Goal: Information Seeking & Learning: Learn about a topic

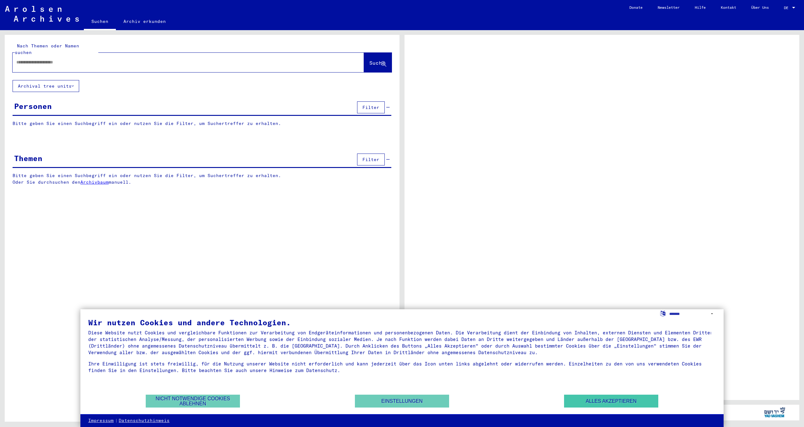
click at [569, 404] on button "Alles akzeptieren" at bounding box center [611, 401] width 94 height 13
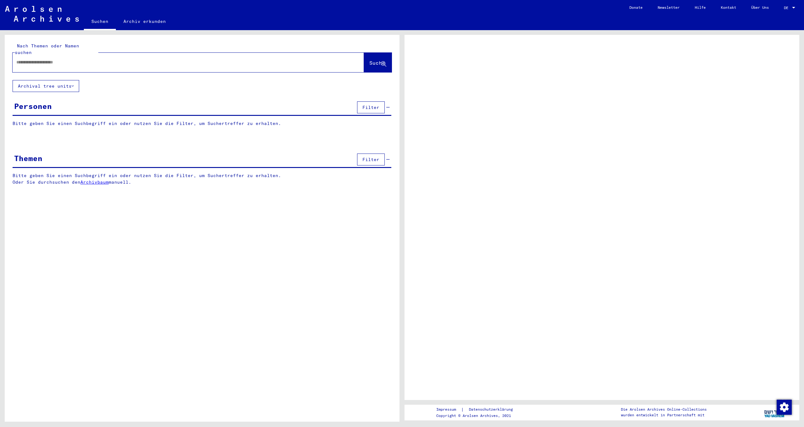
click at [789, 8] on span "DE" at bounding box center [787, 8] width 7 height 4
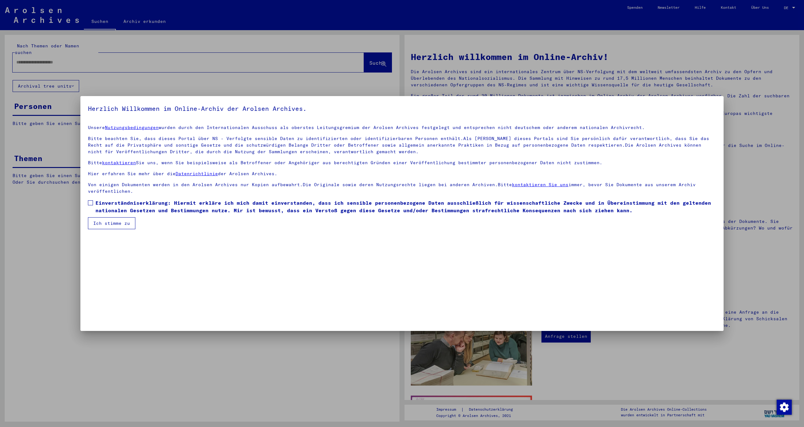
click at [794, 8] on div at bounding box center [402, 213] width 804 height 427
click at [91, 203] on span at bounding box center [90, 202] width 5 height 5
click at [97, 222] on button "Ich stimme zu" at bounding box center [111, 223] width 47 height 12
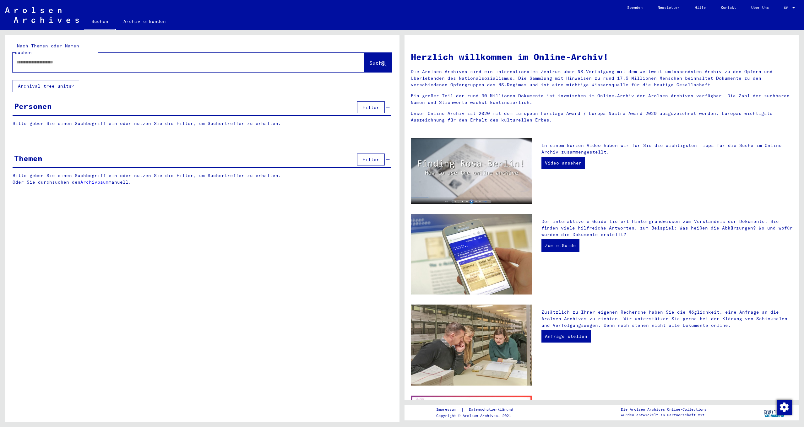
click at [787, 8] on span "DE" at bounding box center [787, 8] width 7 height 4
click at [784, 13] on span "English" at bounding box center [777, 11] width 15 height 5
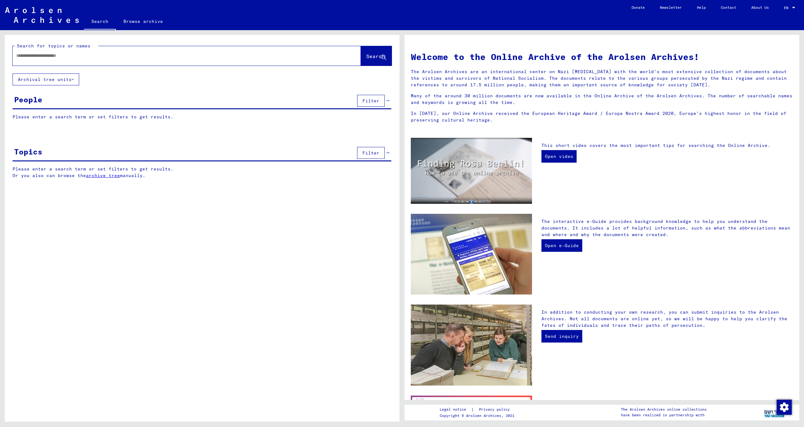
click at [74, 58] on input "text" at bounding box center [179, 55] width 326 height 7
type input "**********"
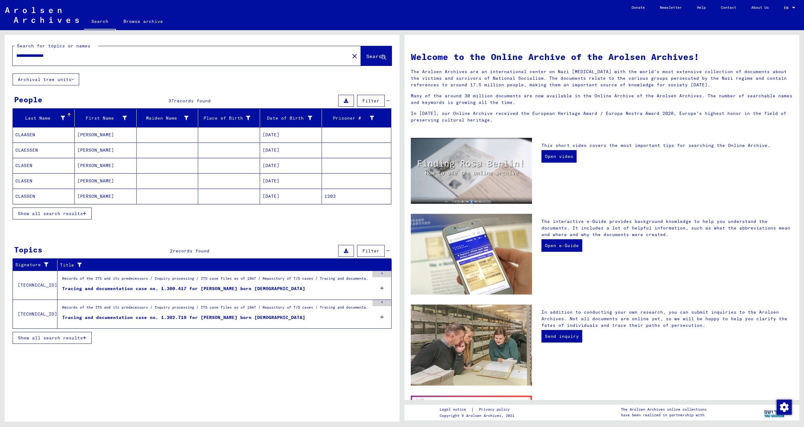
click at [57, 215] on span "Show all search results" at bounding box center [50, 214] width 65 height 6
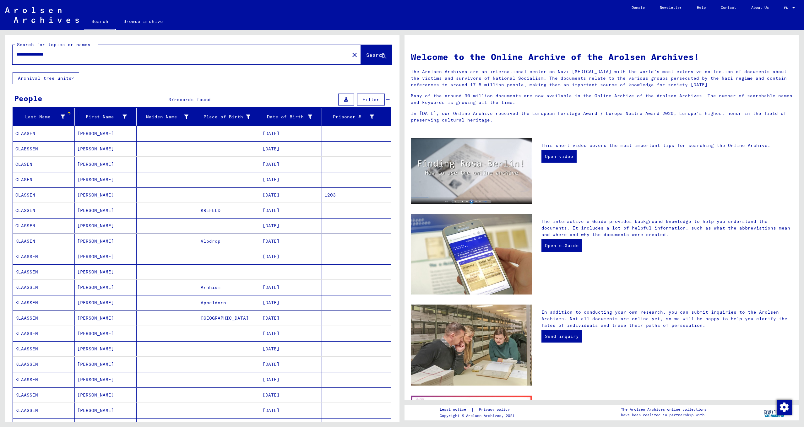
scroll to position [12, 0]
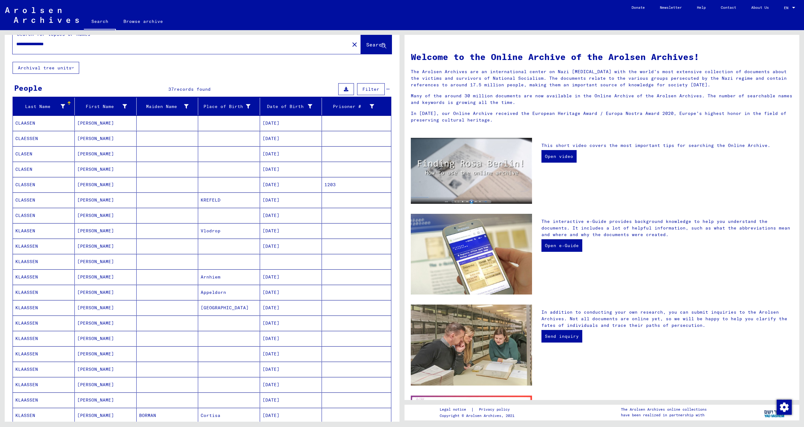
click at [101, 248] on mat-cell "[PERSON_NAME]" at bounding box center [106, 246] width 62 height 15
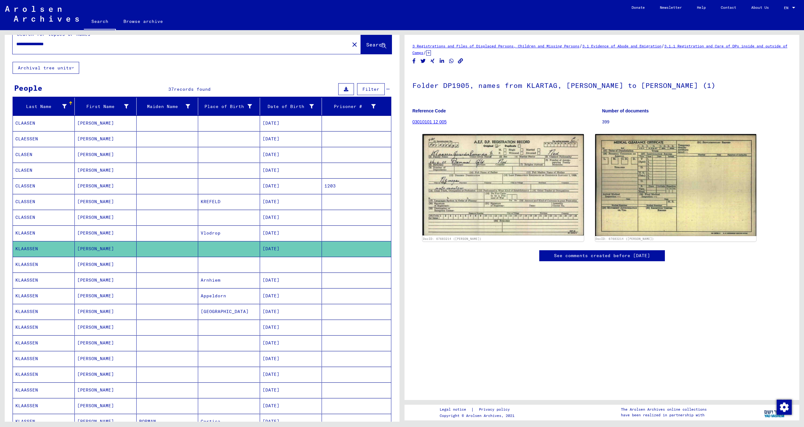
scroll to position [1, 0]
click at [433, 122] on link "03010101 12 005" at bounding box center [429, 121] width 34 height 5
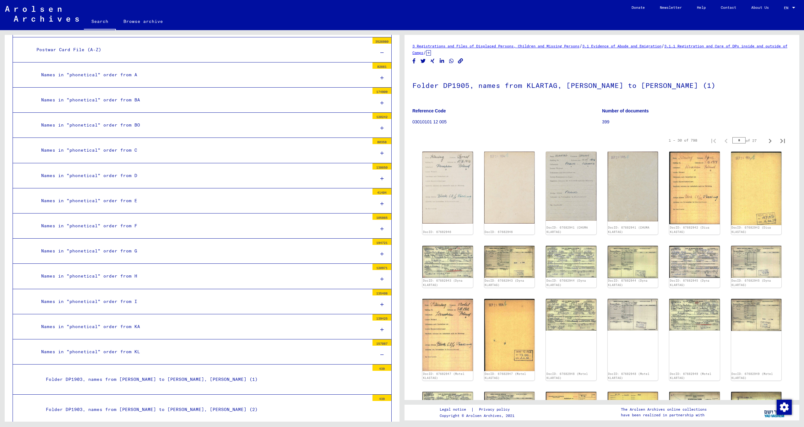
scroll to position [139, 0]
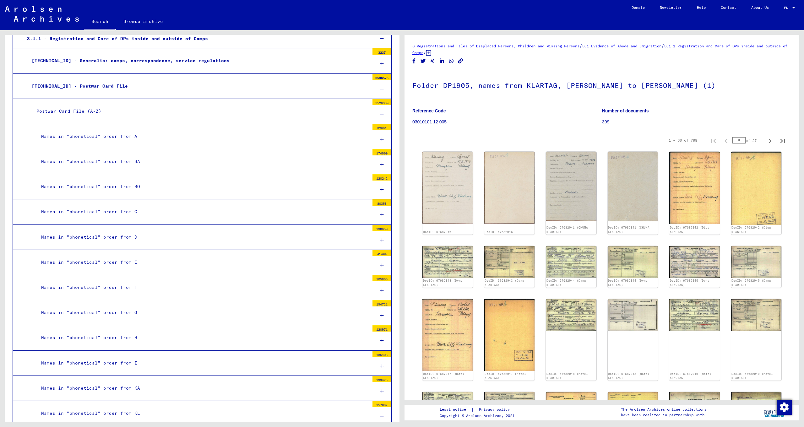
click at [95, 55] on div "[TECHNICAL_ID] - Generalia: camps, correspondence, service regulations" at bounding box center [198, 61] width 342 height 12
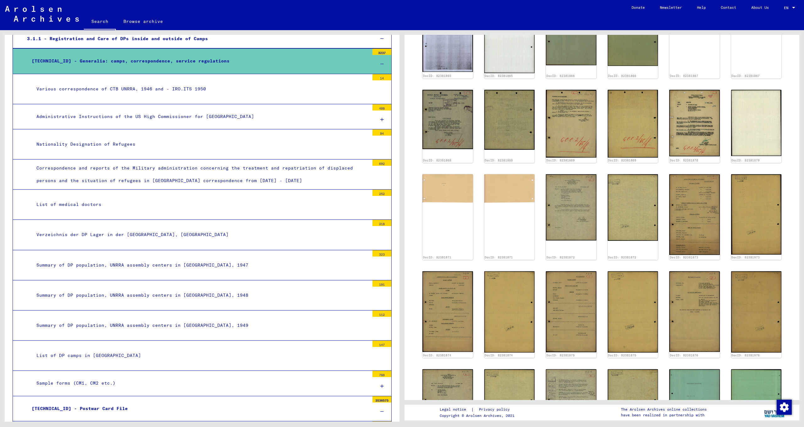
scroll to position [18, 0]
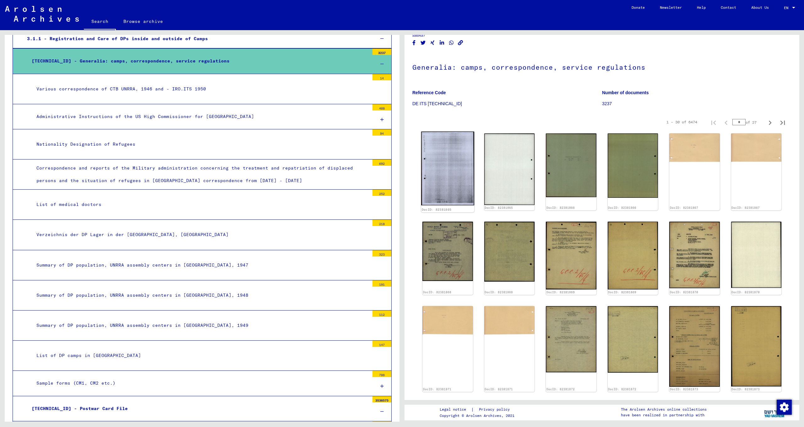
click at [450, 181] on img at bounding box center [447, 169] width 53 height 74
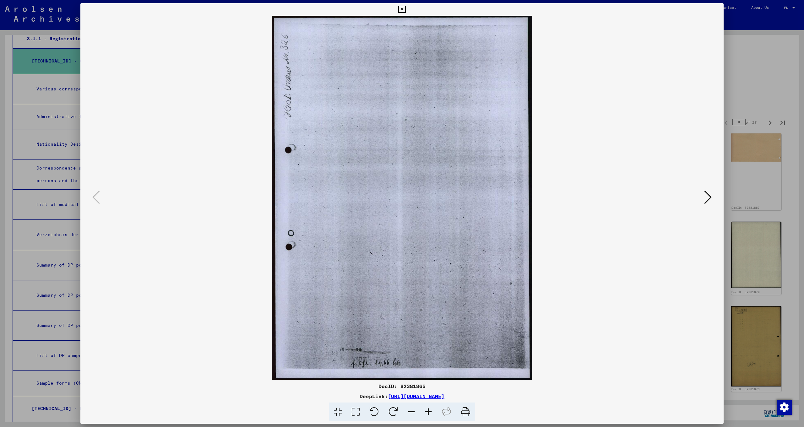
click at [707, 201] on icon at bounding box center [708, 197] width 8 height 15
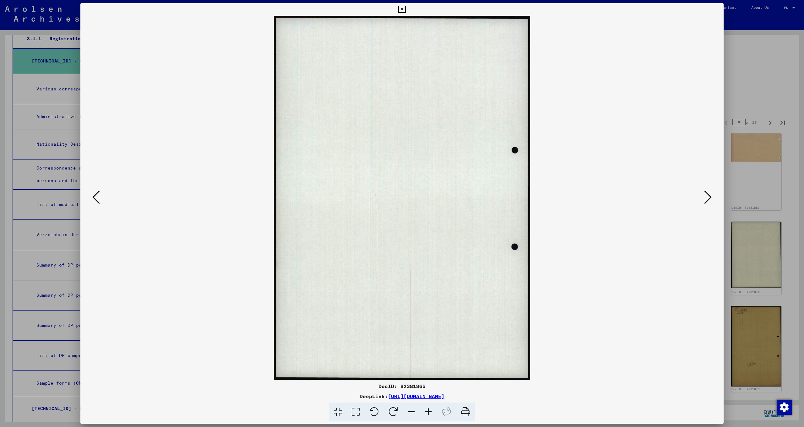
click at [707, 201] on icon at bounding box center [708, 197] width 8 height 15
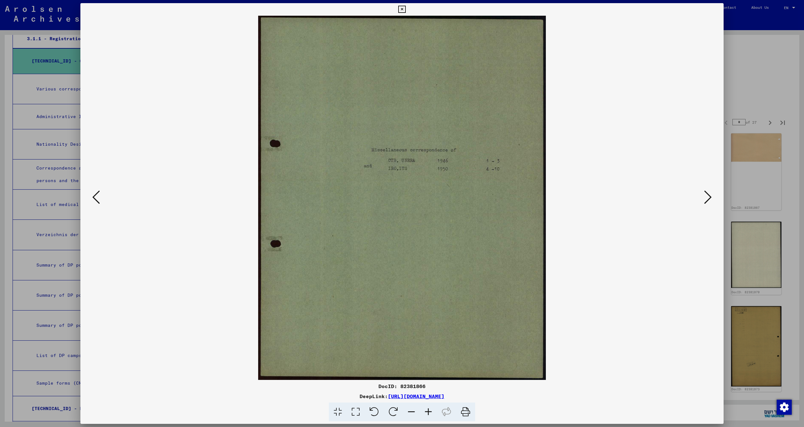
click at [707, 201] on icon at bounding box center [708, 197] width 8 height 15
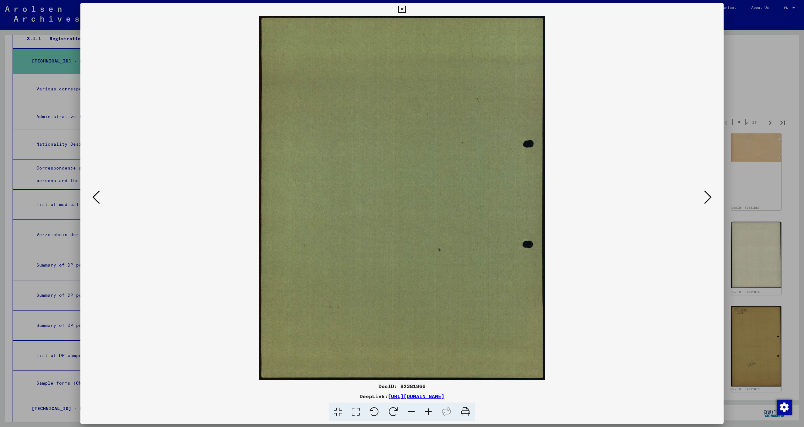
click at [707, 201] on icon at bounding box center [708, 197] width 8 height 15
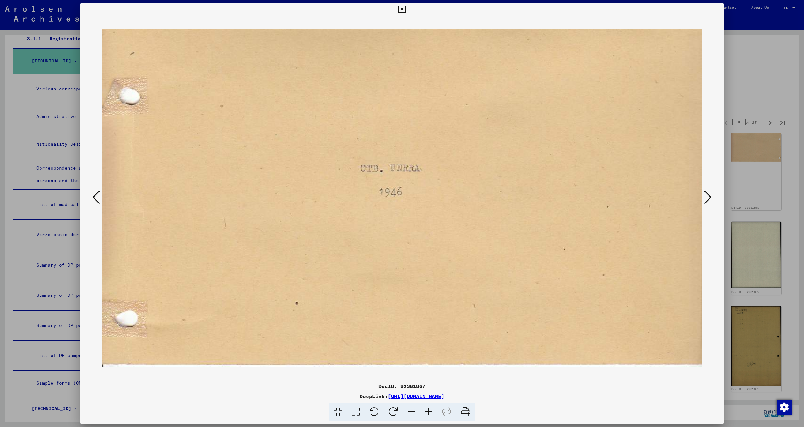
click at [707, 201] on icon at bounding box center [708, 197] width 8 height 15
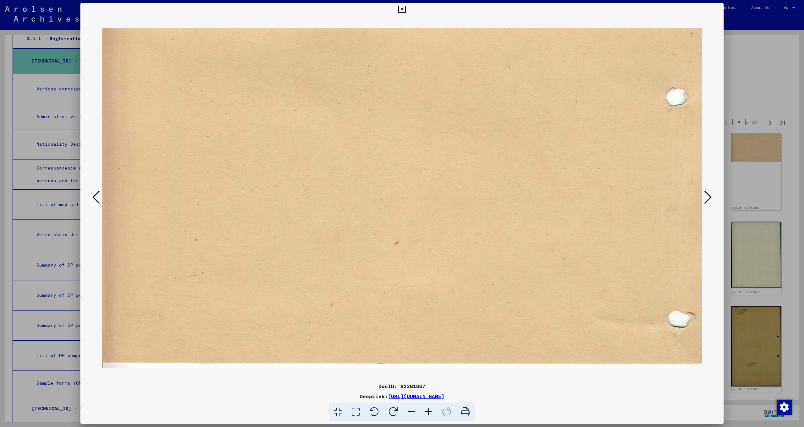
click at [707, 201] on icon at bounding box center [708, 197] width 8 height 15
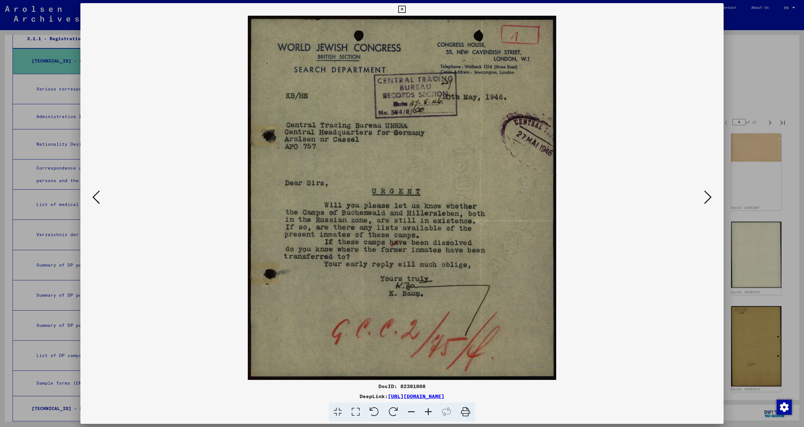
click at [707, 201] on icon at bounding box center [708, 197] width 8 height 15
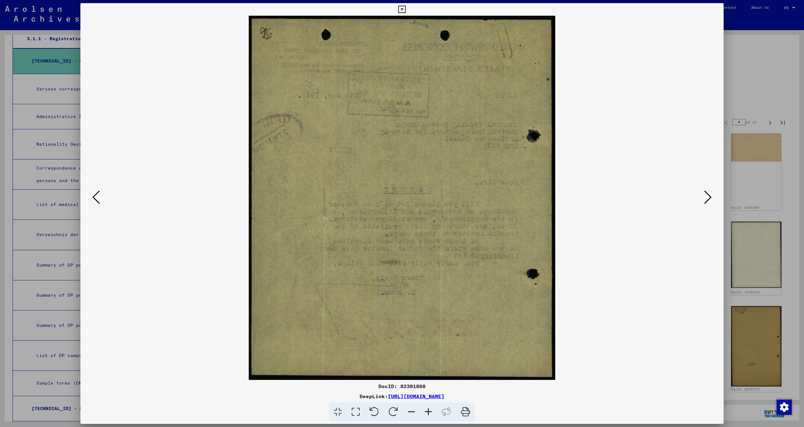
click at [707, 201] on icon at bounding box center [708, 197] width 8 height 15
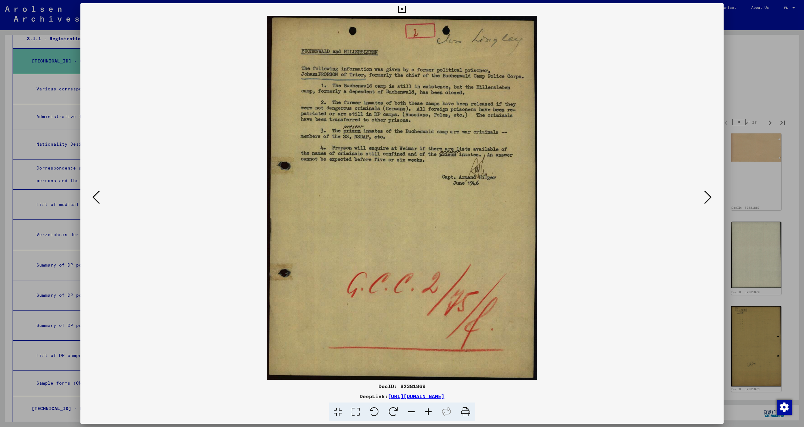
click at [707, 201] on icon at bounding box center [708, 197] width 8 height 15
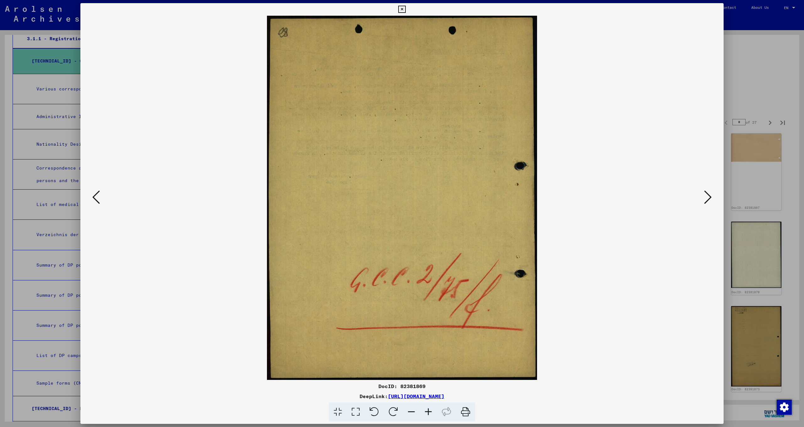
click at [707, 201] on icon at bounding box center [708, 197] width 8 height 15
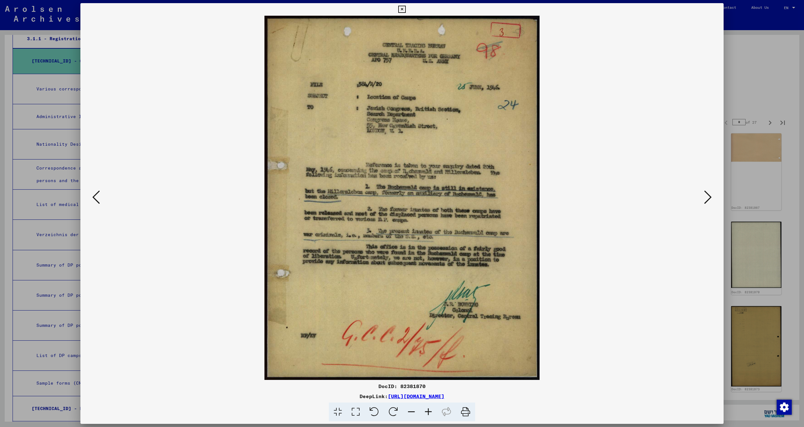
click at [707, 201] on icon at bounding box center [708, 197] width 8 height 15
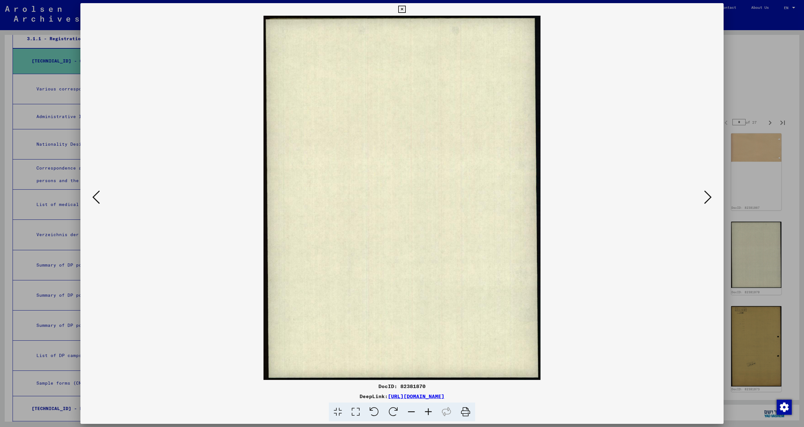
click at [707, 201] on icon at bounding box center [708, 197] width 8 height 15
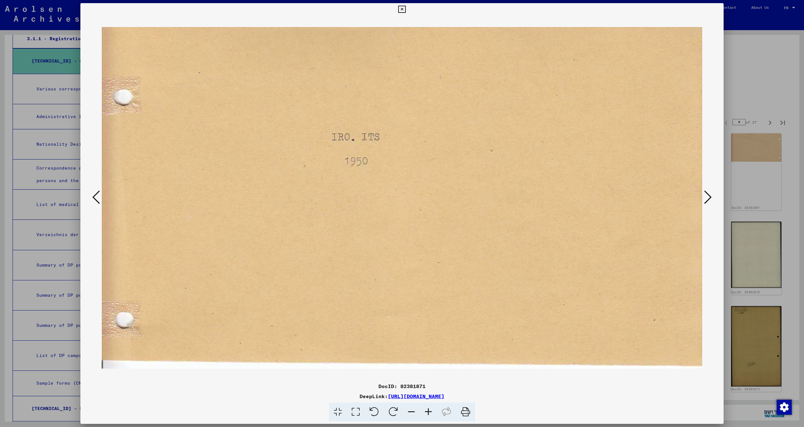
click at [707, 201] on icon at bounding box center [708, 197] width 8 height 15
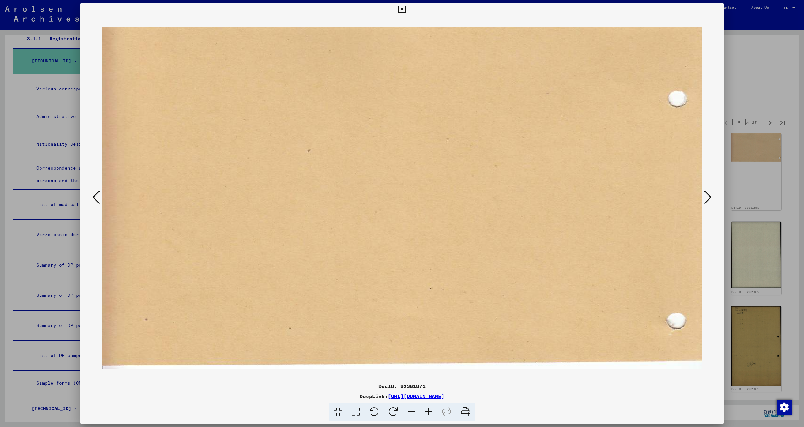
click at [707, 201] on icon at bounding box center [708, 197] width 8 height 15
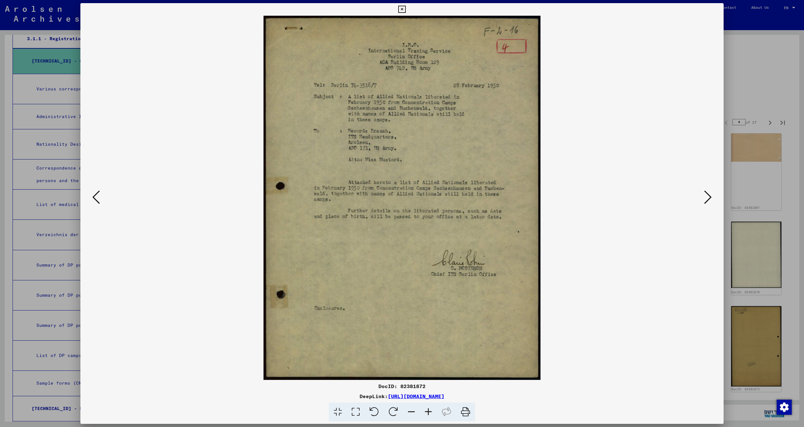
click at [707, 201] on icon at bounding box center [708, 197] width 8 height 15
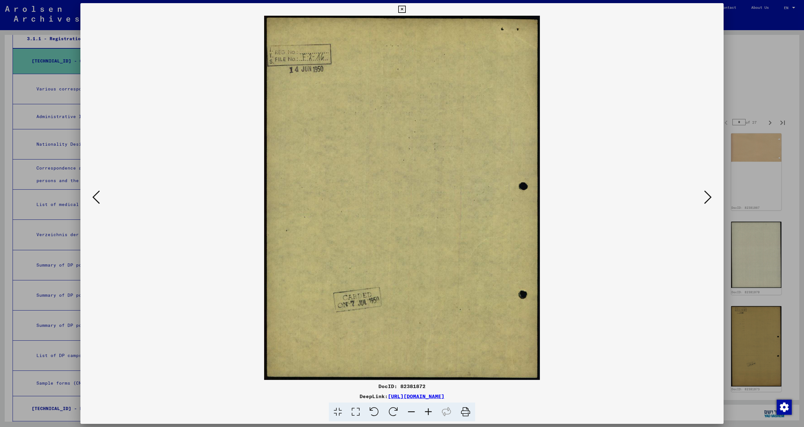
click at [707, 201] on icon at bounding box center [708, 197] width 8 height 15
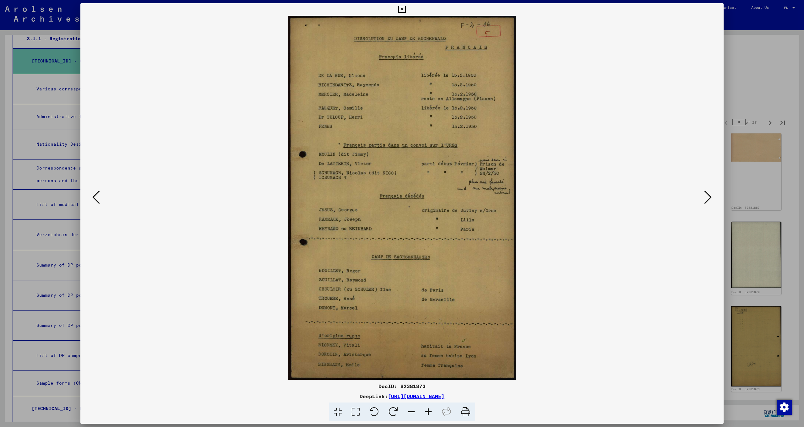
click at [707, 201] on icon at bounding box center [708, 197] width 8 height 15
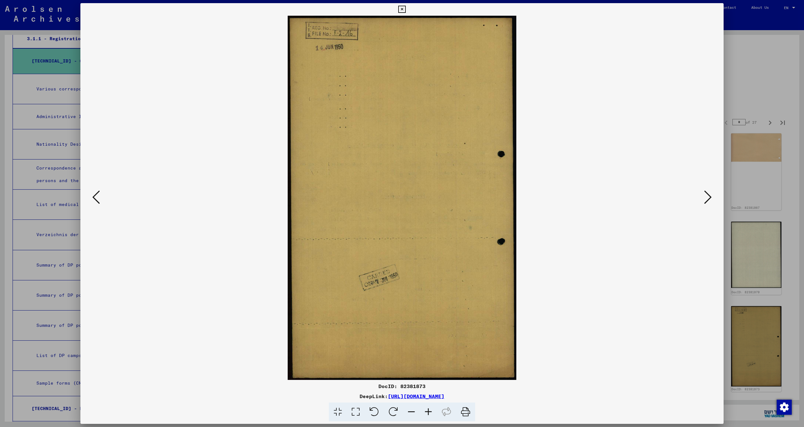
click at [98, 213] on div at bounding box center [401, 198] width 643 height 364
click at [95, 194] on icon at bounding box center [96, 197] width 8 height 15
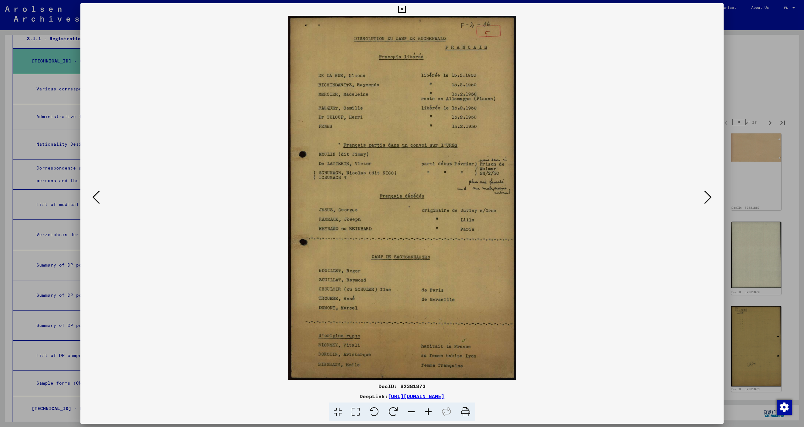
click at [708, 196] on icon at bounding box center [708, 197] width 8 height 15
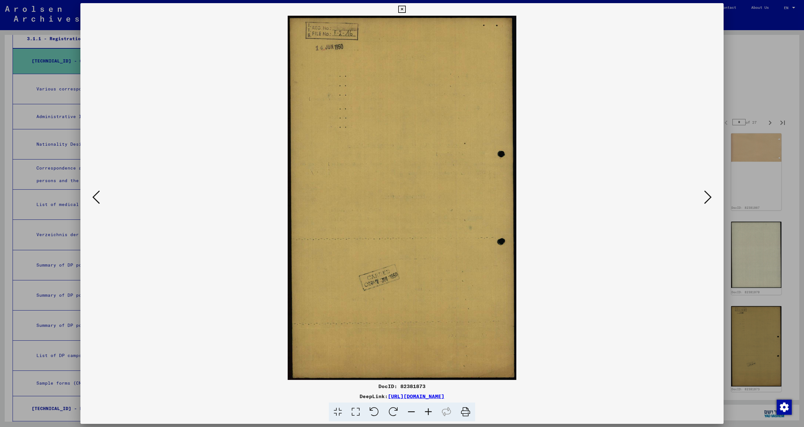
click at [708, 196] on icon at bounding box center [708, 197] width 8 height 15
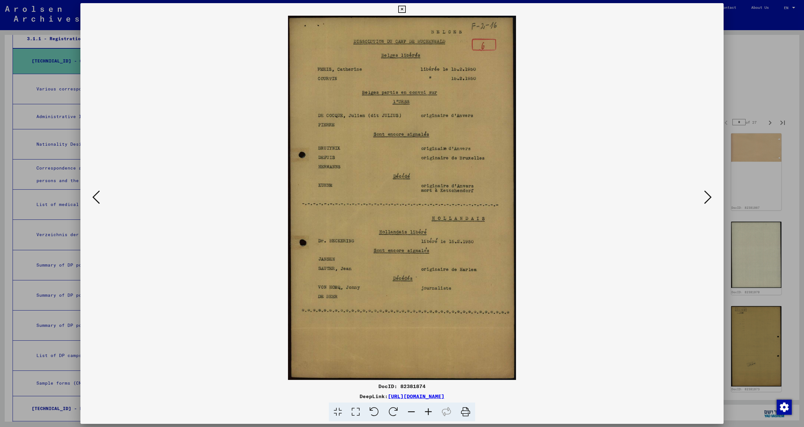
click at [708, 196] on icon at bounding box center [708, 197] width 8 height 15
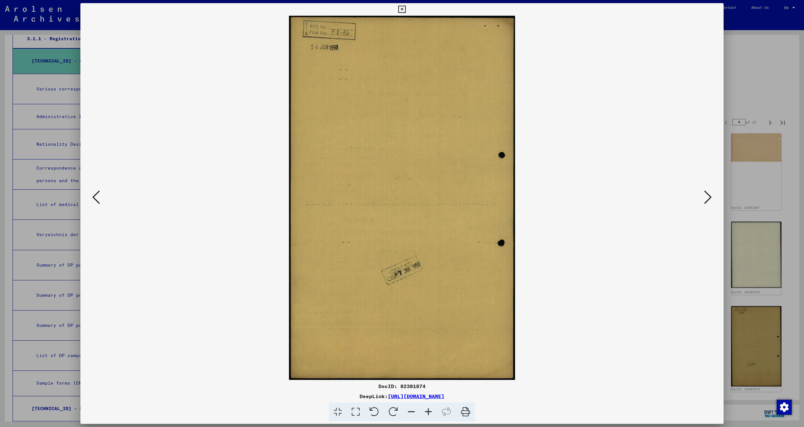
click at [708, 196] on icon at bounding box center [708, 197] width 8 height 15
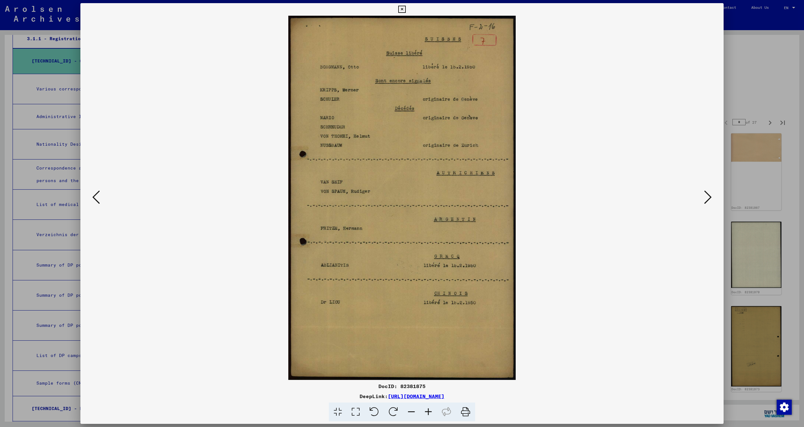
click at [708, 196] on icon at bounding box center [708, 197] width 8 height 15
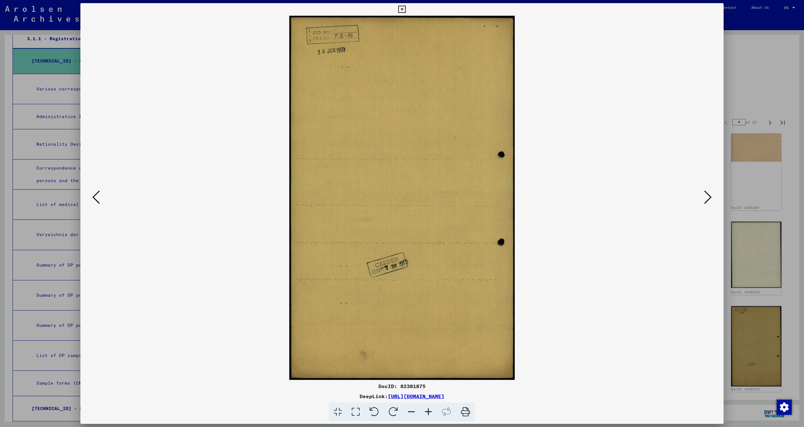
click at [708, 196] on icon at bounding box center [708, 197] width 8 height 15
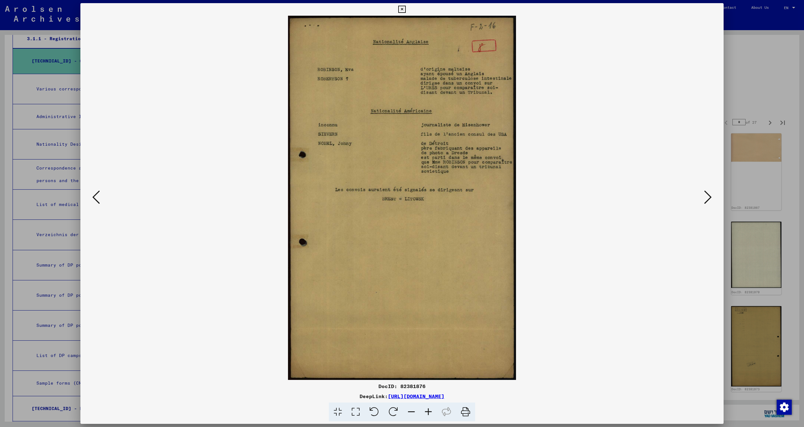
click at [708, 196] on icon at bounding box center [708, 197] width 8 height 15
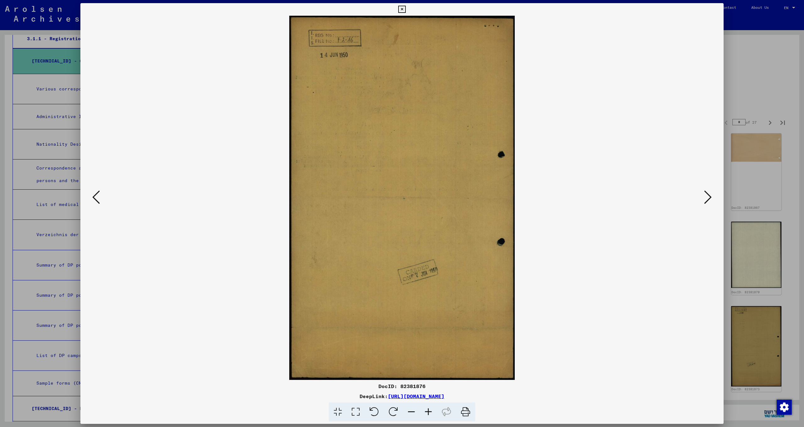
click at [708, 196] on icon at bounding box center [708, 197] width 8 height 15
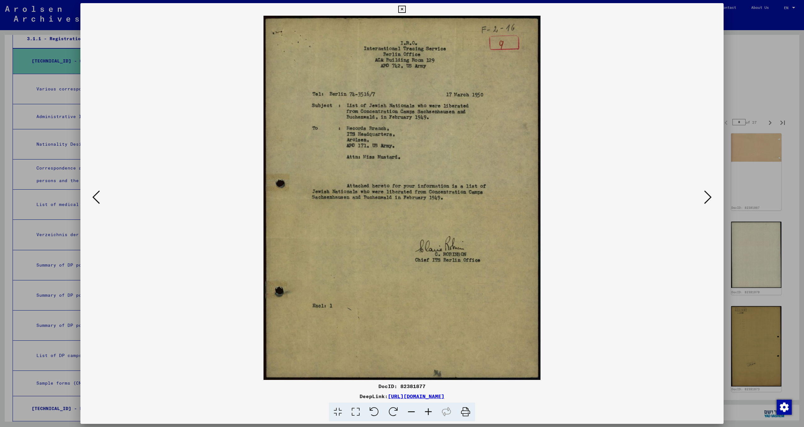
click at [708, 196] on icon at bounding box center [708, 197] width 8 height 15
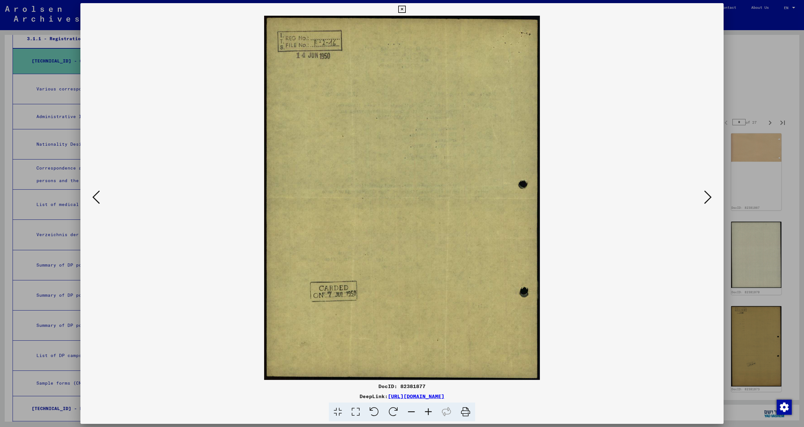
click at [714, 196] on div at bounding box center [401, 198] width 643 height 364
click at [706, 198] on icon at bounding box center [708, 197] width 8 height 15
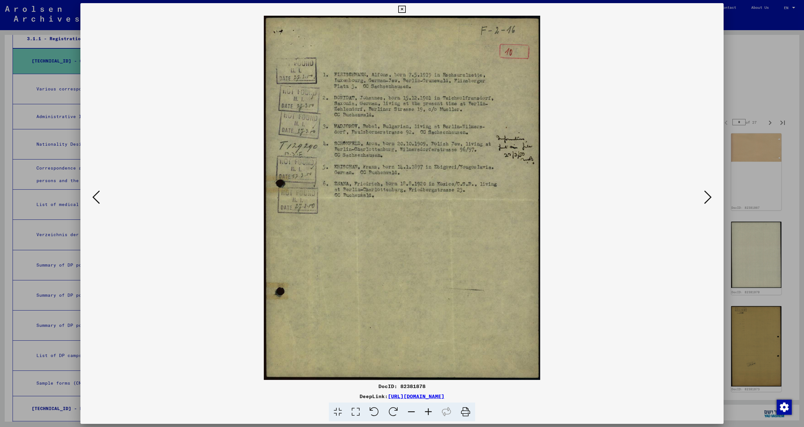
click at [706, 198] on icon at bounding box center [708, 197] width 8 height 15
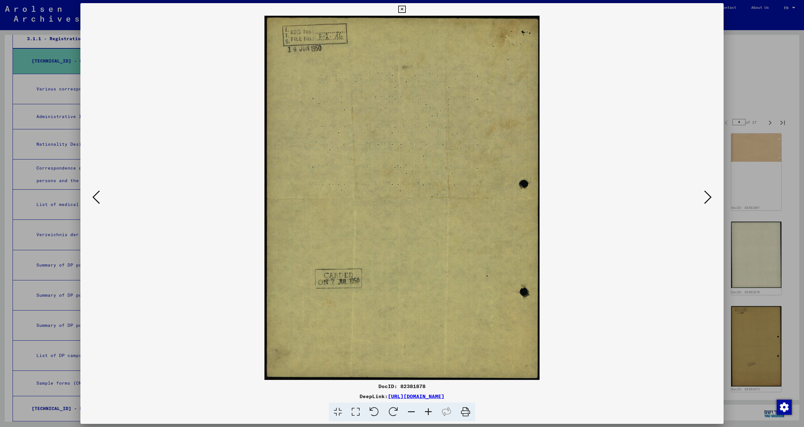
click at [706, 198] on icon at bounding box center [708, 197] width 8 height 15
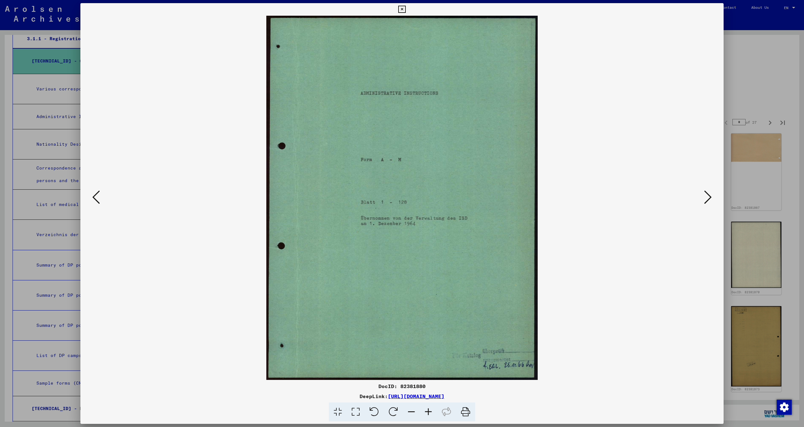
click at [706, 198] on icon at bounding box center [708, 197] width 8 height 15
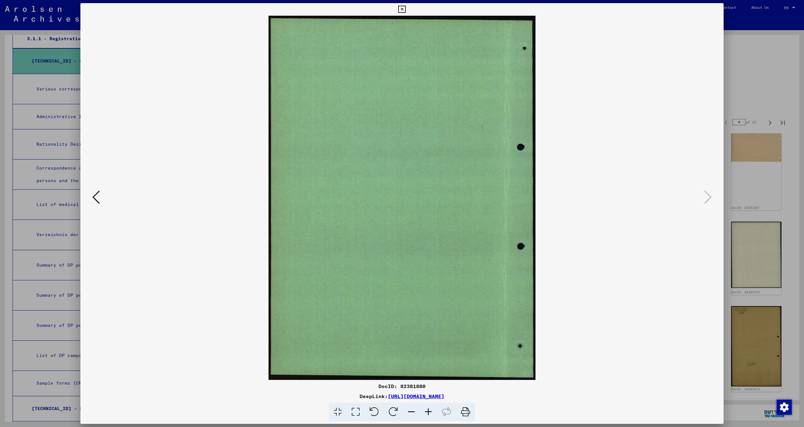
drag, startPoint x: 716, startPoint y: 10, endPoint x: 715, endPoint y: 19, distance: 8.2
click at [406, 12] on icon at bounding box center [401, 10] width 7 height 8
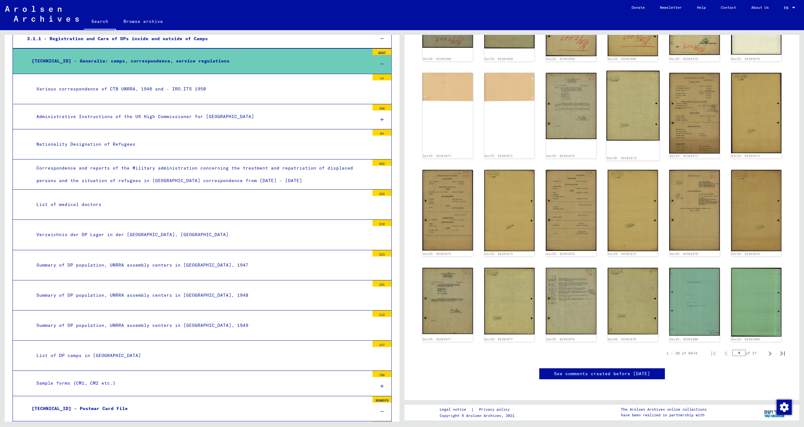
scroll to position [366, 0]
click at [769, 351] on icon "Next page" at bounding box center [770, 353] width 3 height 4
type input "*"
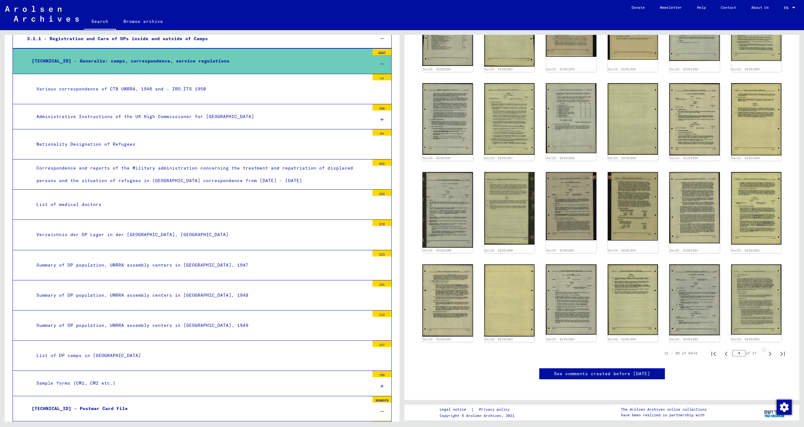
scroll to position [81, 0]
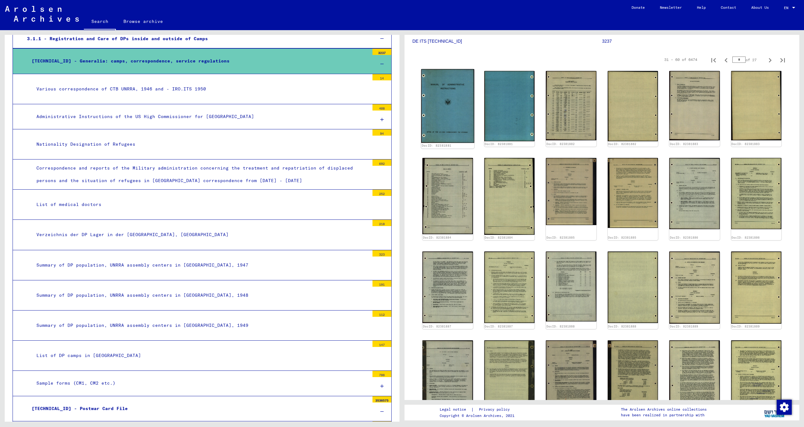
click at [446, 112] on img at bounding box center [447, 106] width 53 height 74
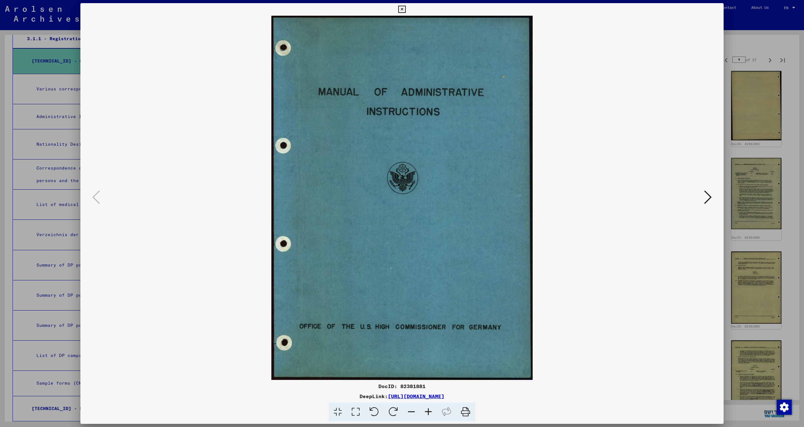
click at [699, 214] on img at bounding box center [402, 198] width 601 height 364
click at [703, 201] on button at bounding box center [707, 198] width 11 height 18
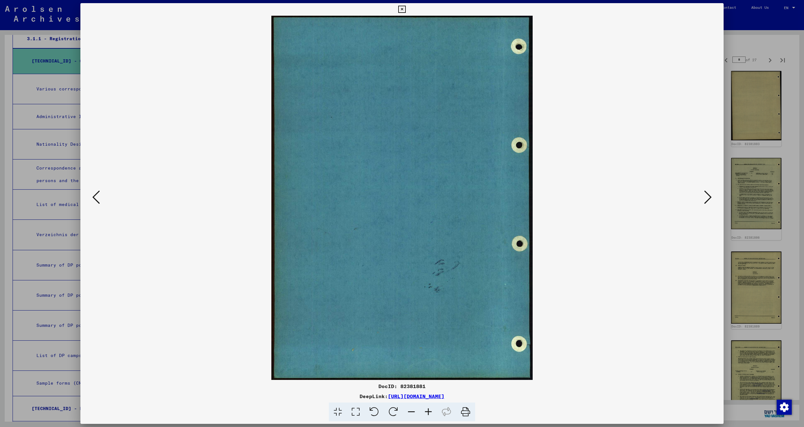
click at [703, 201] on button at bounding box center [707, 198] width 11 height 18
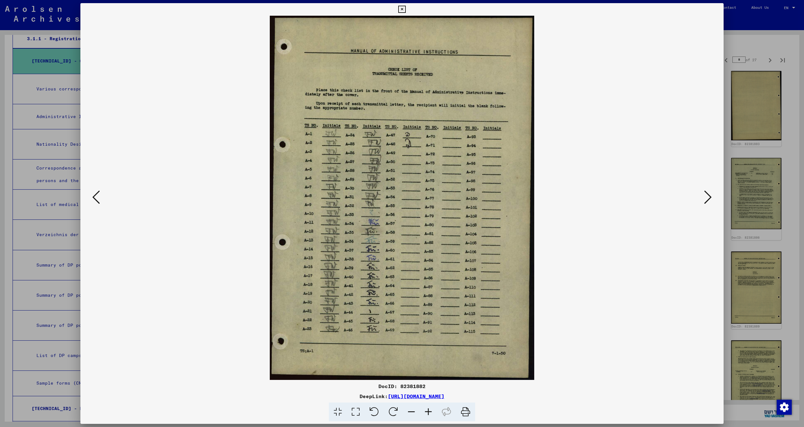
click at [703, 201] on button at bounding box center [707, 198] width 11 height 18
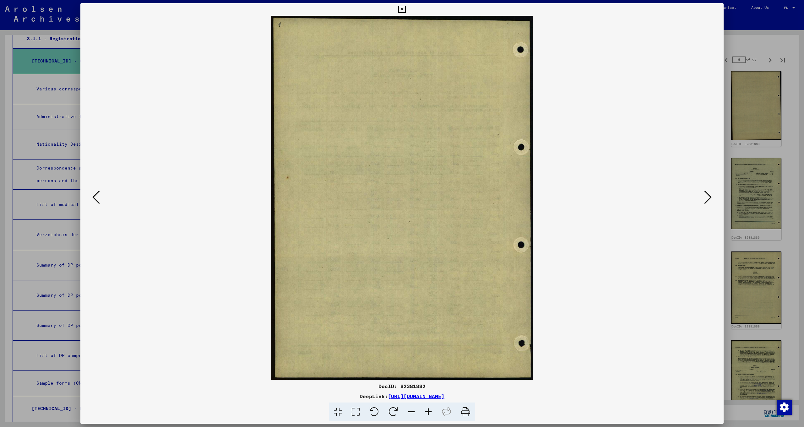
click at [703, 201] on button at bounding box center [707, 198] width 11 height 18
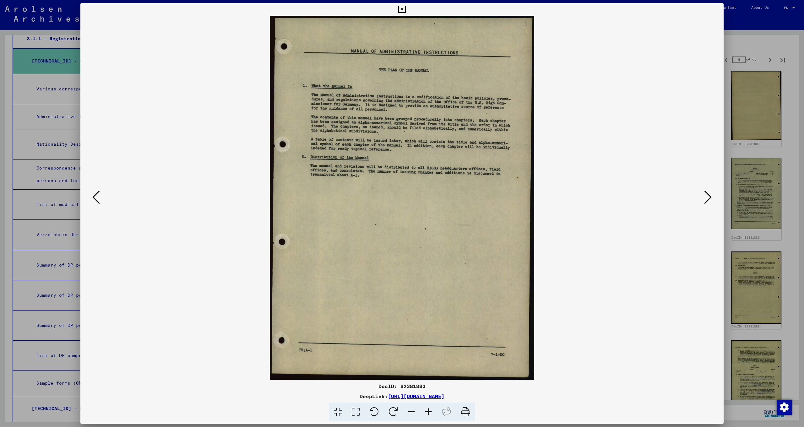
click at [703, 201] on button at bounding box center [707, 198] width 11 height 18
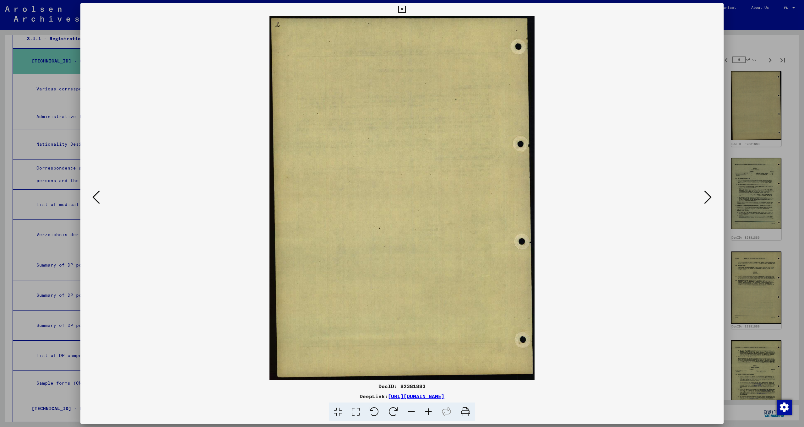
click at [703, 201] on button at bounding box center [707, 198] width 11 height 18
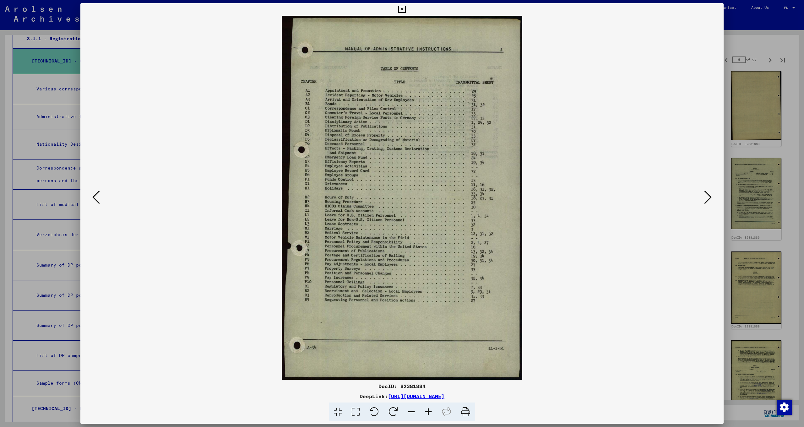
click at [703, 200] on button at bounding box center [707, 198] width 11 height 18
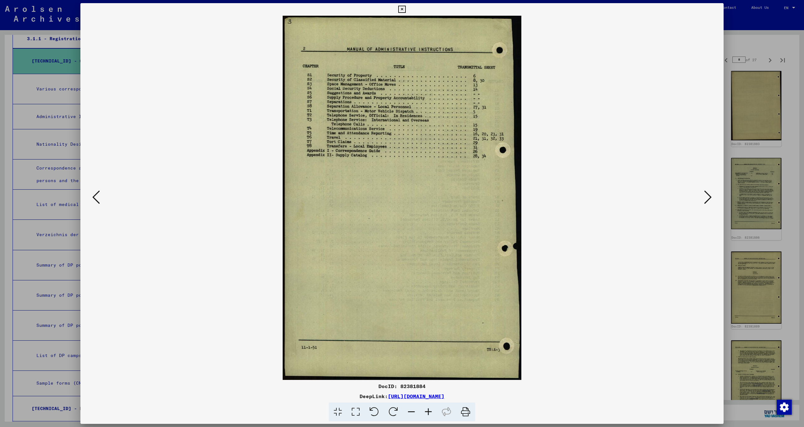
click at [703, 200] on button at bounding box center [707, 198] width 11 height 18
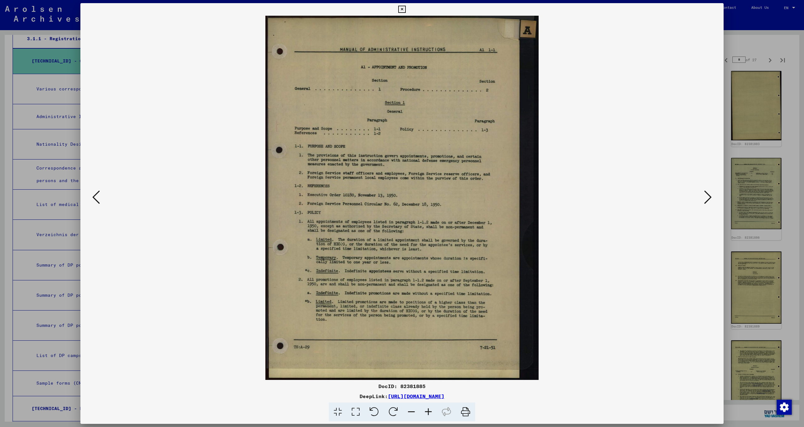
click at [703, 200] on button at bounding box center [707, 198] width 11 height 18
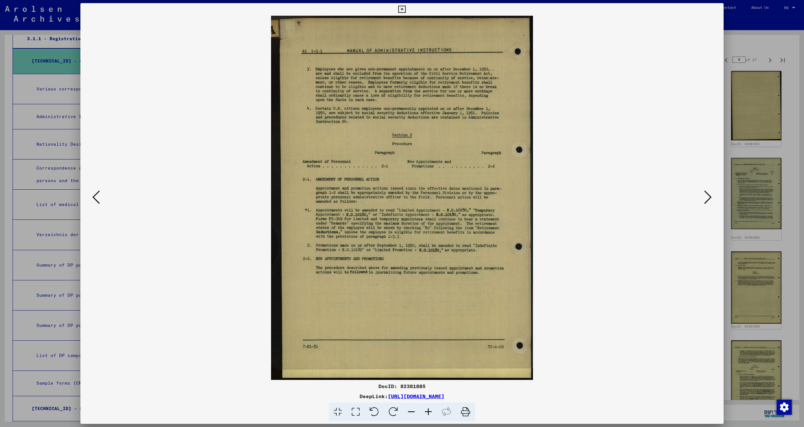
click at [703, 200] on button at bounding box center [707, 198] width 11 height 18
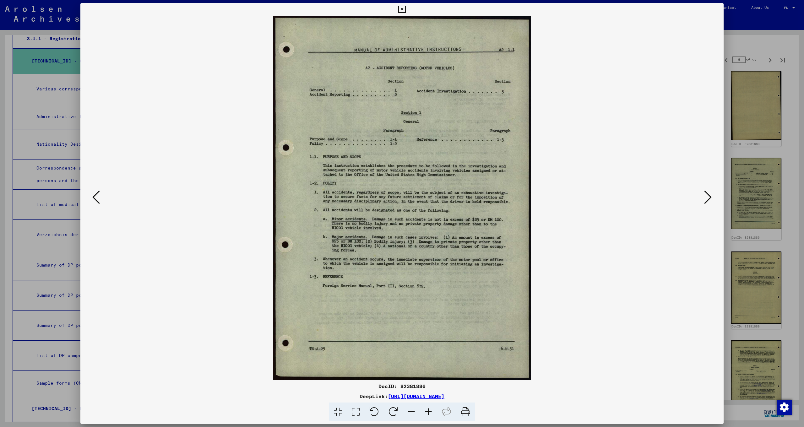
click at [703, 200] on button at bounding box center [707, 198] width 11 height 18
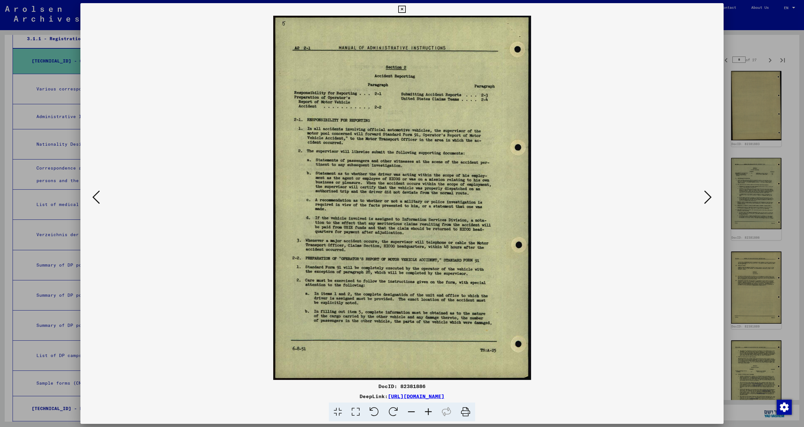
click at [703, 200] on button at bounding box center [707, 198] width 11 height 18
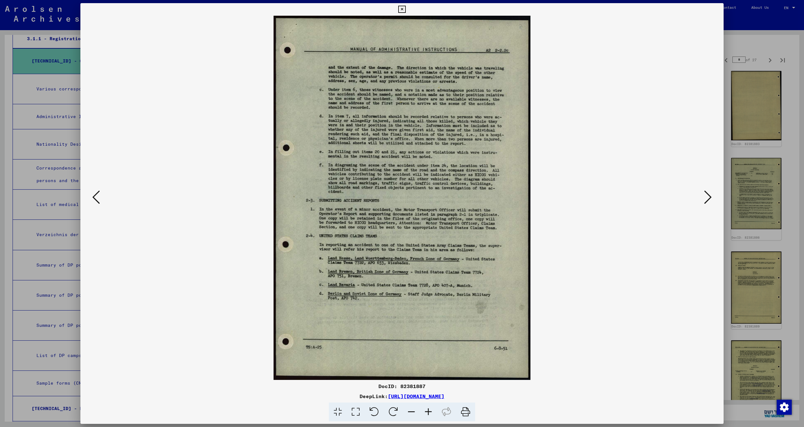
click at [703, 200] on button at bounding box center [707, 198] width 11 height 18
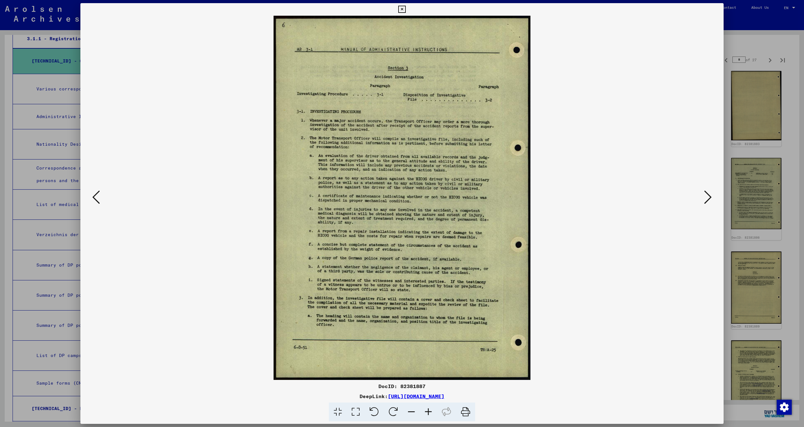
click at [703, 200] on button at bounding box center [707, 198] width 11 height 18
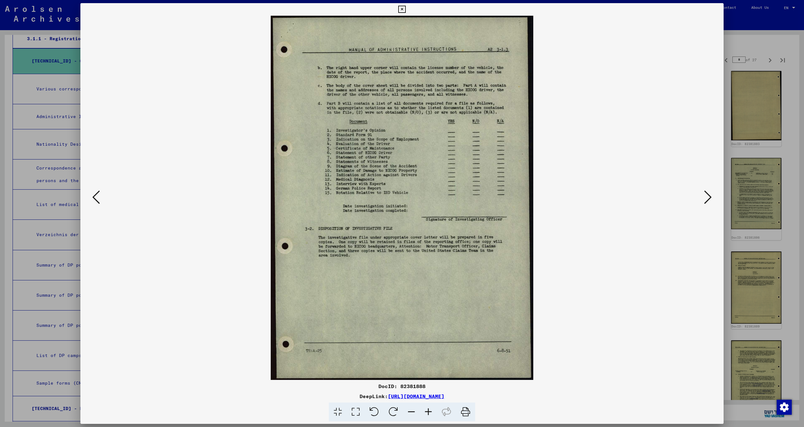
click at [703, 200] on button at bounding box center [707, 198] width 11 height 18
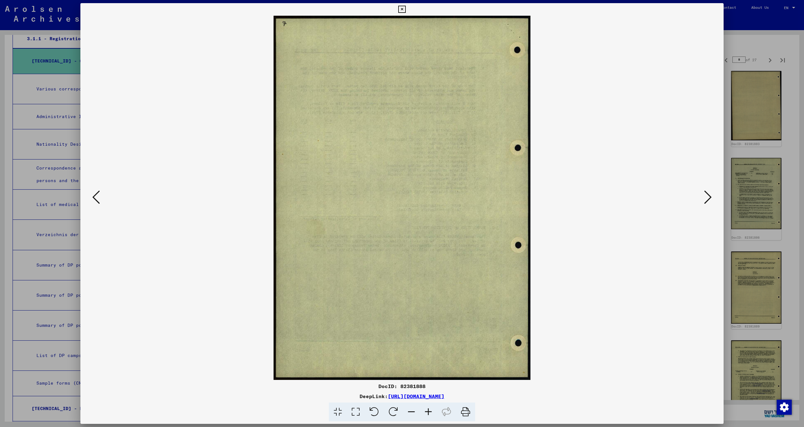
click at [703, 200] on button at bounding box center [707, 198] width 11 height 18
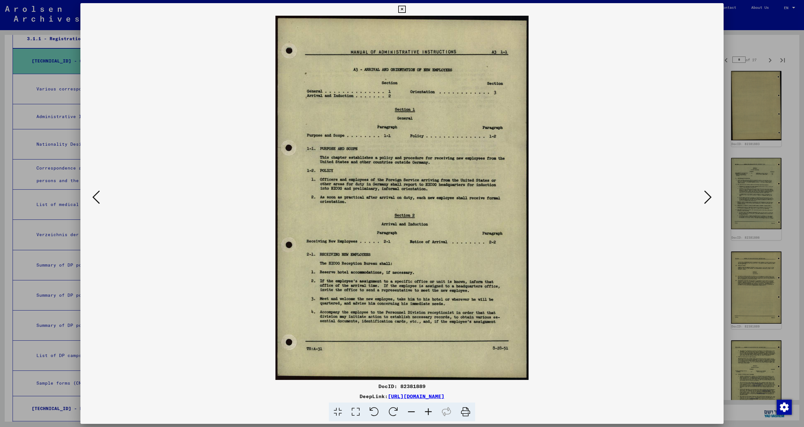
click at [703, 200] on button at bounding box center [707, 198] width 11 height 18
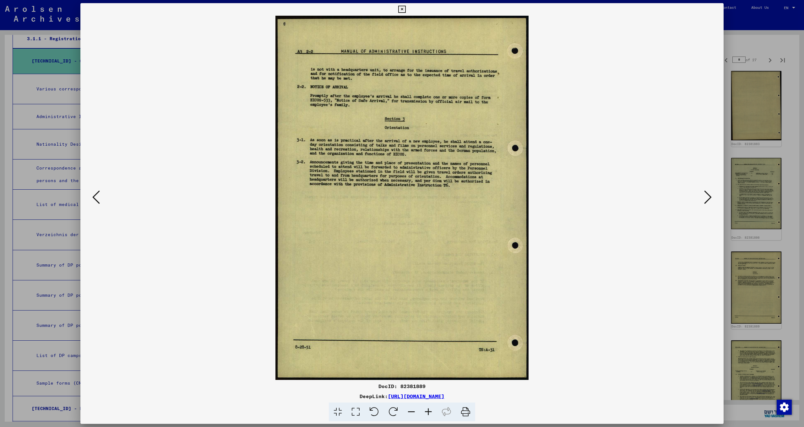
click at [703, 200] on button at bounding box center [707, 198] width 11 height 18
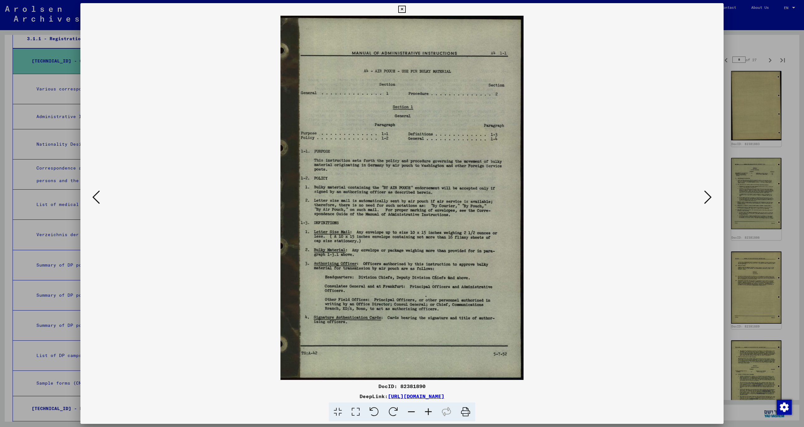
click at [703, 200] on button at bounding box center [707, 198] width 11 height 18
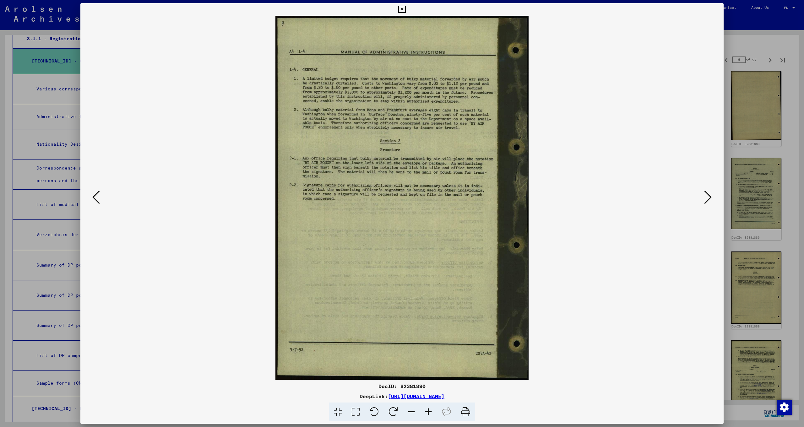
click at [703, 200] on button at bounding box center [707, 198] width 11 height 18
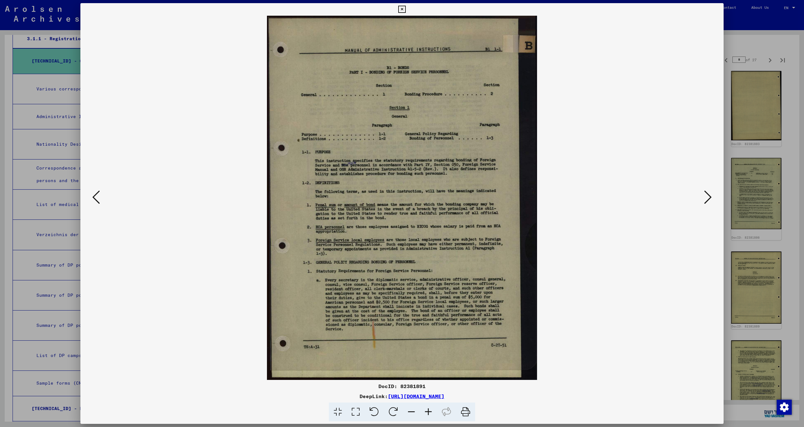
click at [703, 200] on button at bounding box center [707, 198] width 11 height 18
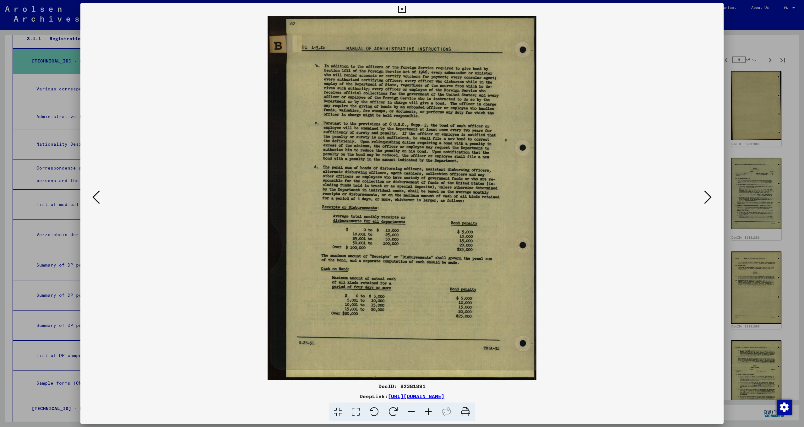
click at [703, 200] on button at bounding box center [707, 198] width 11 height 18
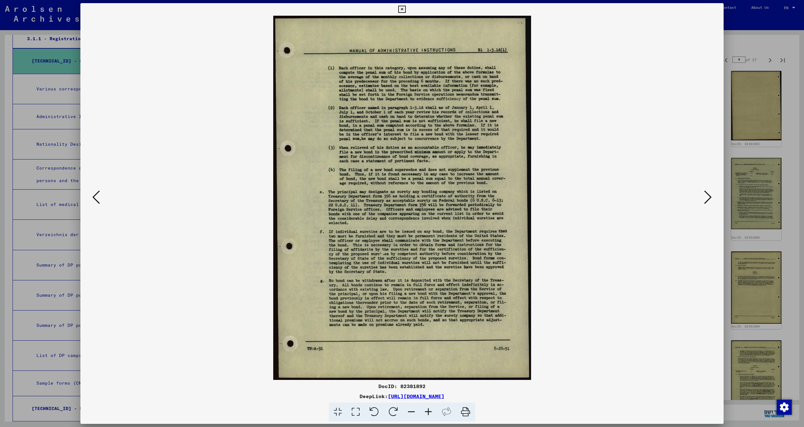
click at [703, 200] on button at bounding box center [707, 198] width 11 height 18
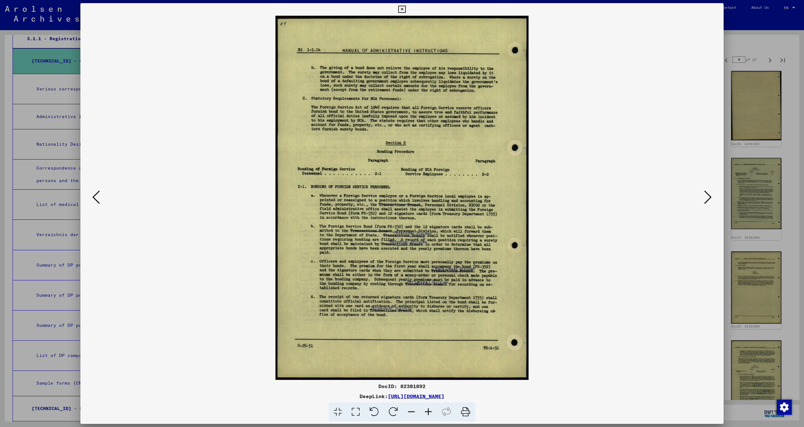
click at [703, 200] on button at bounding box center [707, 198] width 11 height 18
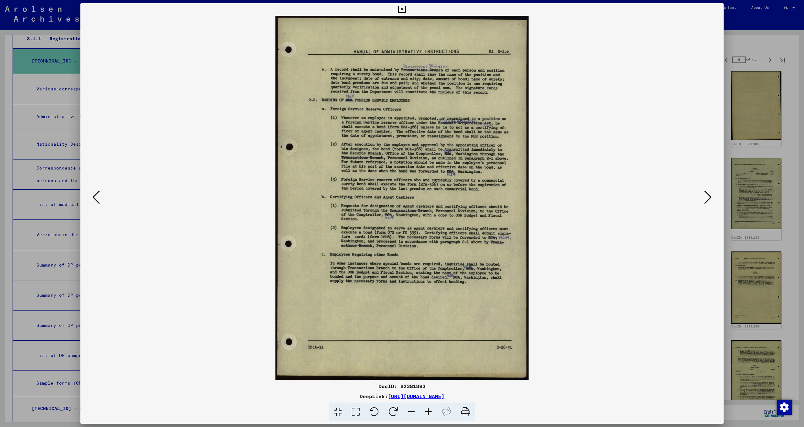
click at [703, 200] on button at bounding box center [707, 198] width 11 height 18
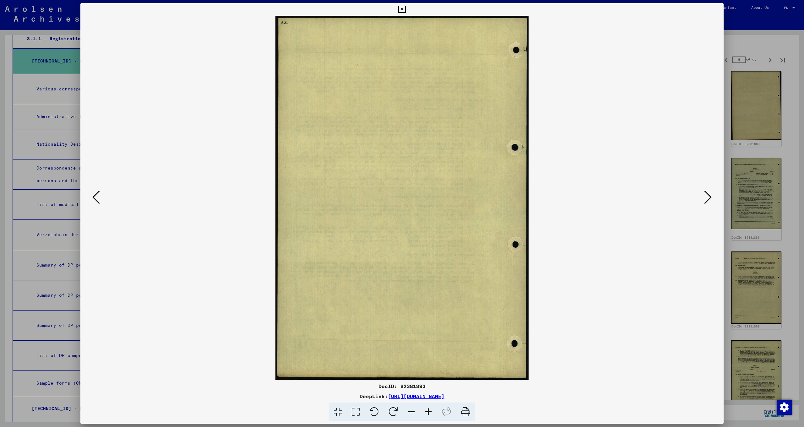
click at [703, 200] on button at bounding box center [707, 198] width 11 height 18
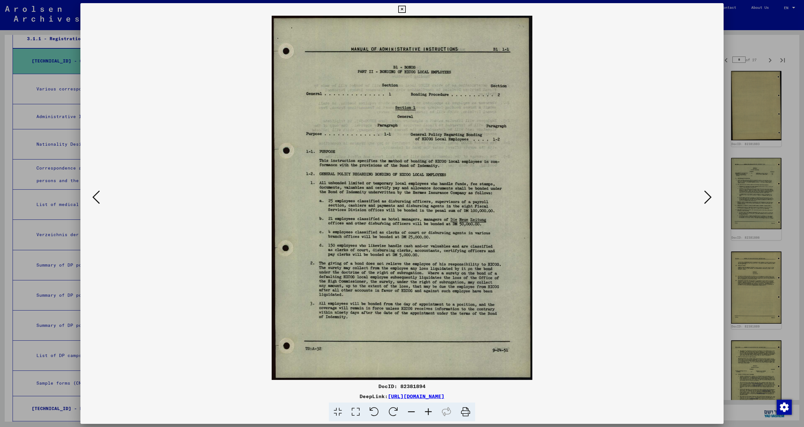
click at [703, 200] on button at bounding box center [707, 198] width 11 height 18
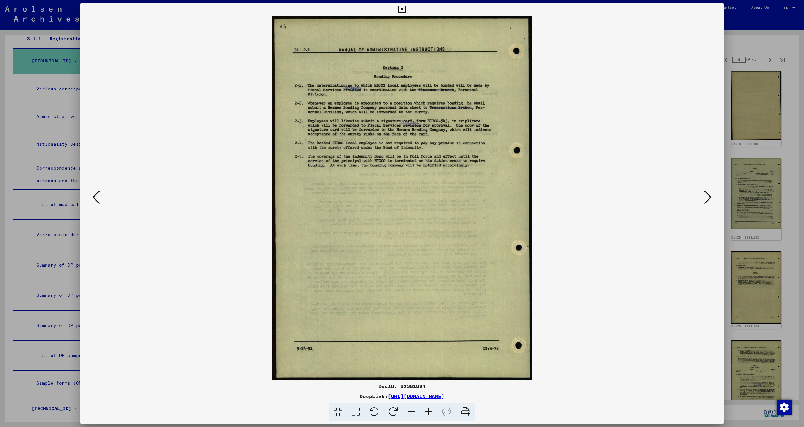
click at [703, 200] on button at bounding box center [707, 198] width 11 height 18
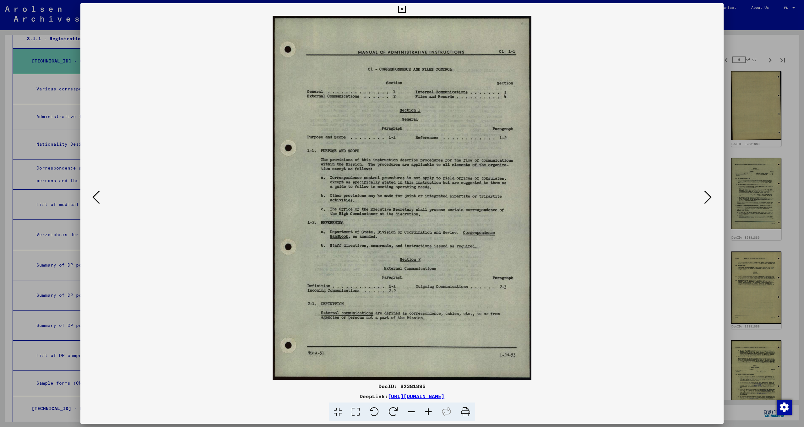
click at [406, 9] on icon at bounding box center [401, 10] width 7 height 8
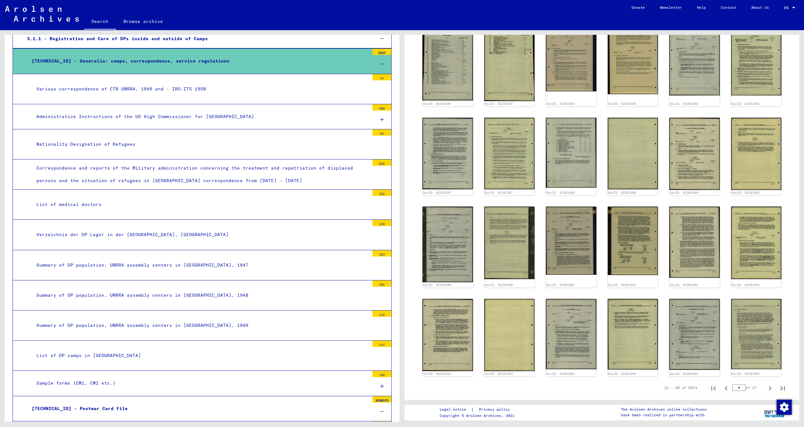
scroll to position [300, 0]
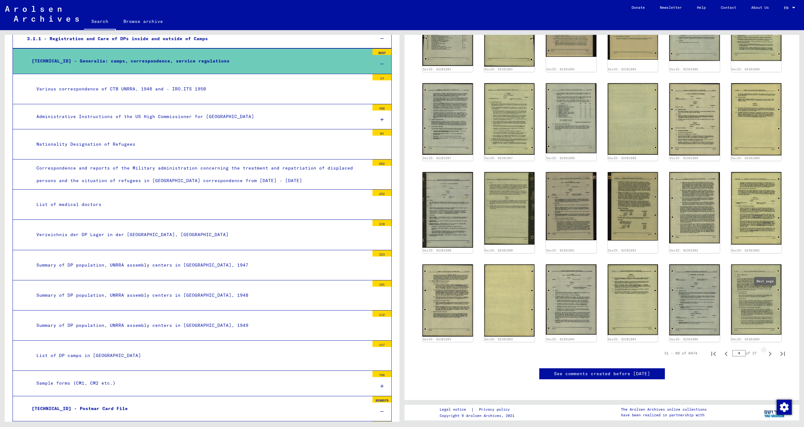
click at [768, 350] on icon "Next page" at bounding box center [770, 354] width 9 height 9
type input "*"
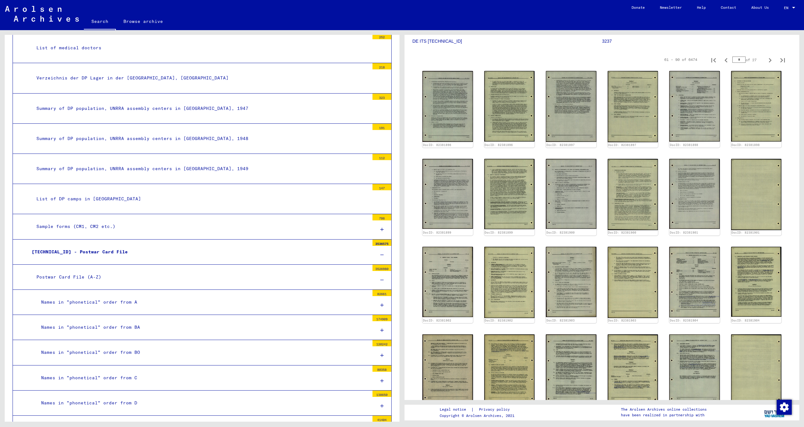
scroll to position [508, 0]
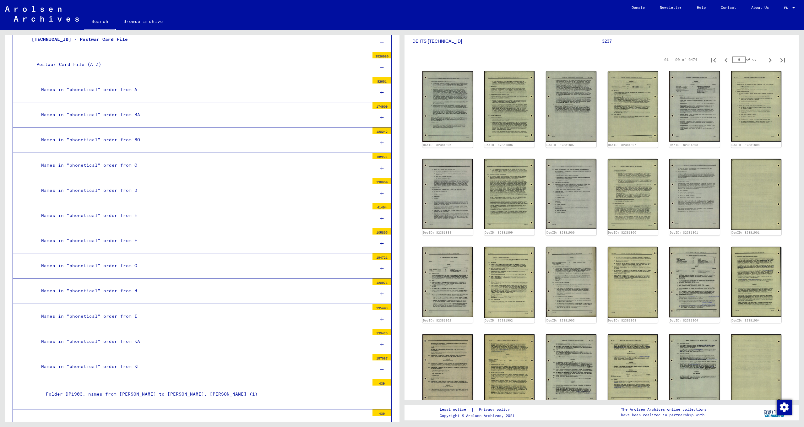
click at [380, 342] on icon at bounding box center [381, 344] width 3 height 4
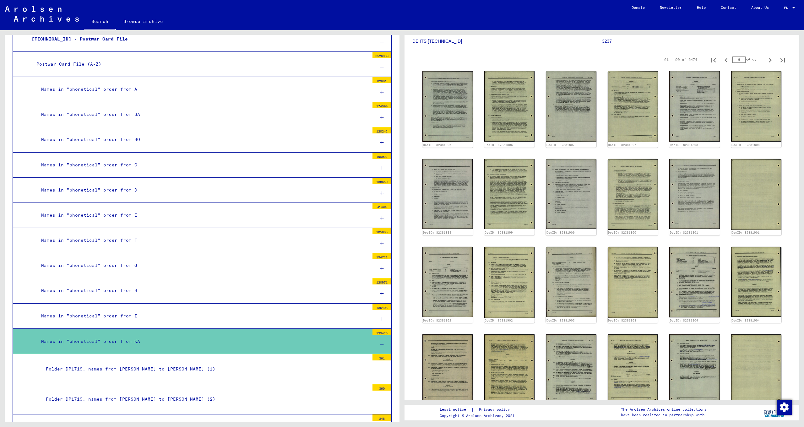
click at [373, 335] on div at bounding box center [382, 344] width 19 height 19
click at [180, 363] on div "Folder DP1719, names from [PERSON_NAME] to [PERSON_NAME] (1)" at bounding box center [205, 369] width 328 height 12
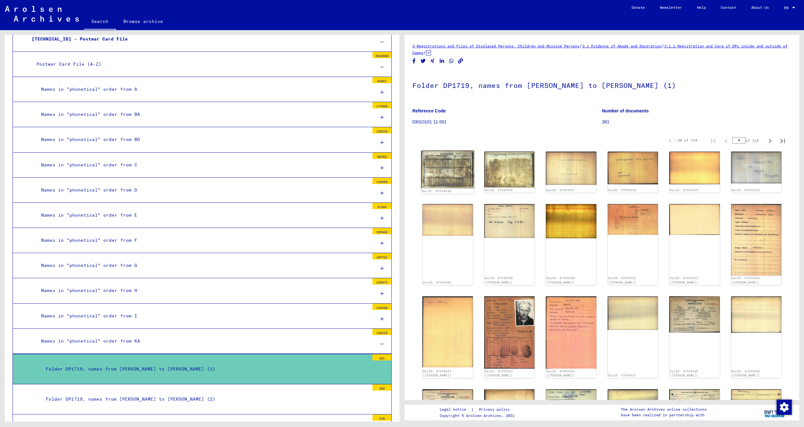
click at [449, 164] on img at bounding box center [447, 170] width 53 height 38
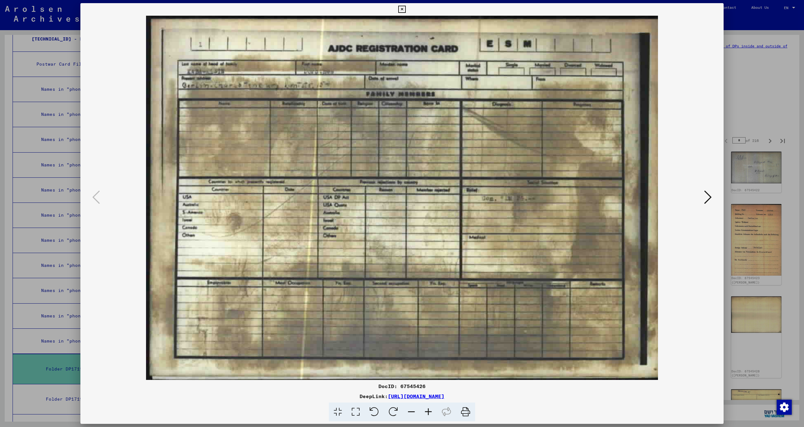
click at [707, 195] on icon at bounding box center [708, 197] width 8 height 15
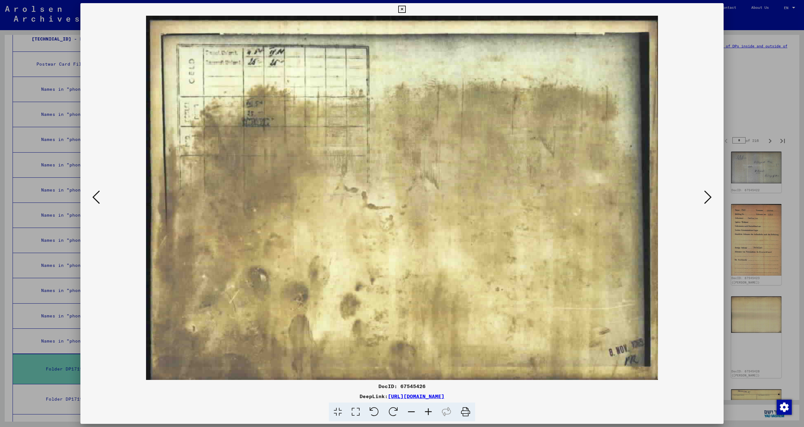
click at [707, 195] on icon at bounding box center [708, 197] width 8 height 15
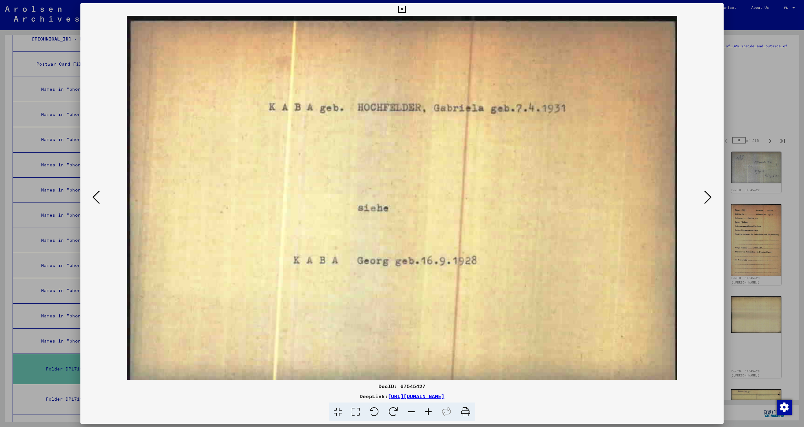
click at [707, 195] on icon at bounding box center [708, 197] width 8 height 15
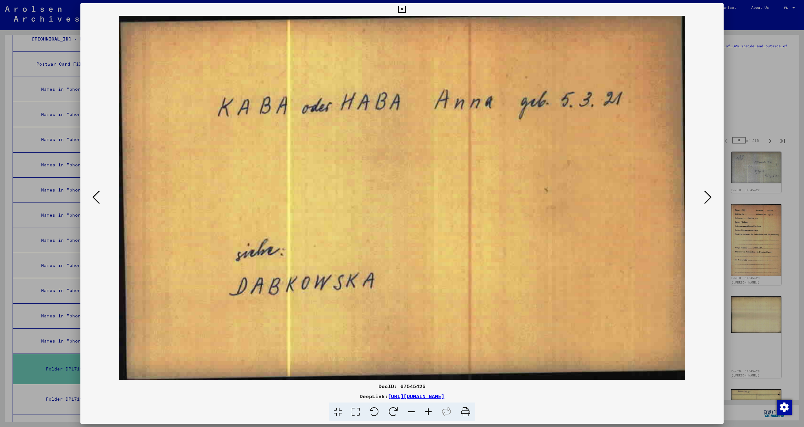
click at [707, 195] on icon at bounding box center [708, 197] width 8 height 15
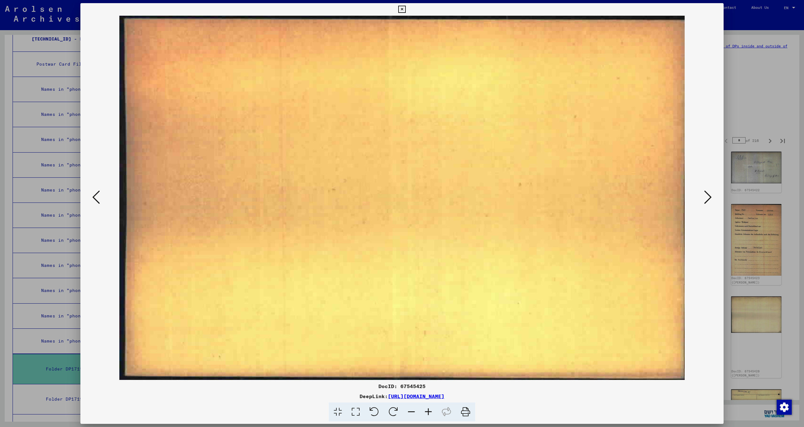
click at [707, 195] on icon at bounding box center [708, 197] width 8 height 15
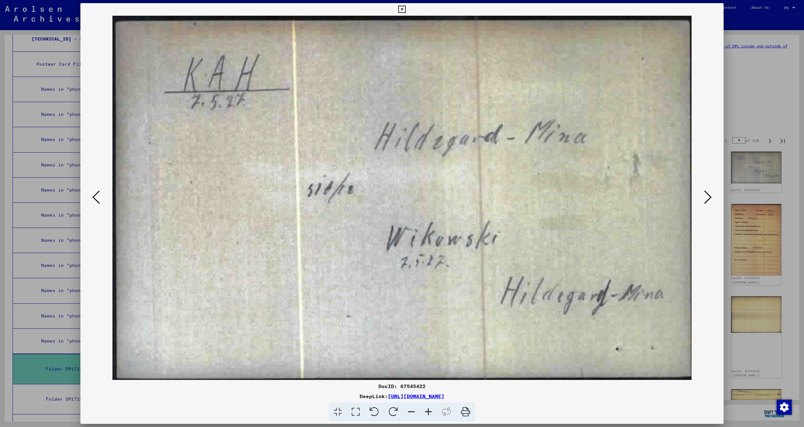
click at [707, 195] on icon at bounding box center [708, 197] width 8 height 15
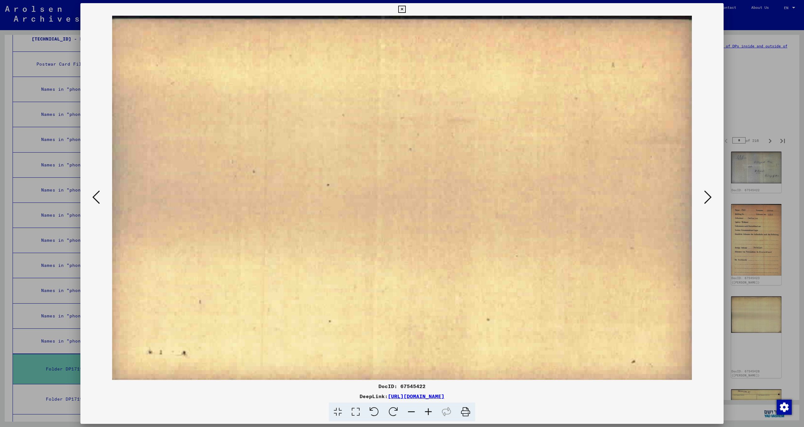
click at [707, 195] on icon at bounding box center [708, 197] width 8 height 15
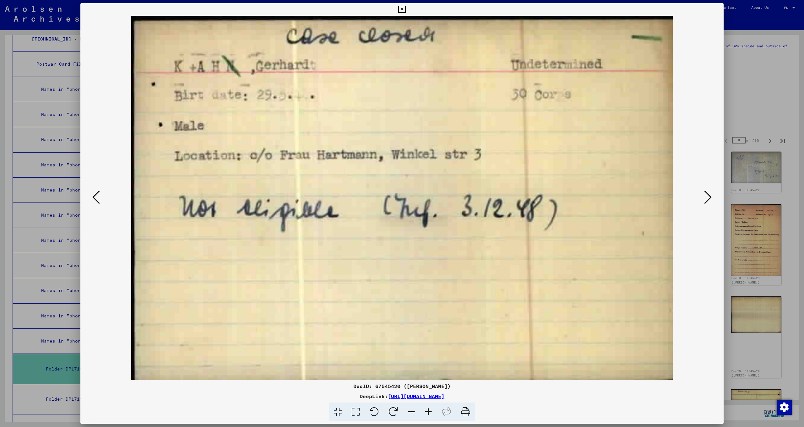
click at [707, 195] on icon at bounding box center [708, 197] width 8 height 15
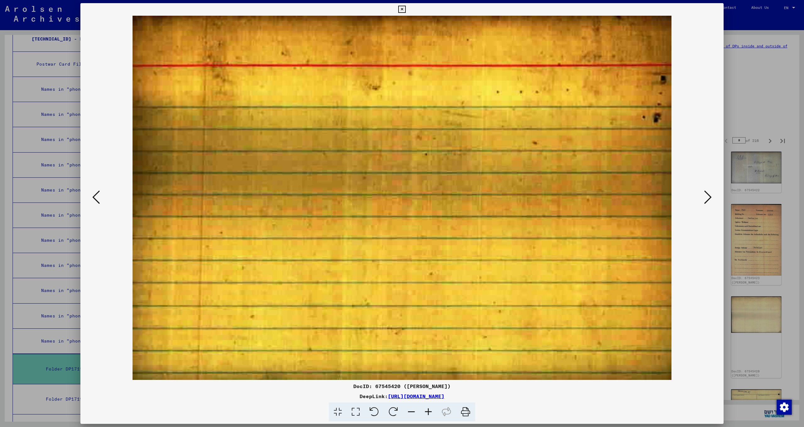
click at [707, 195] on icon at bounding box center [708, 197] width 8 height 15
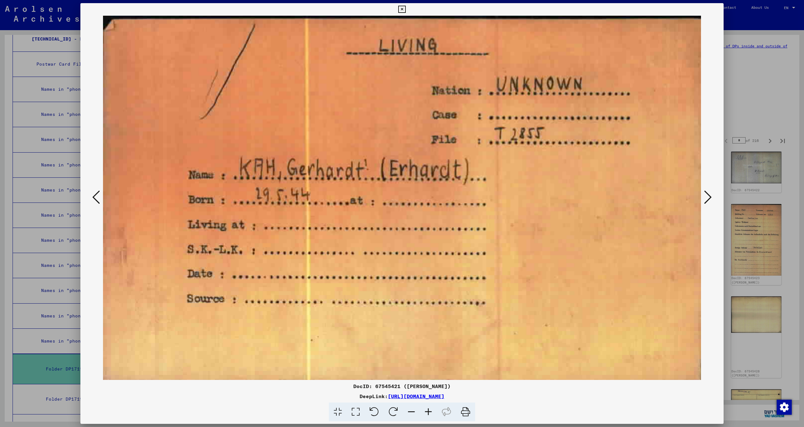
click at [707, 195] on icon at bounding box center [708, 197] width 8 height 15
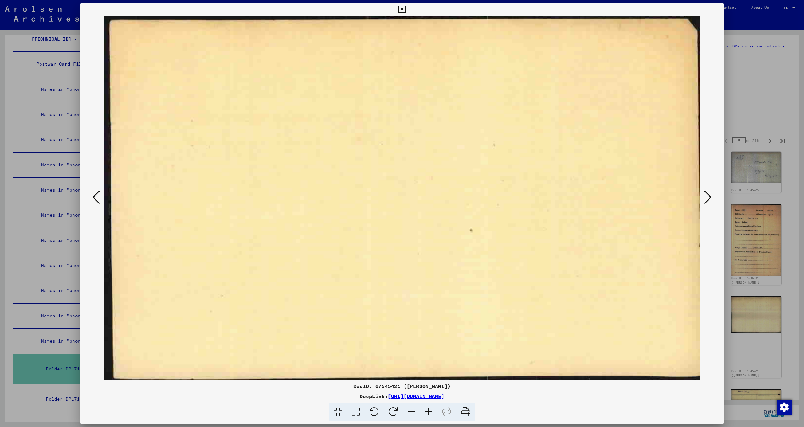
click at [707, 195] on icon at bounding box center [708, 197] width 8 height 15
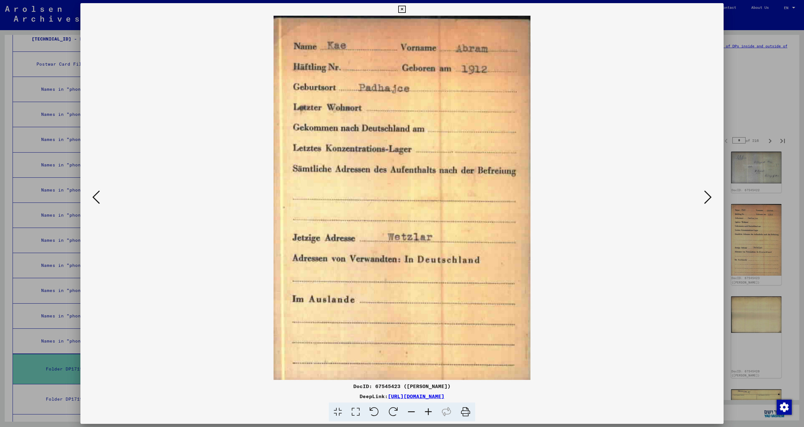
click at [707, 195] on icon at bounding box center [708, 197] width 8 height 15
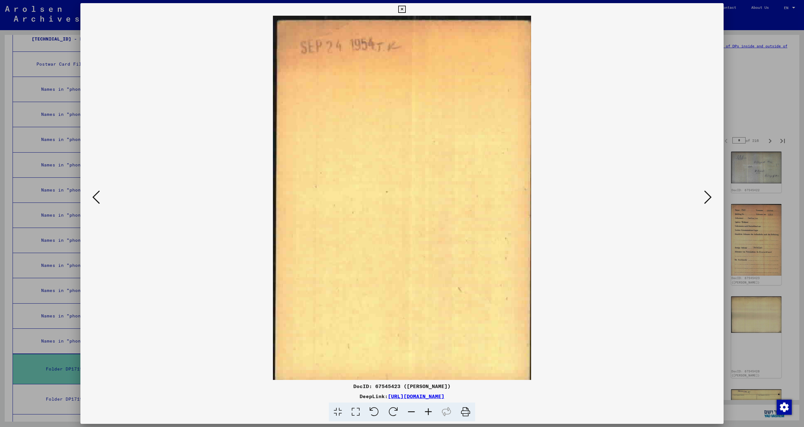
click at [707, 195] on icon at bounding box center [708, 197] width 8 height 15
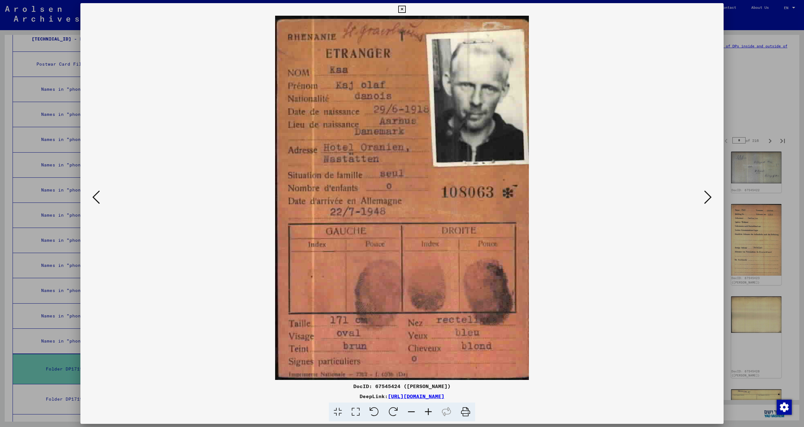
click at [707, 195] on icon at bounding box center [708, 197] width 8 height 15
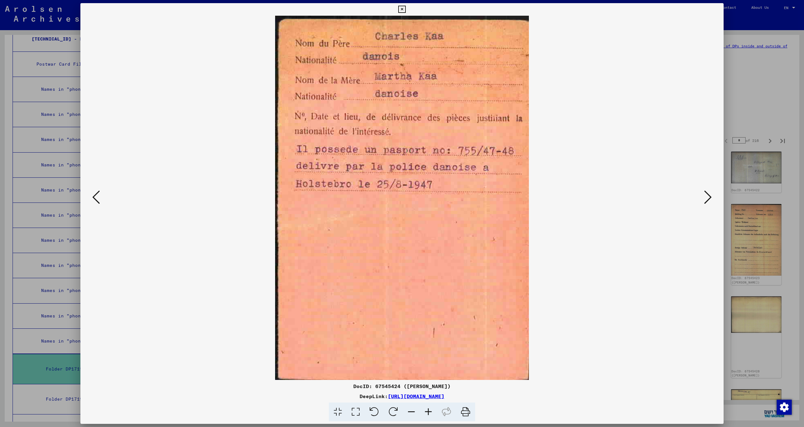
click at [707, 195] on icon at bounding box center [708, 197] width 8 height 15
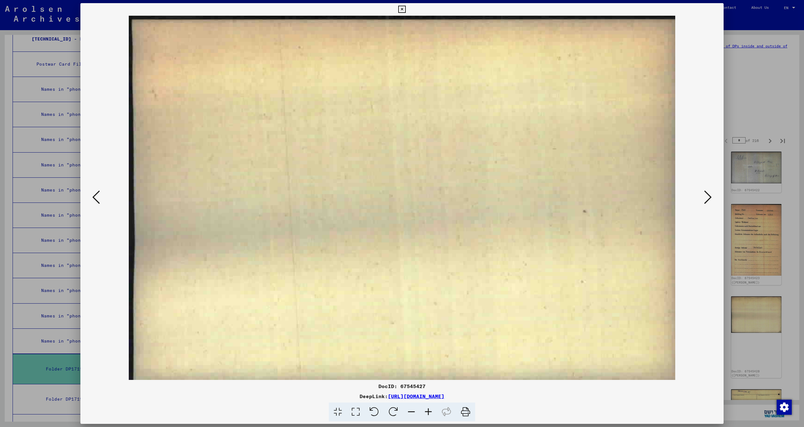
click at [707, 195] on icon at bounding box center [708, 197] width 8 height 15
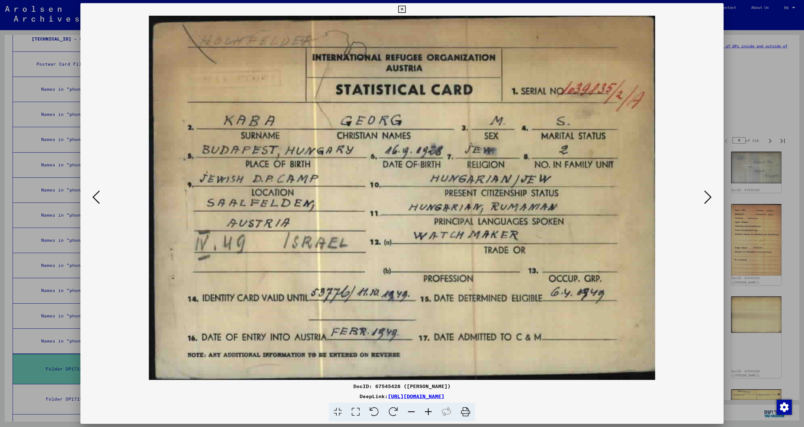
click at [707, 195] on icon at bounding box center [708, 197] width 8 height 15
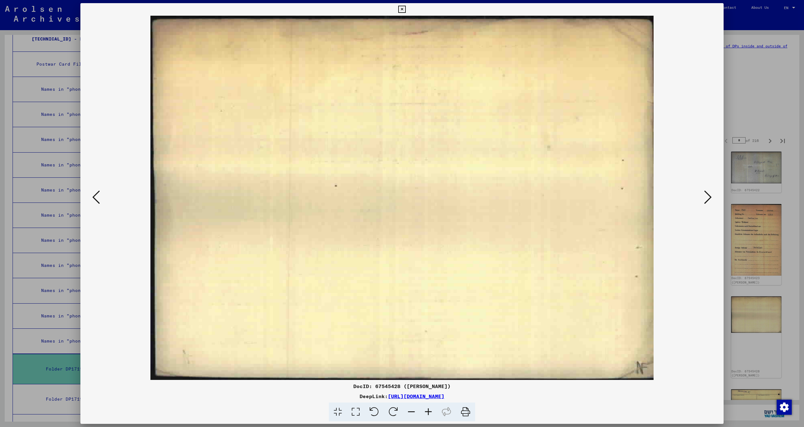
click at [707, 195] on icon at bounding box center [708, 197] width 8 height 15
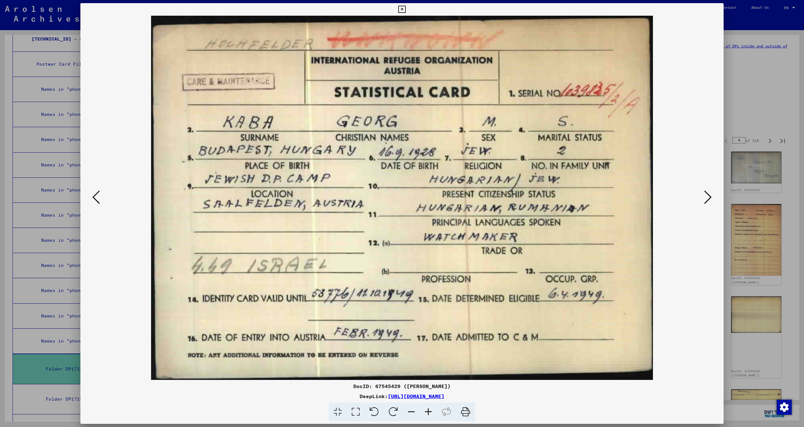
click at [707, 195] on icon at bounding box center [708, 197] width 8 height 15
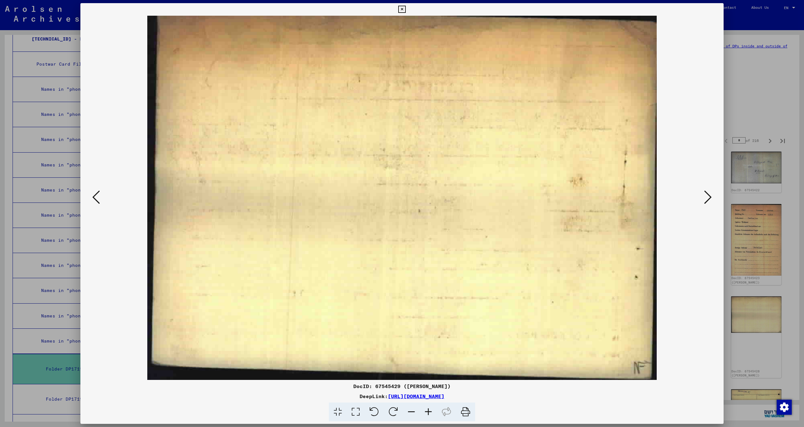
click at [707, 195] on icon at bounding box center [708, 197] width 8 height 15
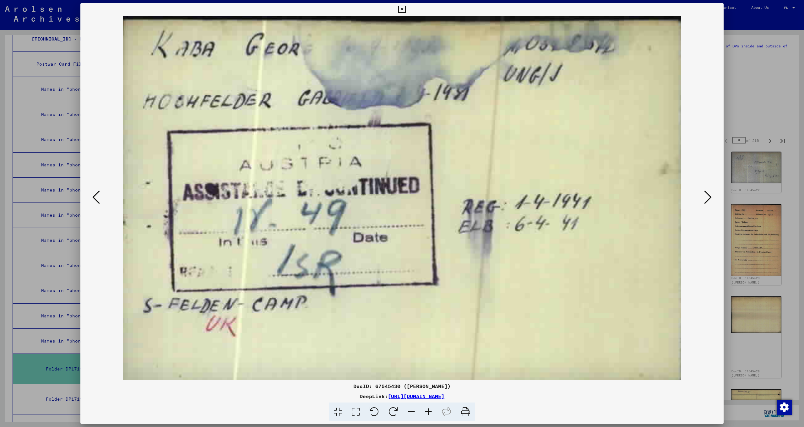
click at [707, 195] on icon at bounding box center [708, 197] width 8 height 15
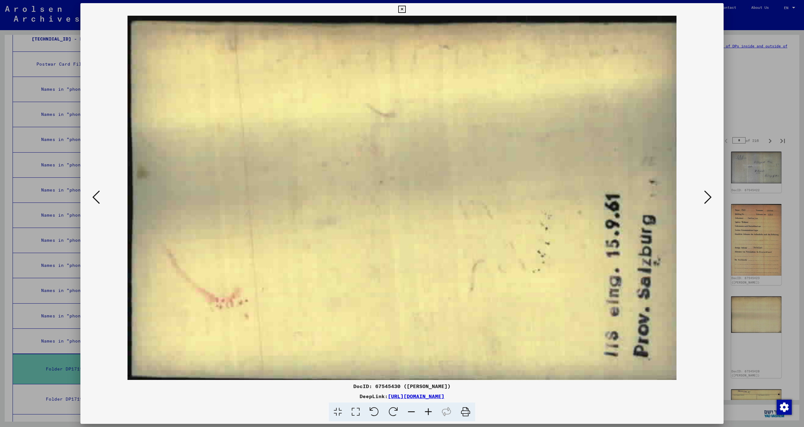
click at [707, 195] on icon at bounding box center [708, 197] width 8 height 15
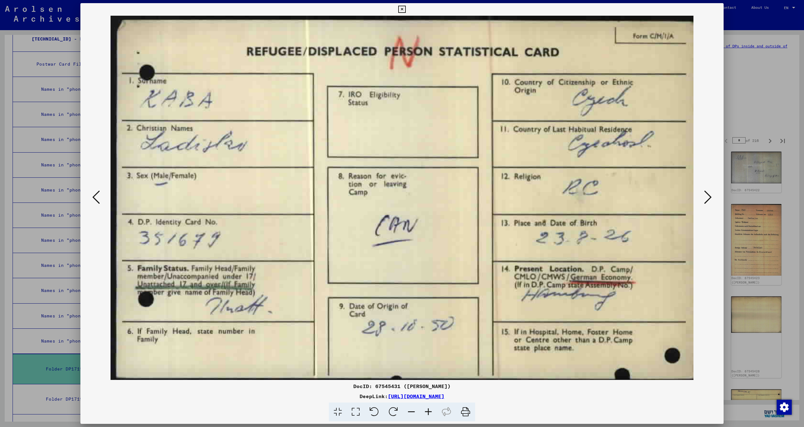
click at [707, 195] on icon at bounding box center [708, 197] width 8 height 15
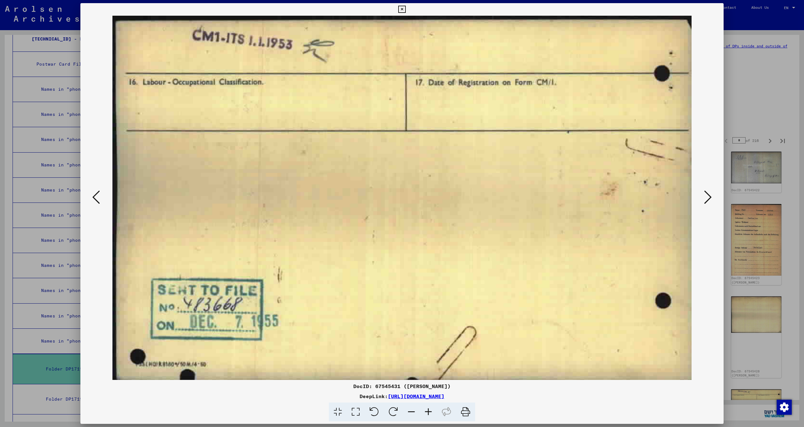
click at [707, 195] on icon at bounding box center [708, 197] width 8 height 15
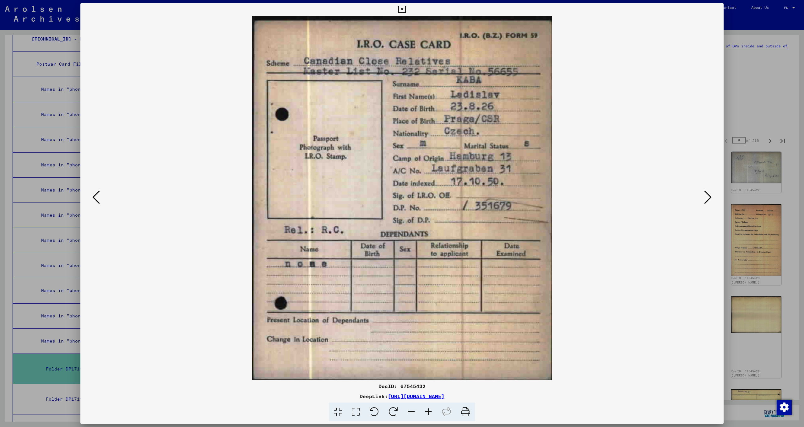
click at [707, 195] on icon at bounding box center [708, 197] width 8 height 15
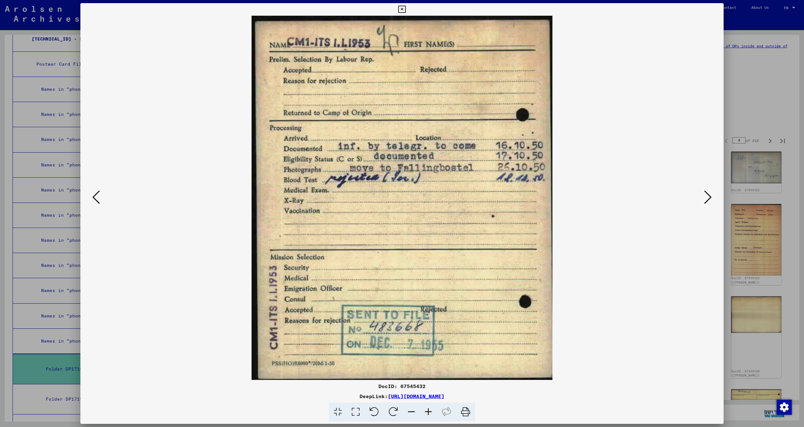
click at [707, 195] on icon at bounding box center [708, 197] width 8 height 15
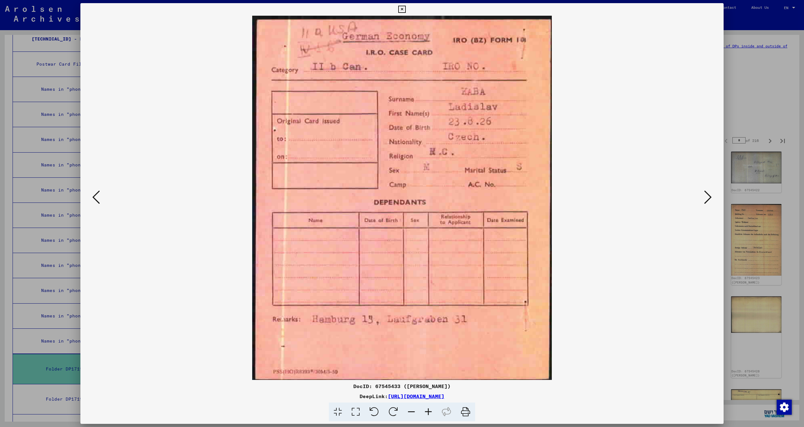
click at [707, 195] on icon at bounding box center [708, 197] width 8 height 15
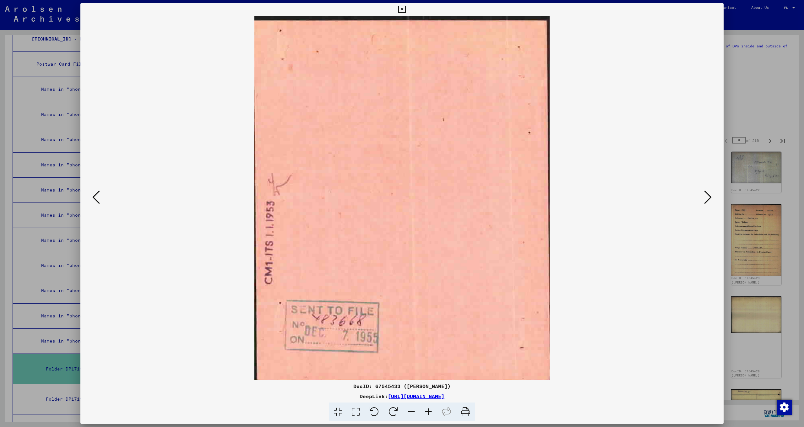
click at [707, 195] on icon at bounding box center [708, 197] width 8 height 15
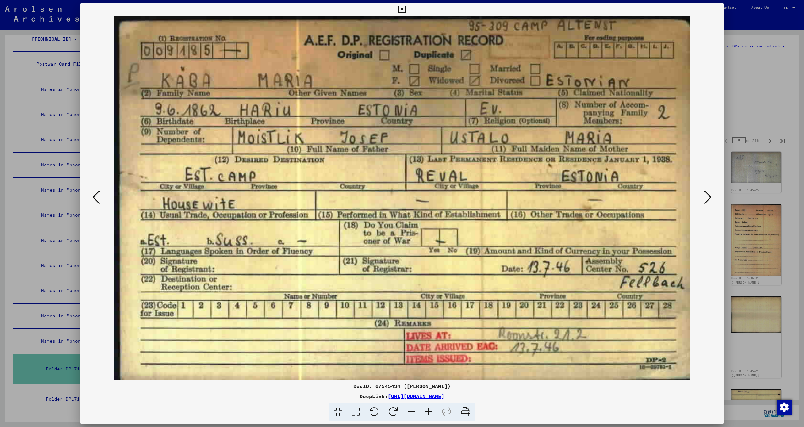
click at [707, 195] on icon at bounding box center [708, 197] width 8 height 15
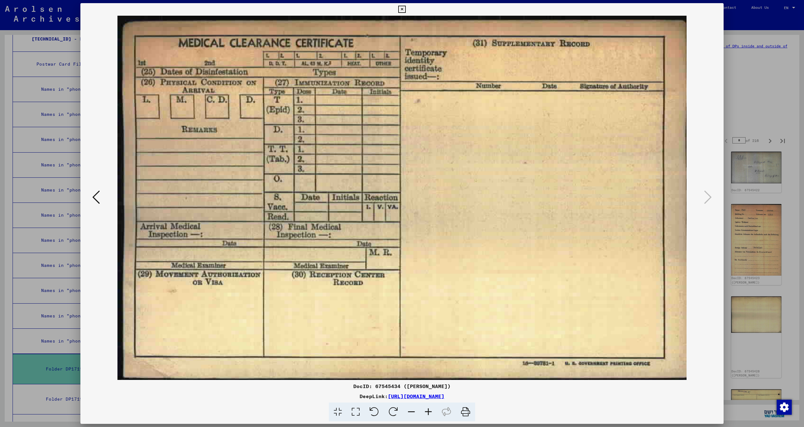
click at [406, 10] on icon at bounding box center [401, 10] width 7 height 8
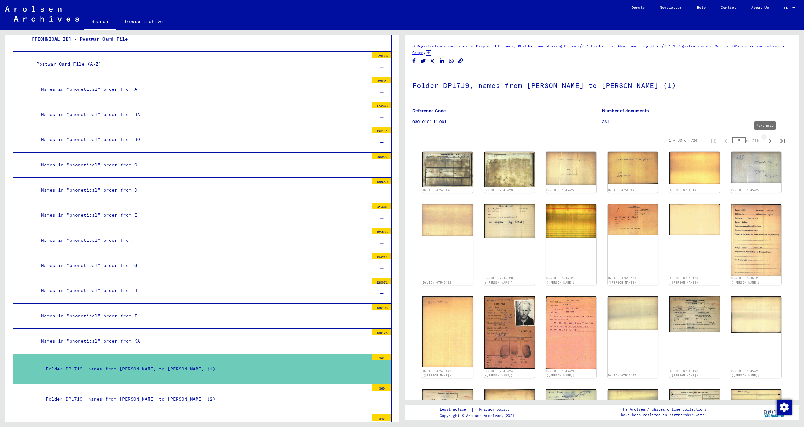
click at [766, 144] on icon "Next page" at bounding box center [770, 141] width 9 height 9
type input "*"
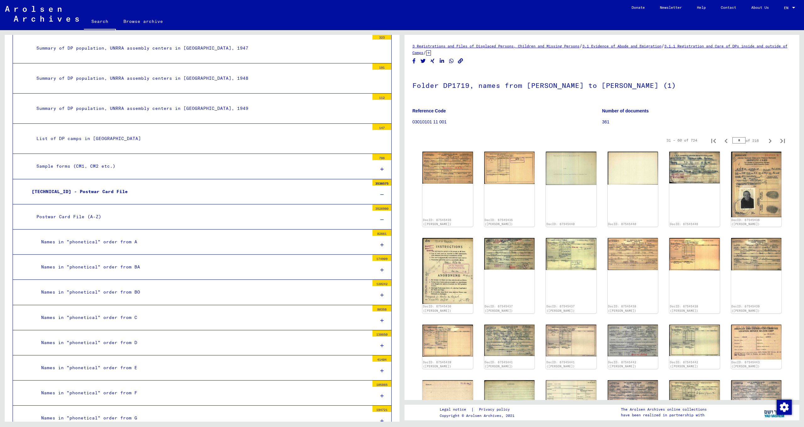
scroll to position [346, 0]
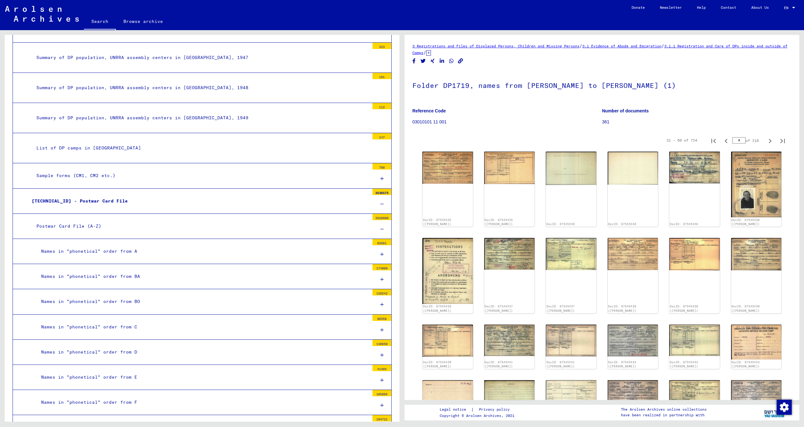
click at [380, 427] on icon at bounding box center [381, 430] width 3 height 4
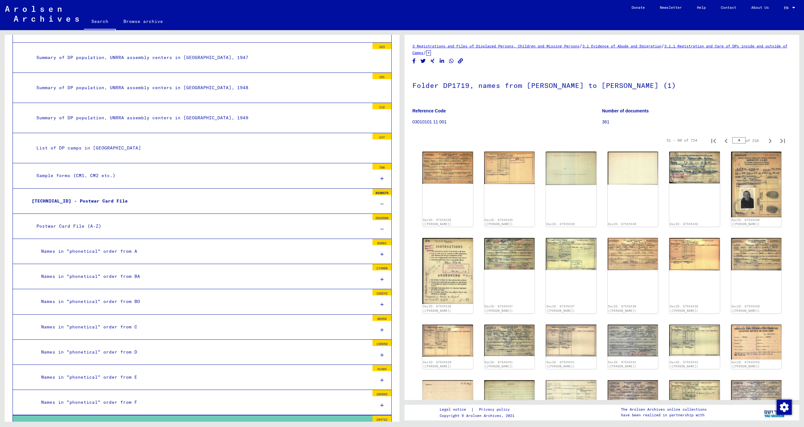
click at [379, 424] on icon at bounding box center [381, 430] width 13 height 13
click at [380, 427] on icon at bounding box center [381, 431] width 3 height 4
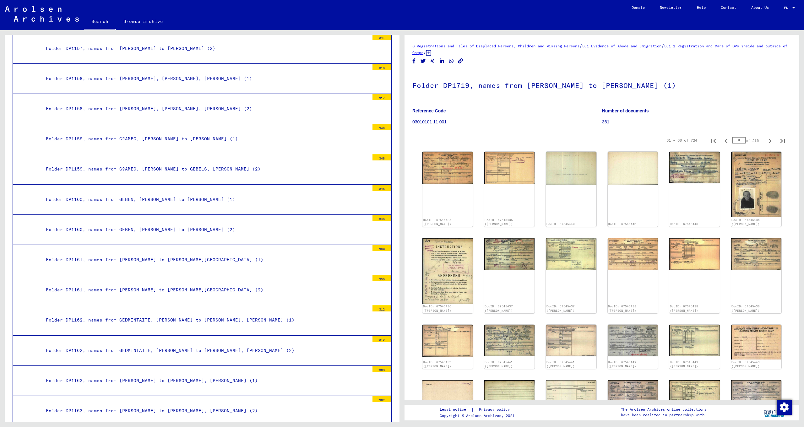
scroll to position [0, 0]
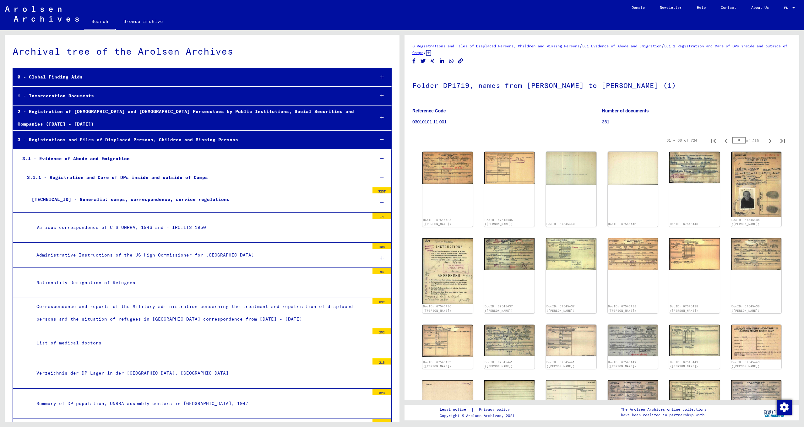
click at [380, 131] on div at bounding box center [382, 140] width 19 height 19
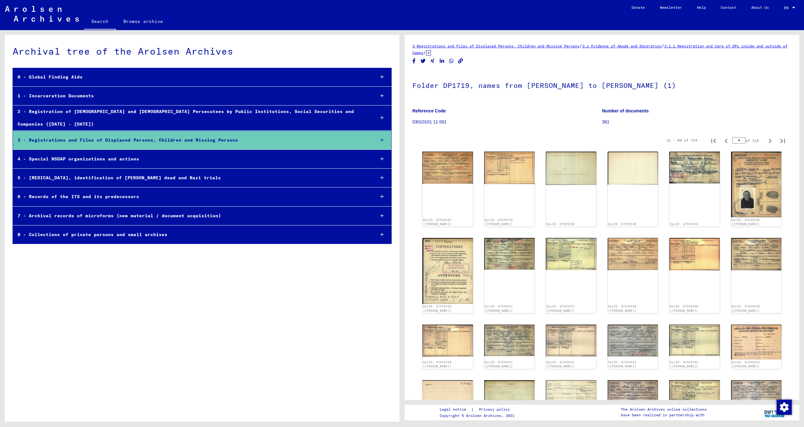
click at [381, 157] on icon at bounding box center [381, 159] width 3 height 4
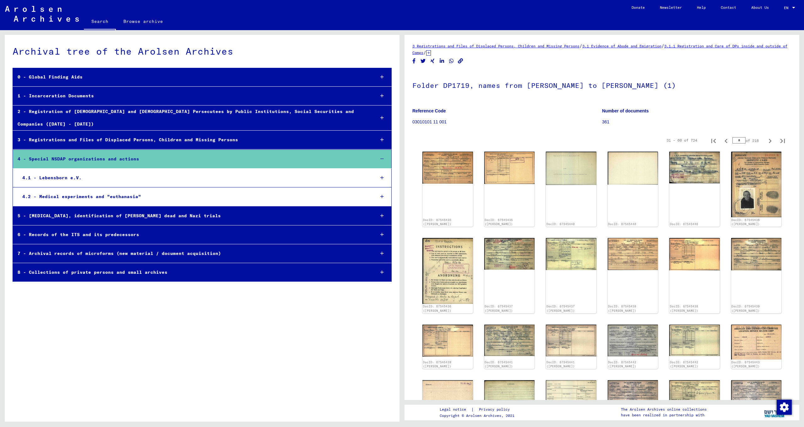
click at [380, 157] on icon at bounding box center [381, 159] width 3 height 4
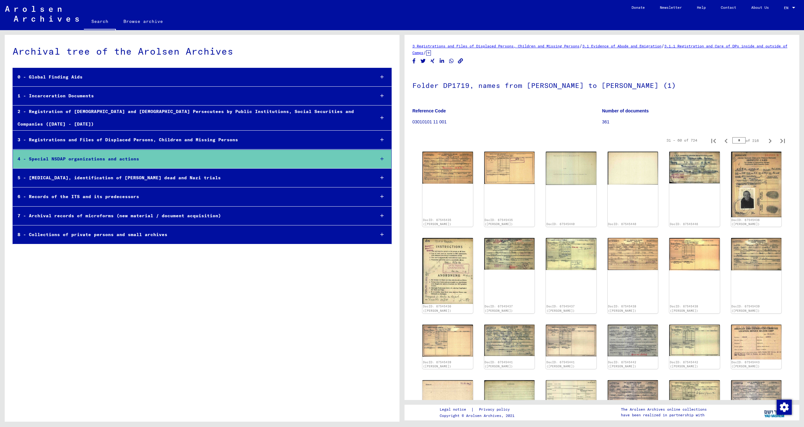
click at [55, 76] on div "0 - Global Finding Aids" at bounding box center [191, 77] width 357 height 12
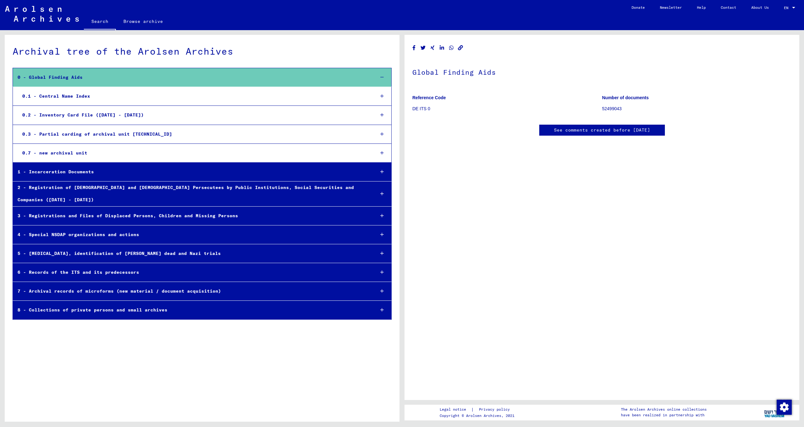
click at [64, 98] on div "0.1 - Central Name Index" at bounding box center [194, 96] width 352 height 12
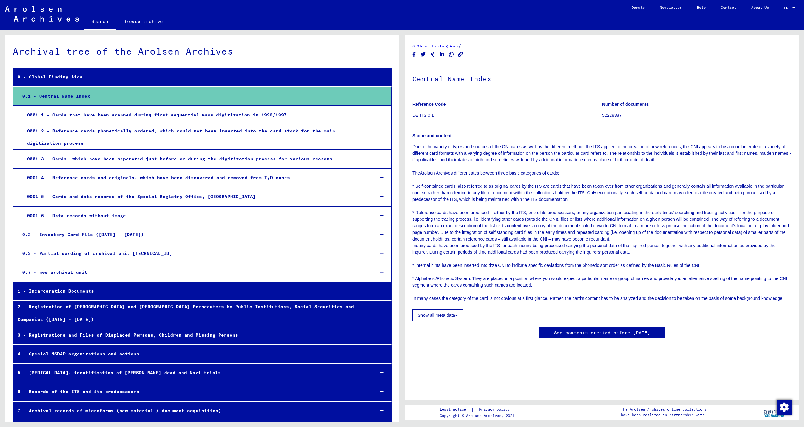
scroll to position [159, 0]
click at [200, 117] on div "0001 1 - Cards that have been scanned during first sequential mass digitization…" at bounding box center [195, 115] width 347 height 12
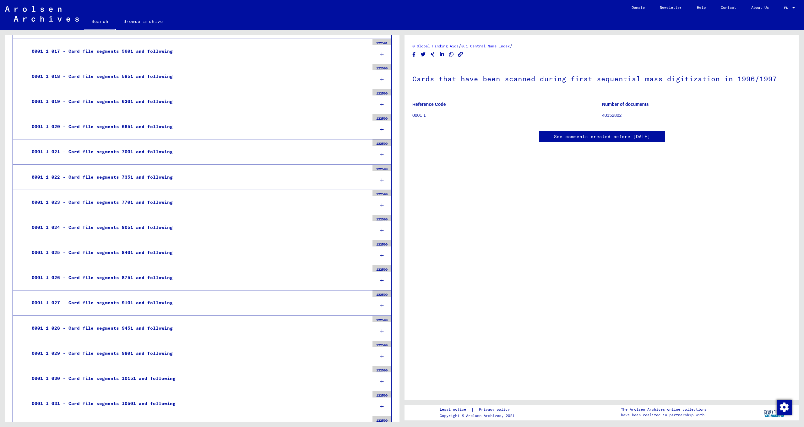
scroll to position [545, 0]
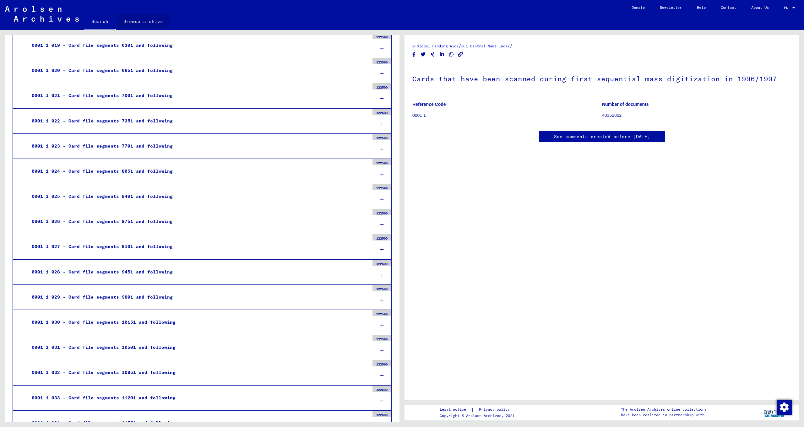
click at [132, 21] on link "Browse archive" at bounding box center [143, 21] width 55 height 15
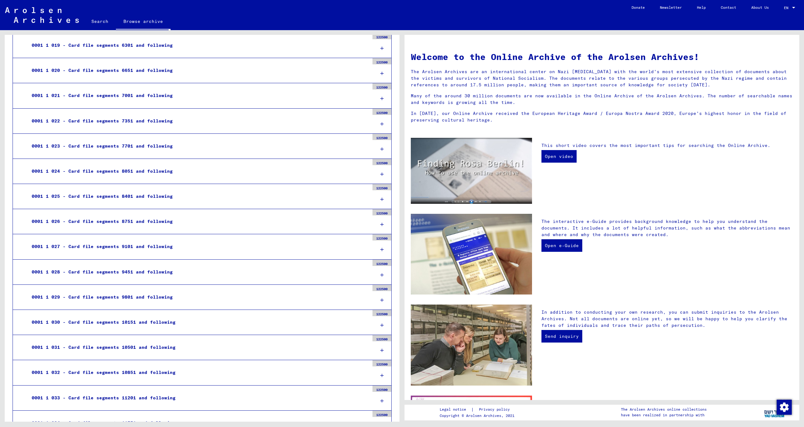
scroll to position [6, 0]
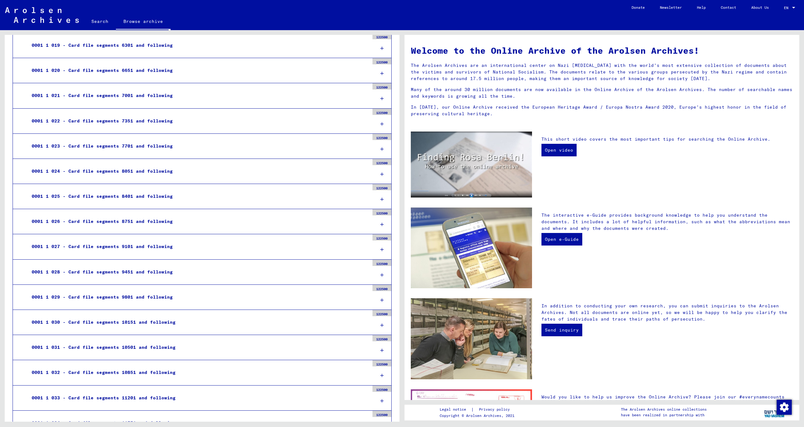
click at [100, 23] on link "Search" at bounding box center [100, 21] width 32 height 15
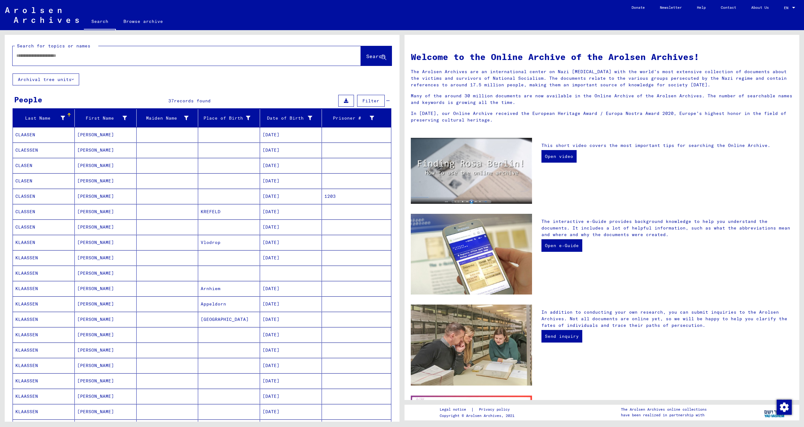
click at [105, 261] on mat-cell "[PERSON_NAME]" at bounding box center [106, 257] width 62 height 15
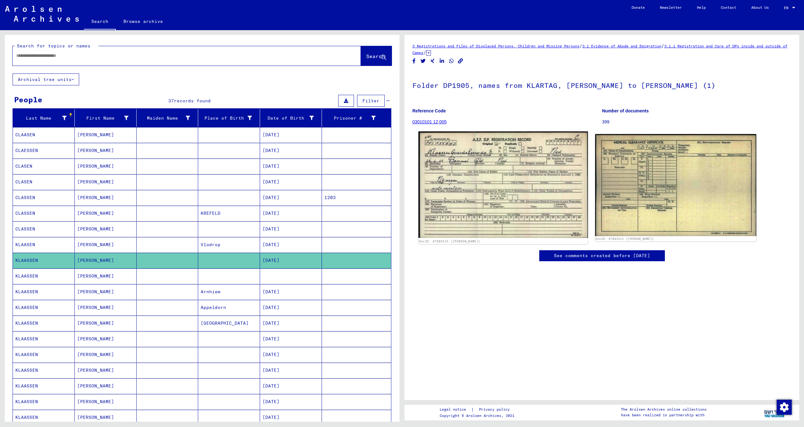
click at [519, 195] on img at bounding box center [502, 185] width 169 height 106
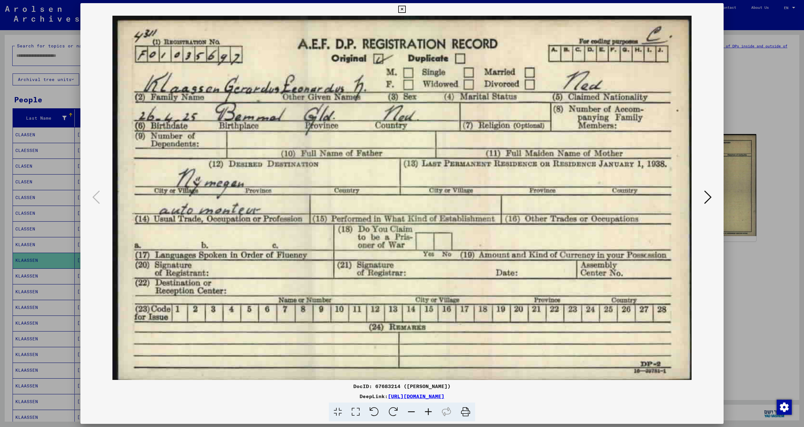
click at [712, 199] on button at bounding box center [707, 198] width 11 height 18
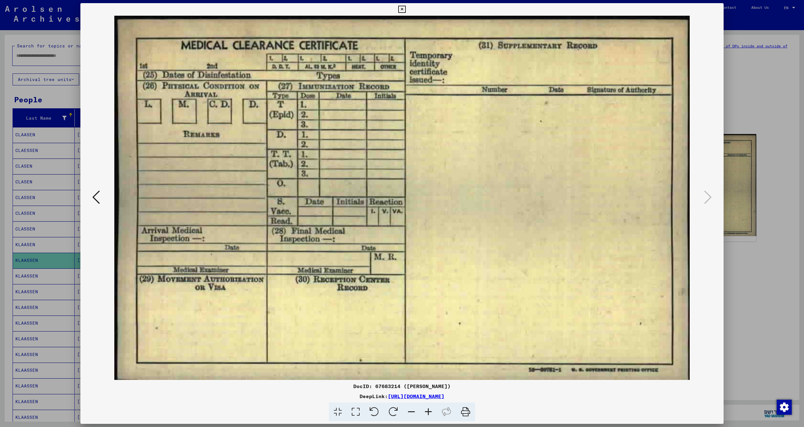
click at [98, 199] on icon at bounding box center [96, 197] width 8 height 15
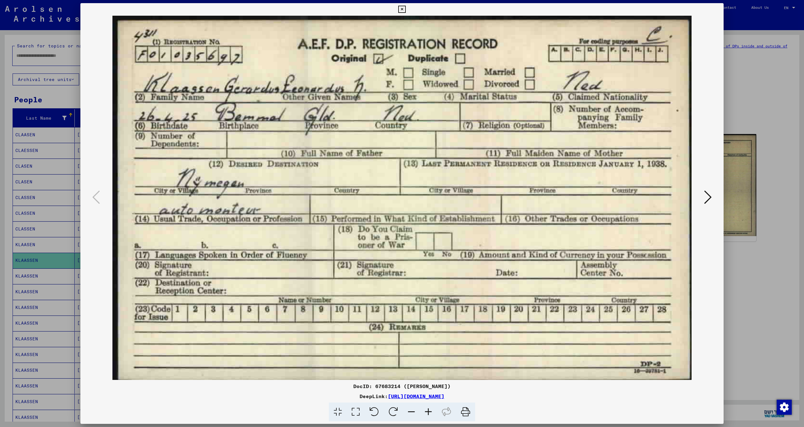
click at [658, 35] on img at bounding box center [402, 198] width 601 height 364
click at [406, 8] on icon at bounding box center [401, 10] width 7 height 8
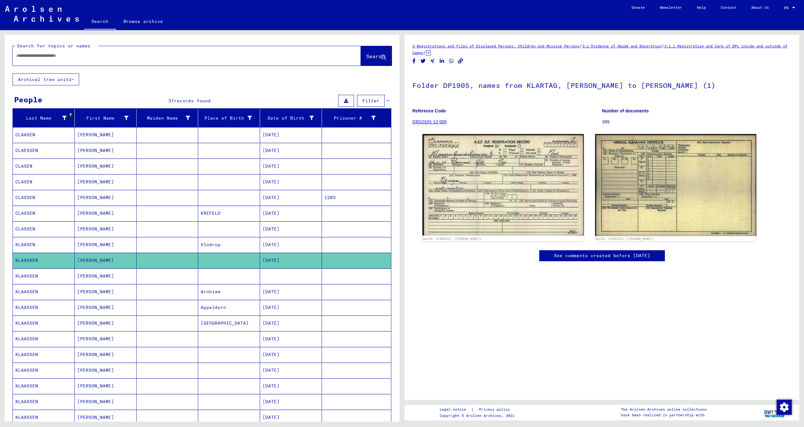
click at [751, 46] on link "3.1.1 Registration and Care of DPs inside and outside of Camps" at bounding box center [599, 49] width 375 height 11
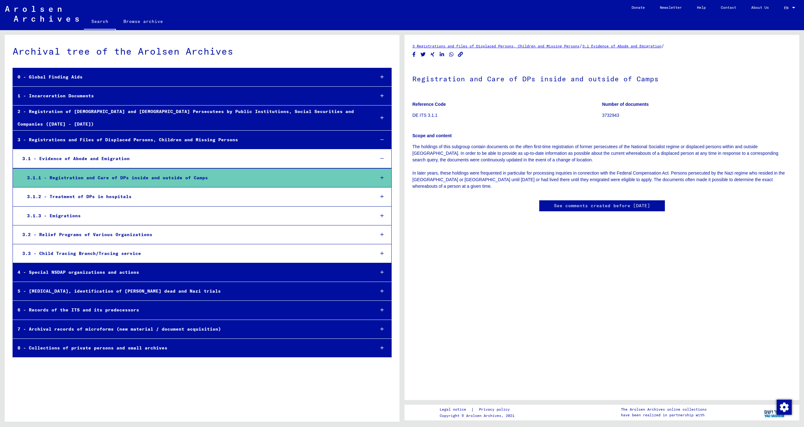
click at [63, 210] on div "3.1.3 - Emigrations" at bounding box center [195, 216] width 347 height 12
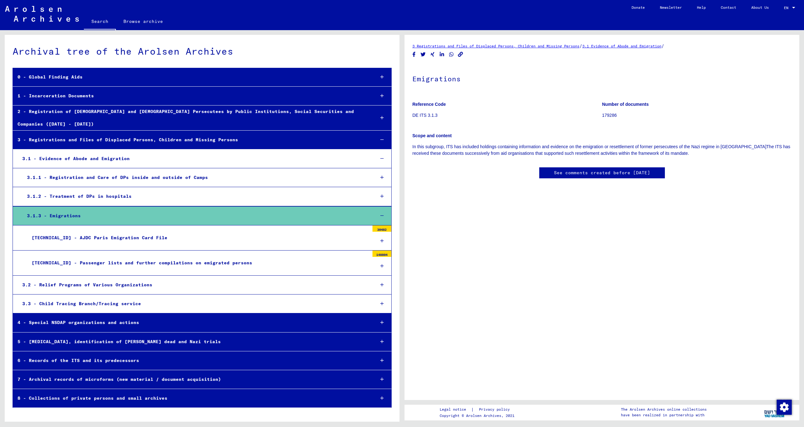
click at [382, 214] on icon at bounding box center [381, 216] width 3 height 4
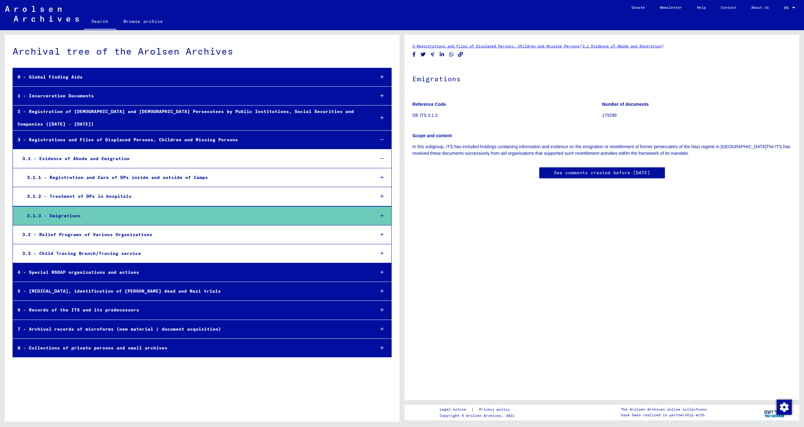
click at [382, 214] on icon at bounding box center [381, 216] width 3 height 4
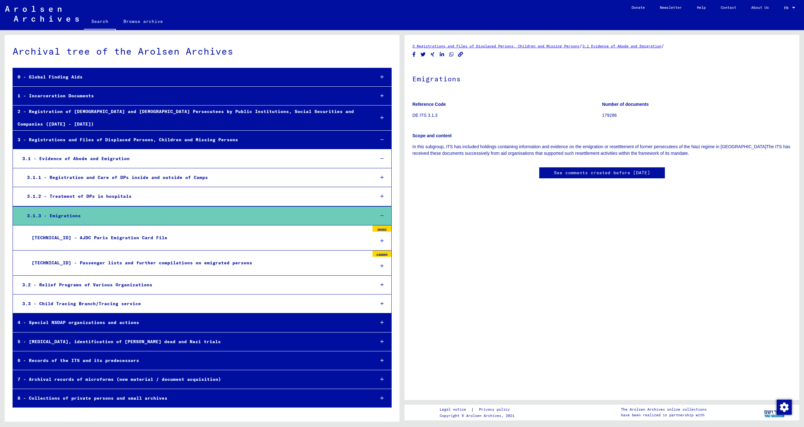
click at [121, 257] on div "[TECHNICAL_ID] - Passenger lists and further compilations on emigrated persons" at bounding box center [198, 263] width 342 height 12
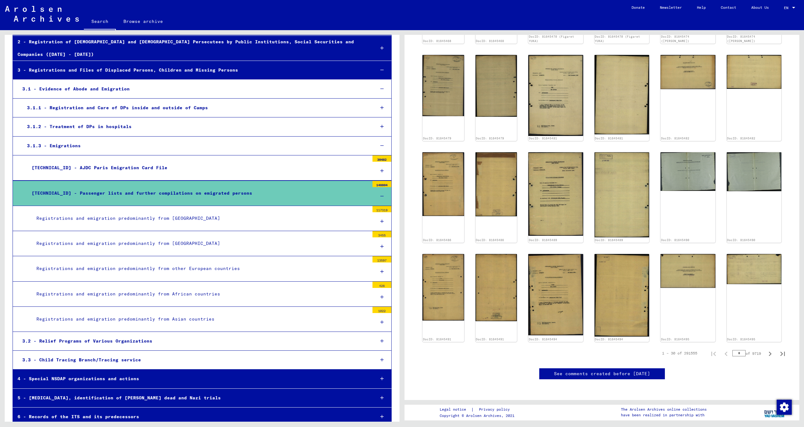
scroll to position [71, 0]
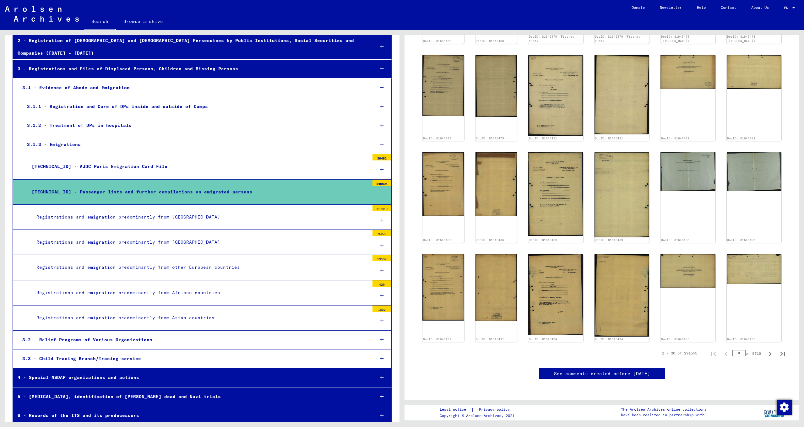
click at [116, 334] on div "3.2 - Relief Programs of Various Organizations" at bounding box center [194, 340] width 352 height 12
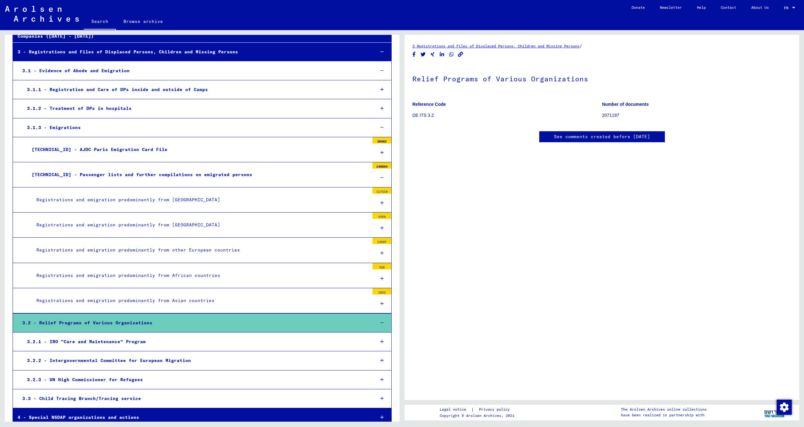
scroll to position [161, 0]
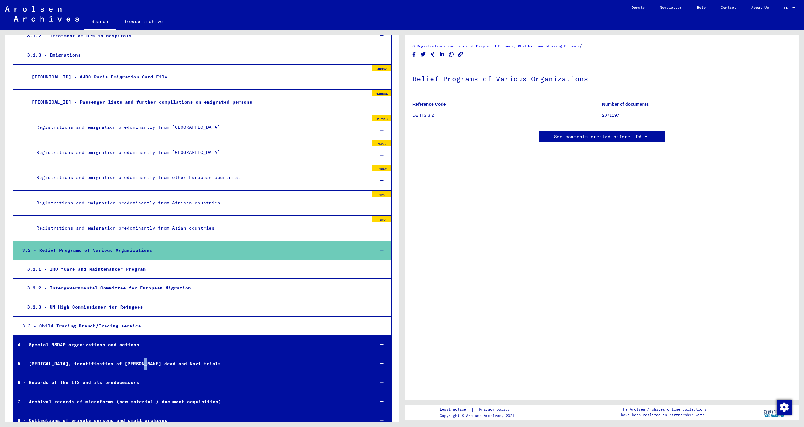
click at [142, 358] on div "5 - [MEDICAL_DATA], identification of [PERSON_NAME] dead and Nazi trials" at bounding box center [191, 364] width 357 height 12
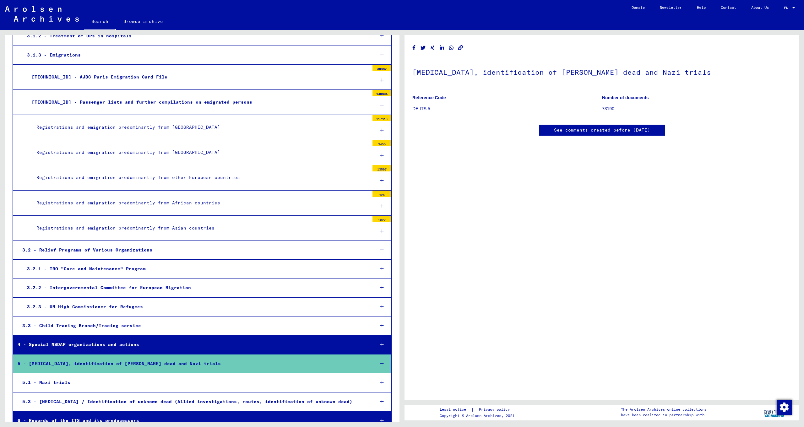
click at [380, 380] on icon at bounding box center [381, 382] width 3 height 4
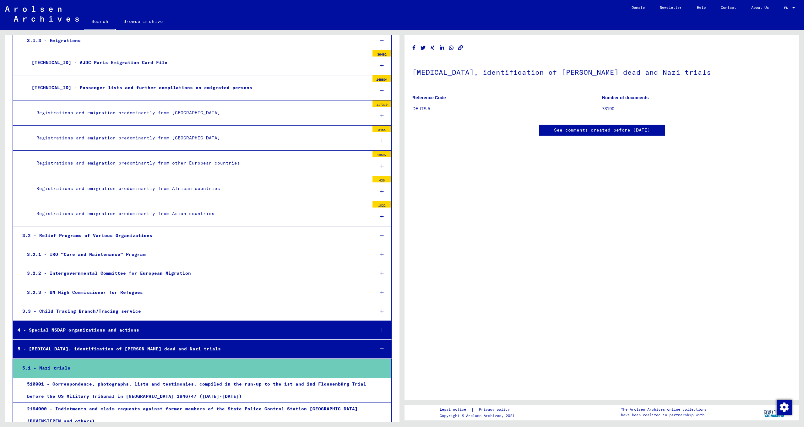
scroll to position [242, 0]
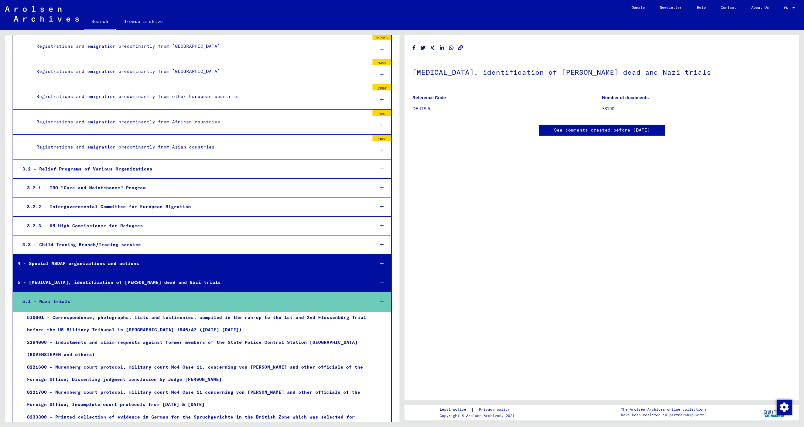
click at [178, 313] on div "510001 - Correspondence, photographs, lists and testimonies, compiled in the ru…" at bounding box center [195, 324] width 347 height 25
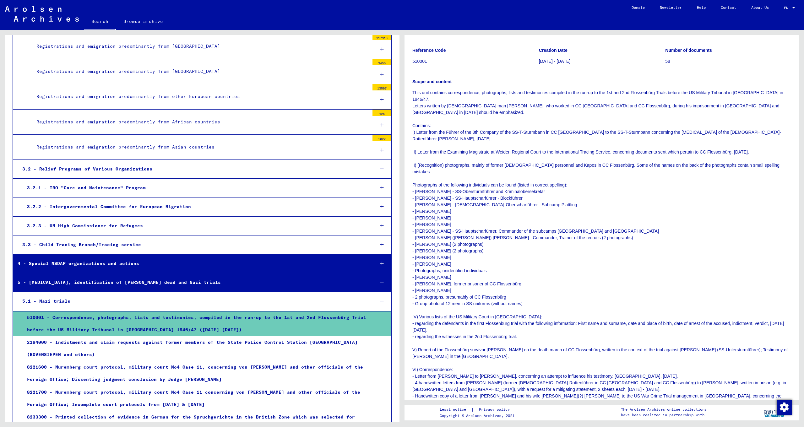
scroll to position [123, 0]
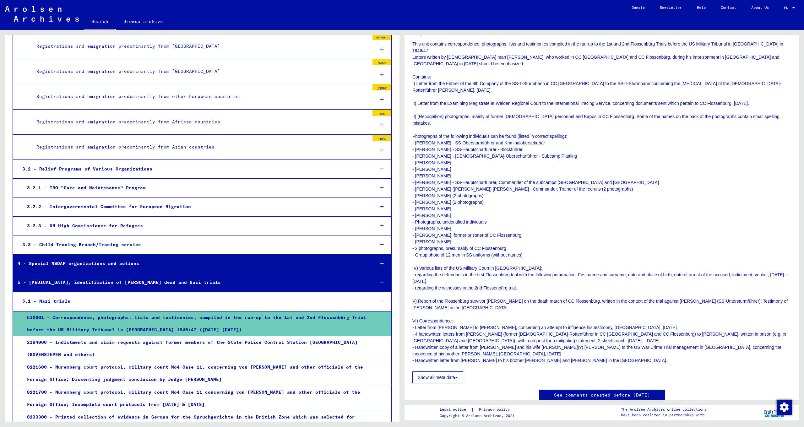
click at [444, 372] on button "Show all meta data" at bounding box center [437, 378] width 51 height 12
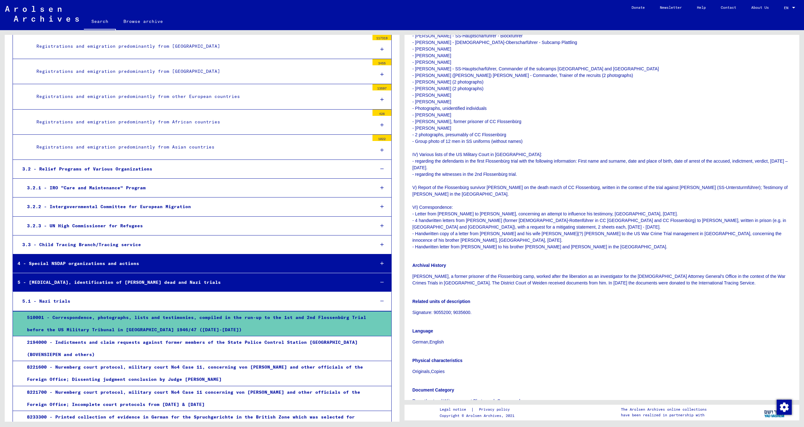
scroll to position [110, 0]
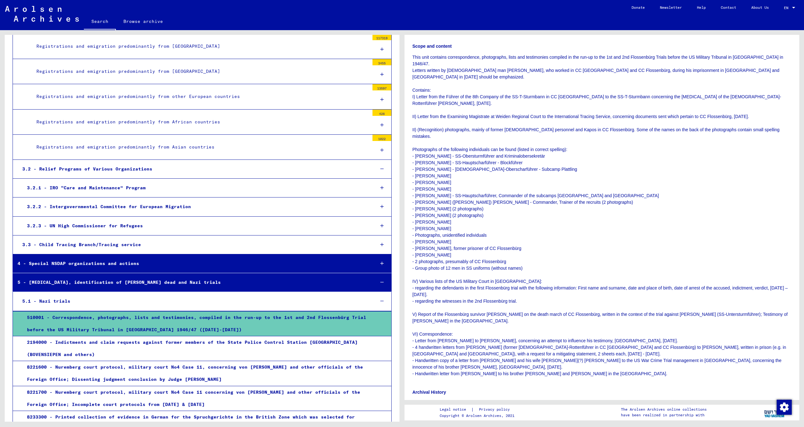
click at [192, 341] on div "2194000 - Indictments and claim requests against former members of the State Po…" at bounding box center [195, 348] width 347 height 25
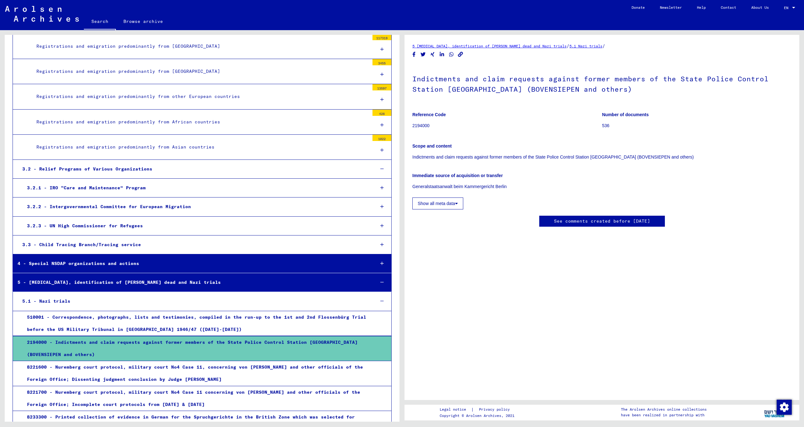
click at [222, 338] on div "2194000 - Indictments and claim requests against former members of the State Po…" at bounding box center [195, 348] width 347 height 25
click at [440, 205] on button "Show all meta data" at bounding box center [437, 204] width 51 height 12
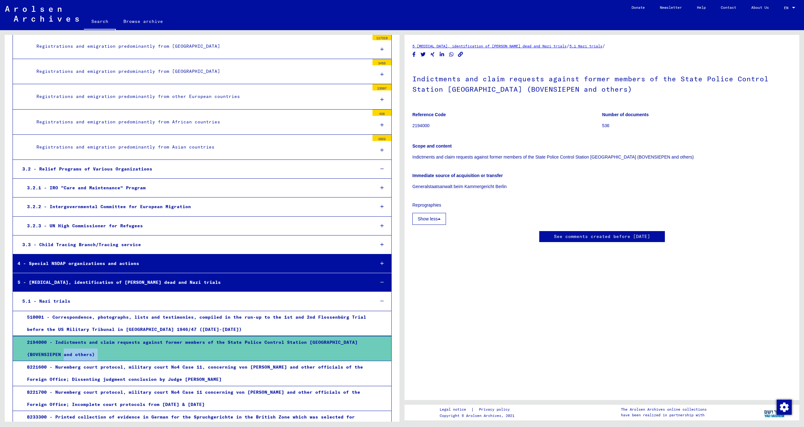
click at [435, 218] on button "Show less" at bounding box center [429, 219] width 34 height 12
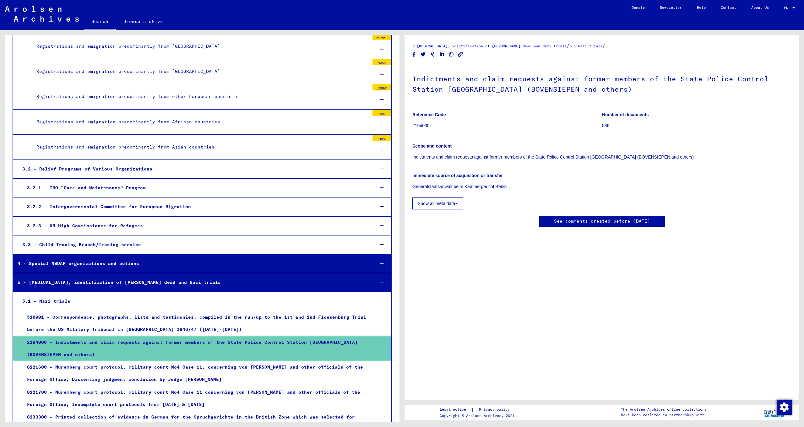
click at [95, 364] on div "8221600 - Nuremberg court protocol, military court No4 Case 11, concerning von …" at bounding box center [195, 373] width 347 height 25
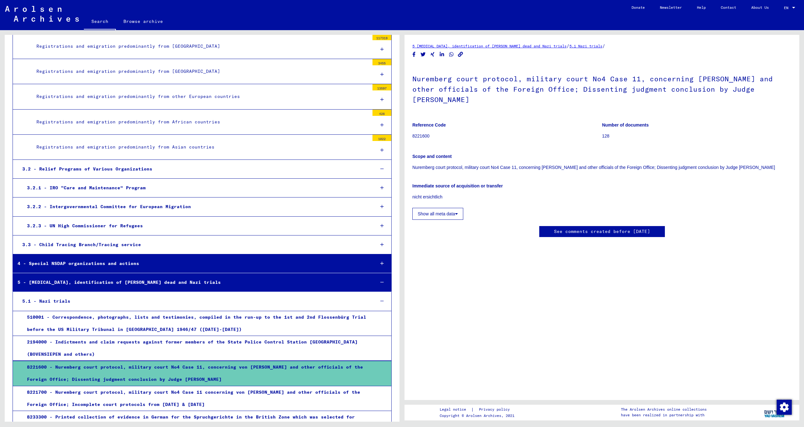
click at [108, 386] on div "8221700 - Nuremberg court protocol, military court No4 Case 11 concerning von […" at bounding box center [195, 398] width 347 height 25
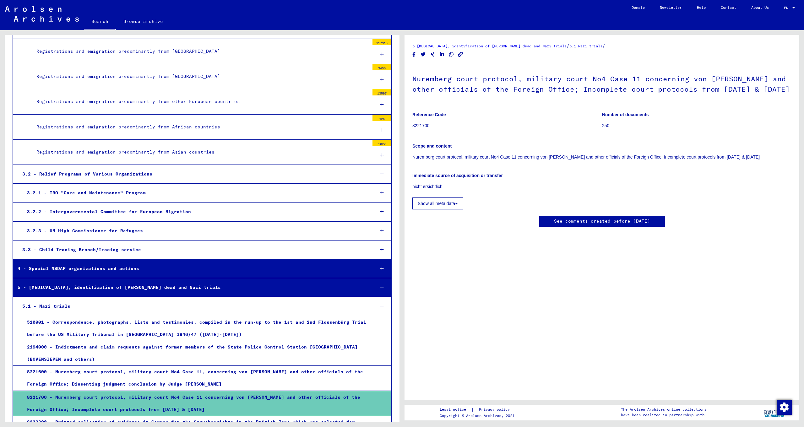
scroll to position [351, 0]
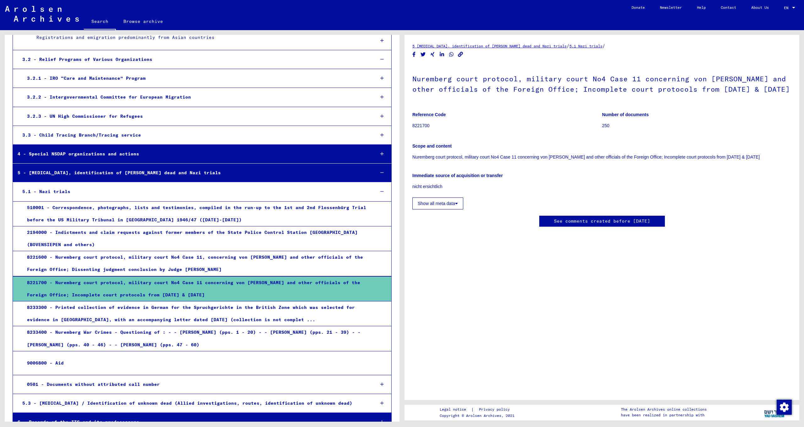
click at [151, 302] on div "8233300 - Printed collection of evidence in German for the Spruchgerichte in th…" at bounding box center [195, 314] width 347 height 25
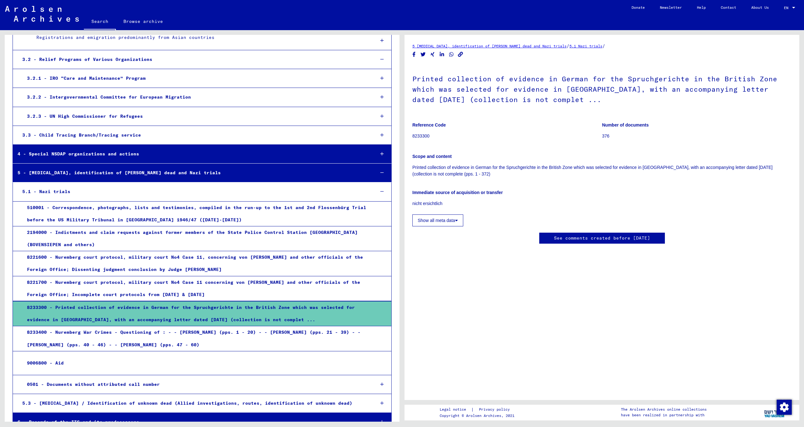
click at [146, 326] on div "8233400 - Nuremberg War Crimes - Questioning of : - - [PERSON_NAME] (pps. 1 - 2…" at bounding box center [195, 338] width 347 height 25
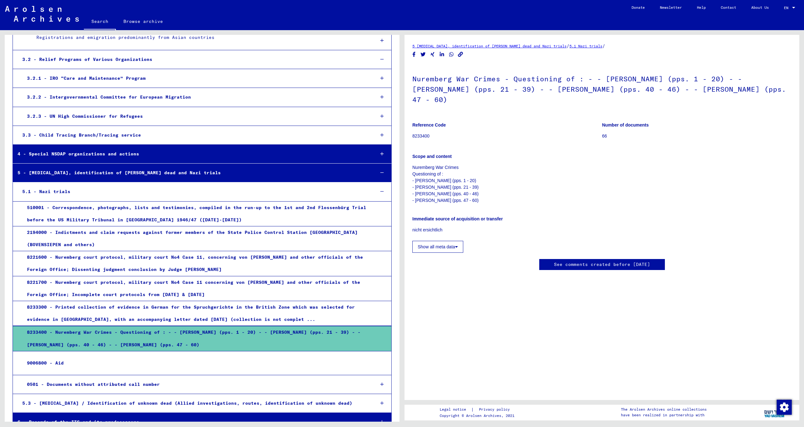
click at [137, 357] on div "9006800 - Aid" at bounding box center [195, 363] width 347 height 12
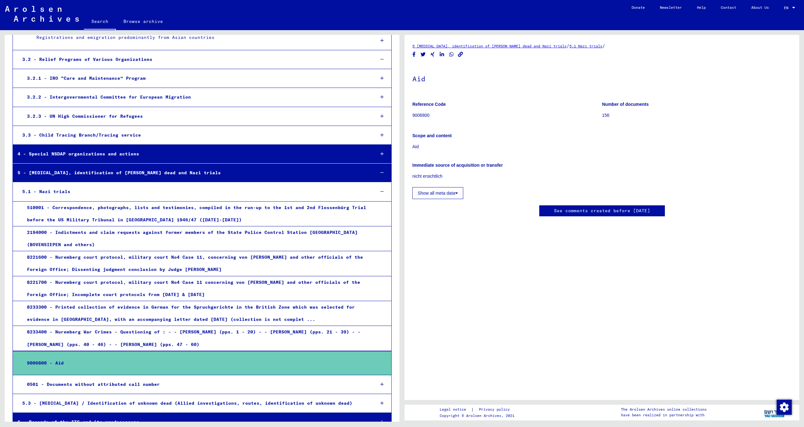
click at [132, 379] on div "0501 - Documents without attributed call number" at bounding box center [195, 385] width 347 height 12
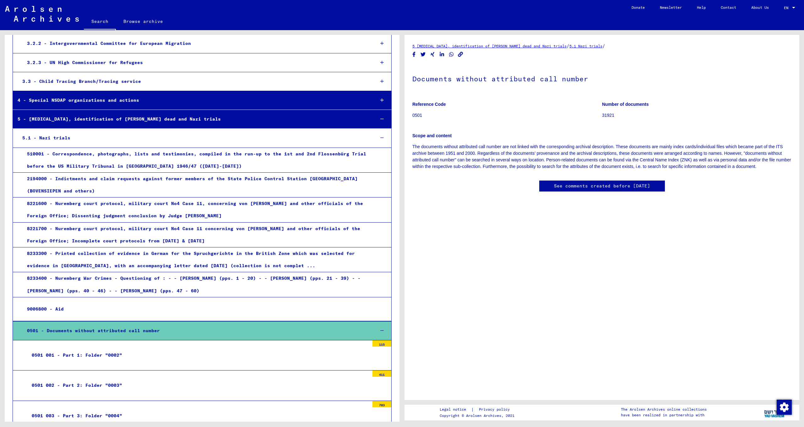
scroll to position [454, 0]
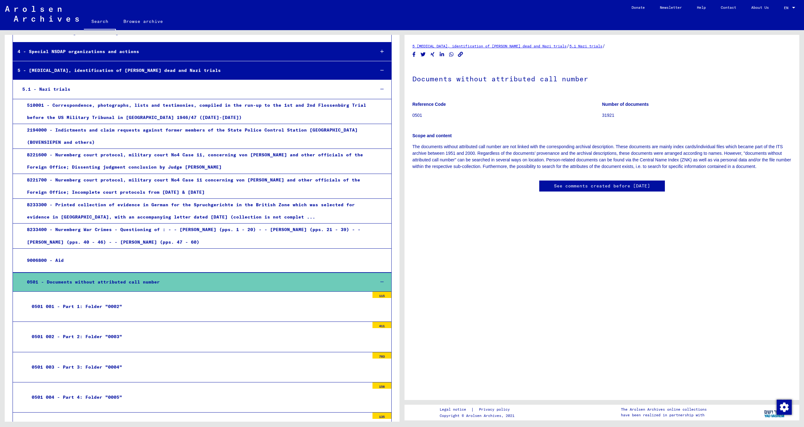
click at [152, 296] on mat-tree-node "0501 001 - Part 1: Folder "0002" 115" at bounding box center [202, 307] width 379 height 30
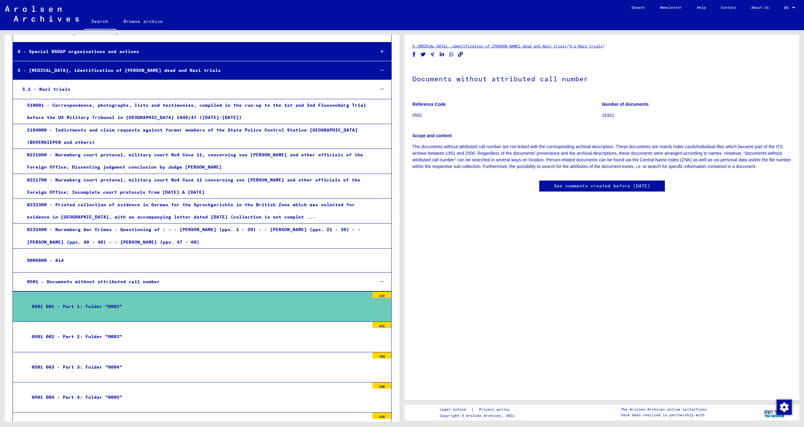
click at [101, 301] on div "0501 001 - Part 1: Folder "0002"" at bounding box center [198, 307] width 342 height 12
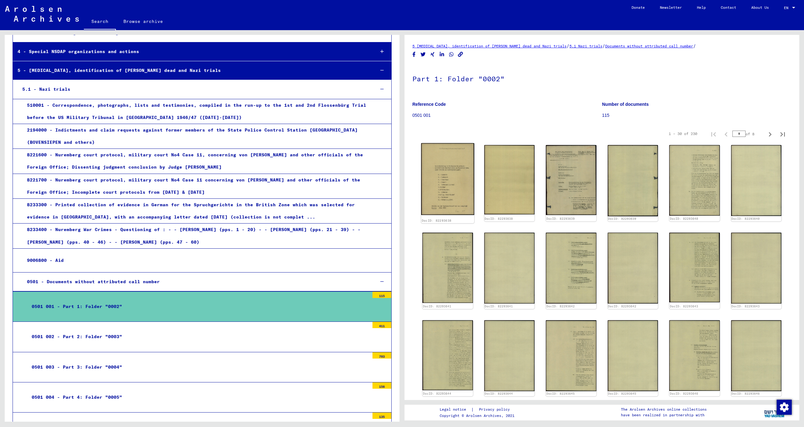
click at [457, 190] on img at bounding box center [447, 179] width 53 height 72
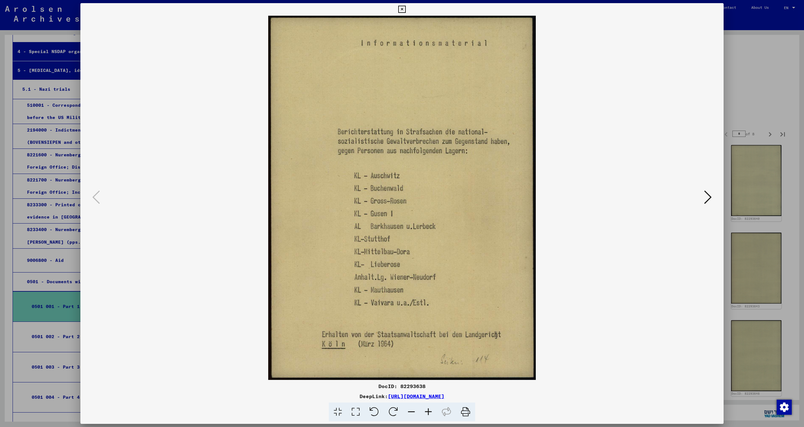
click at [695, 214] on img at bounding box center [402, 198] width 601 height 364
click at [704, 200] on button at bounding box center [707, 198] width 11 height 18
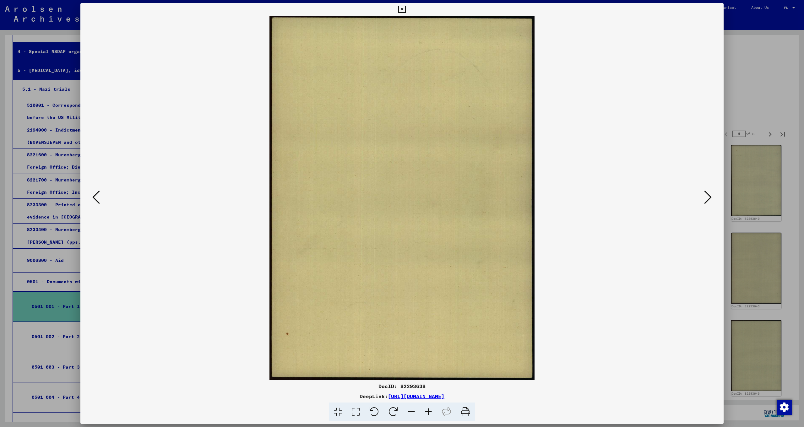
click at [704, 200] on button at bounding box center [707, 198] width 11 height 18
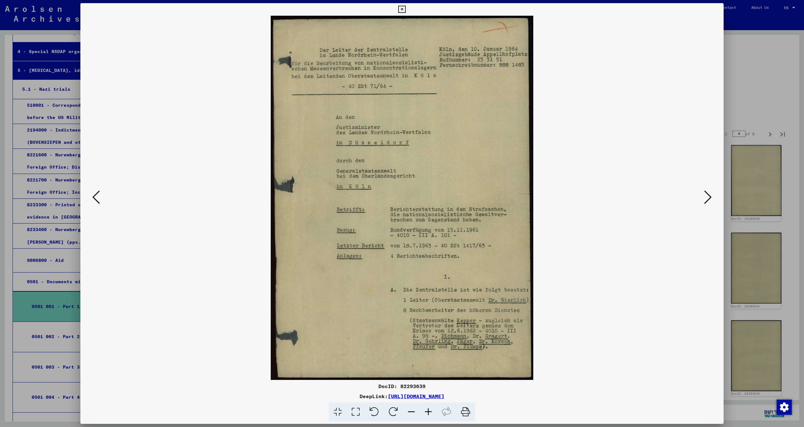
click at [704, 200] on button at bounding box center [707, 198] width 11 height 18
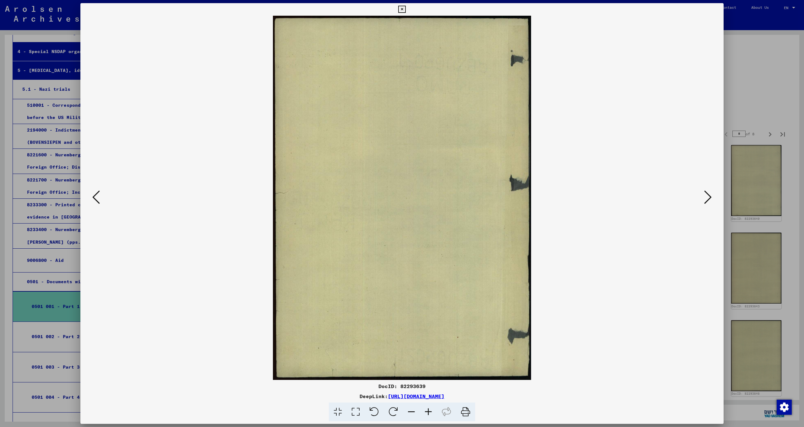
click at [704, 200] on button at bounding box center [707, 198] width 11 height 18
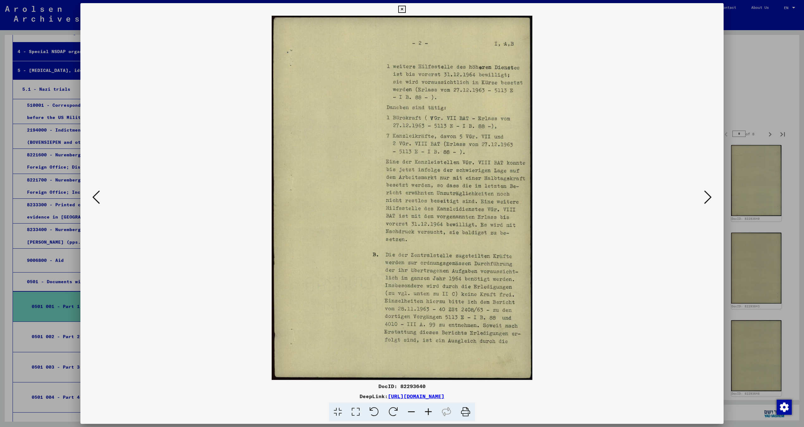
click at [704, 200] on button at bounding box center [707, 198] width 11 height 18
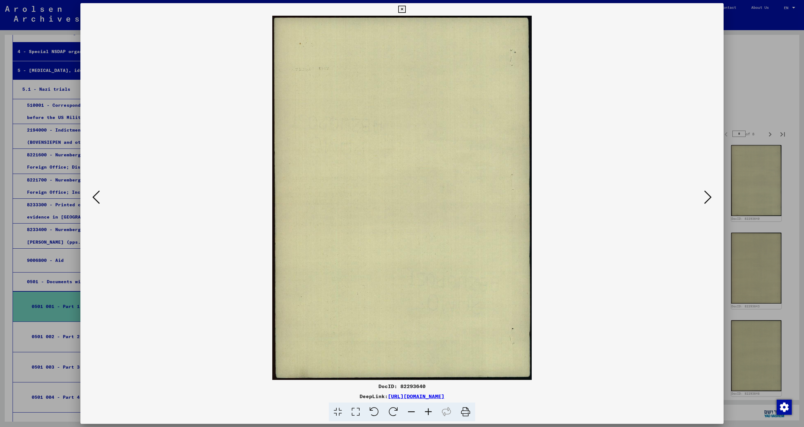
click at [704, 200] on button at bounding box center [707, 198] width 11 height 18
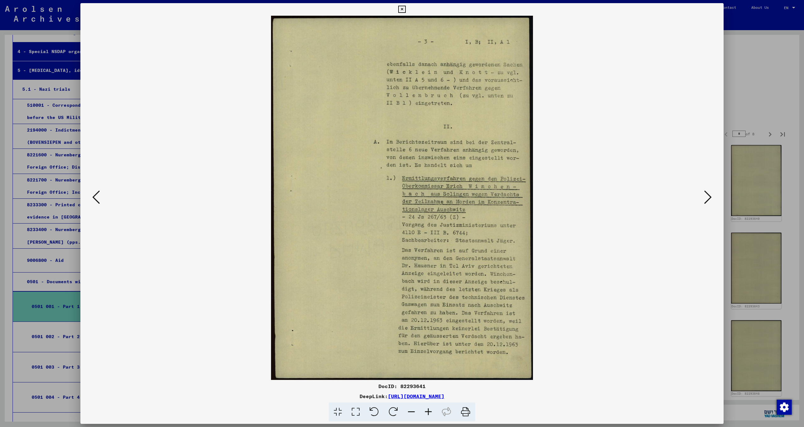
click at [704, 200] on button at bounding box center [707, 198] width 11 height 18
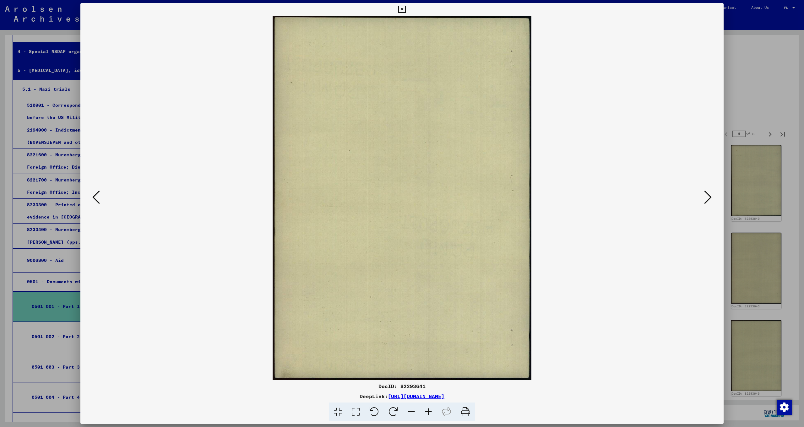
click at [704, 200] on button at bounding box center [707, 198] width 11 height 18
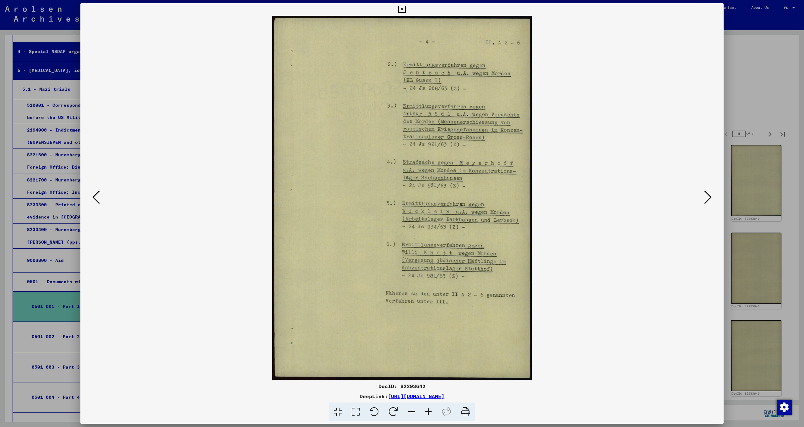
click at [702, 194] on button at bounding box center [707, 198] width 11 height 18
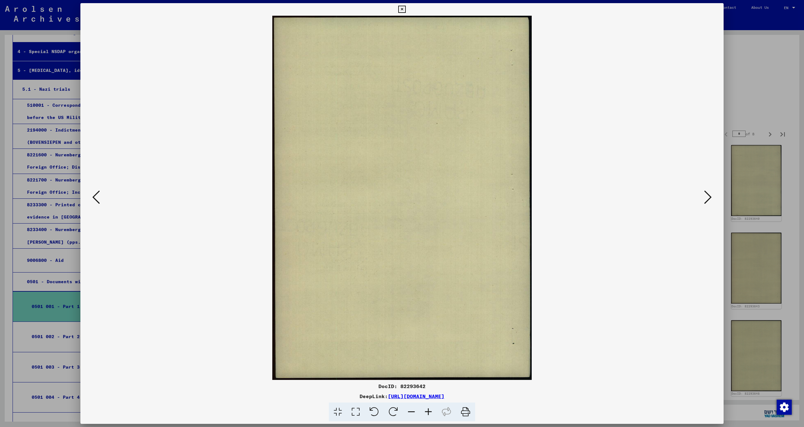
click at [702, 194] on button at bounding box center [707, 198] width 11 height 18
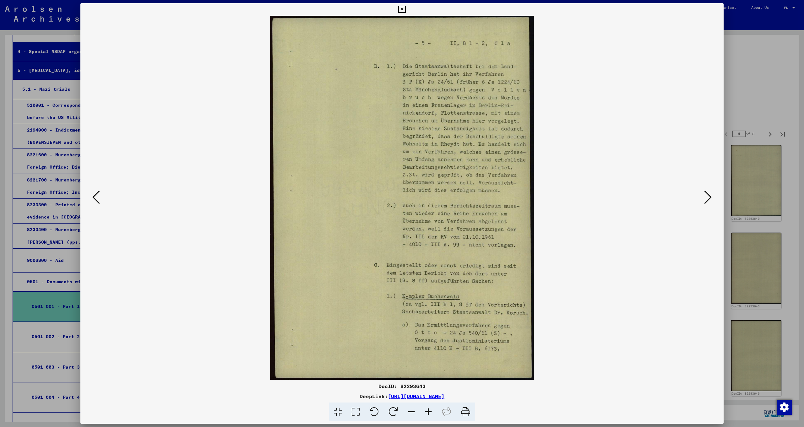
click at [702, 194] on button at bounding box center [707, 198] width 11 height 18
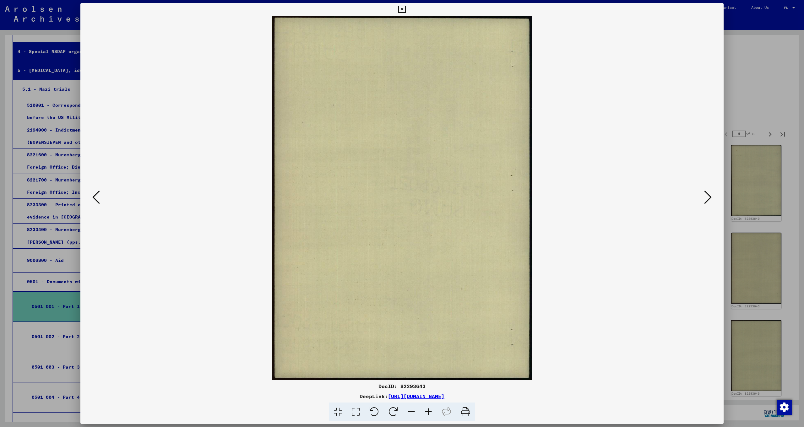
click at [702, 194] on button at bounding box center [707, 198] width 11 height 18
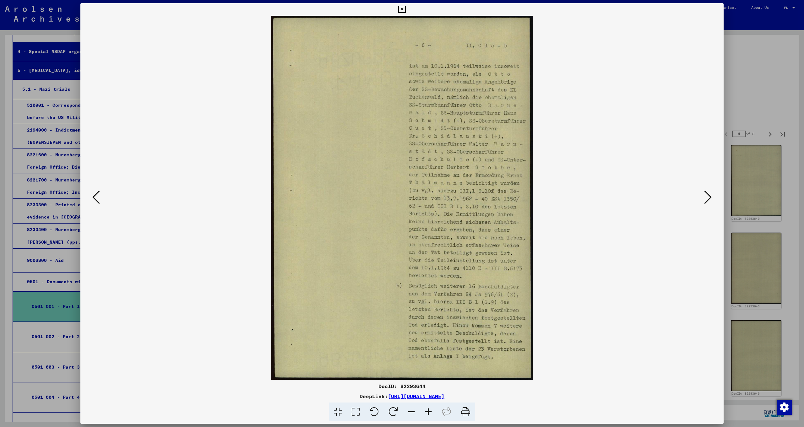
click at [702, 194] on button at bounding box center [707, 198] width 11 height 18
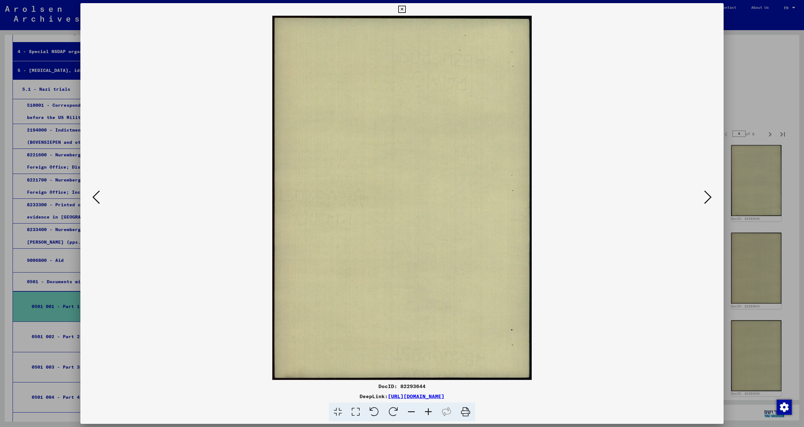
click at [702, 194] on button at bounding box center [707, 198] width 11 height 18
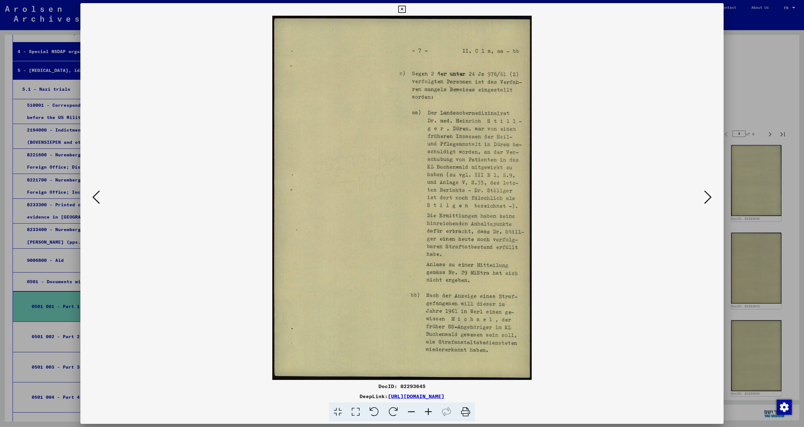
click at [702, 196] on img at bounding box center [402, 198] width 601 height 364
click at [706, 199] on icon at bounding box center [708, 197] width 8 height 15
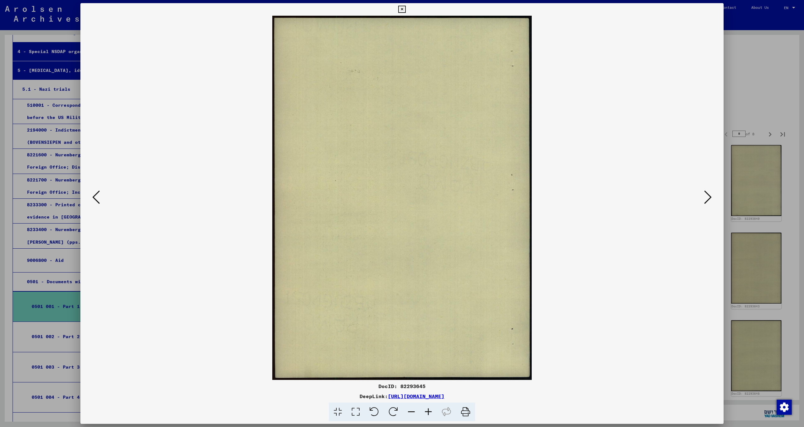
click at [710, 197] on icon at bounding box center [708, 197] width 8 height 15
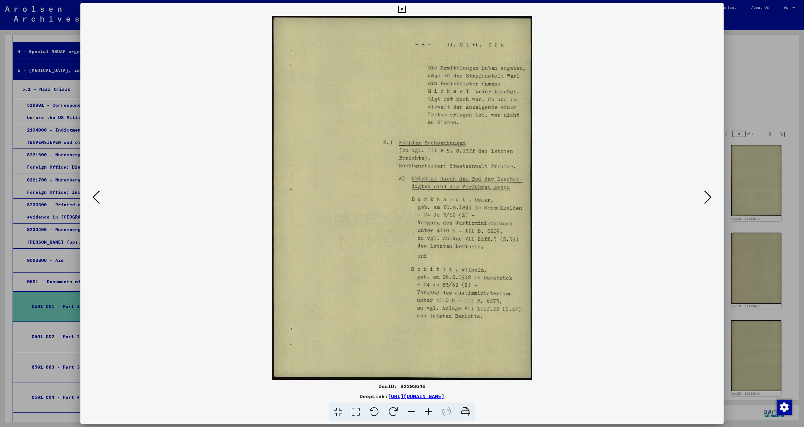
click at [709, 197] on icon at bounding box center [708, 197] width 8 height 15
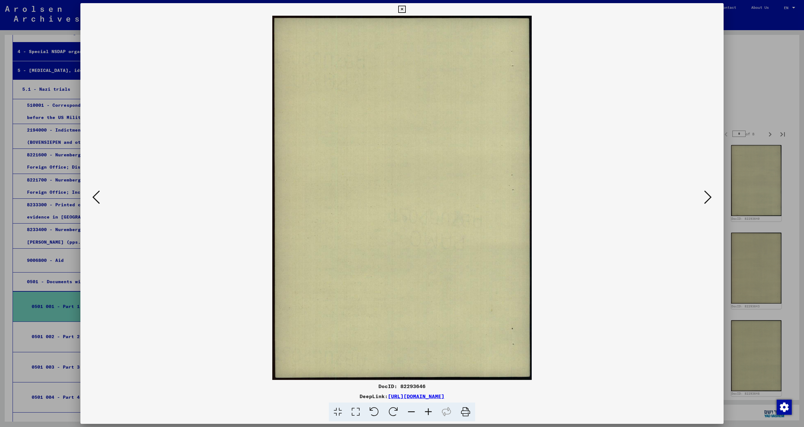
click at [709, 197] on icon at bounding box center [708, 197] width 8 height 15
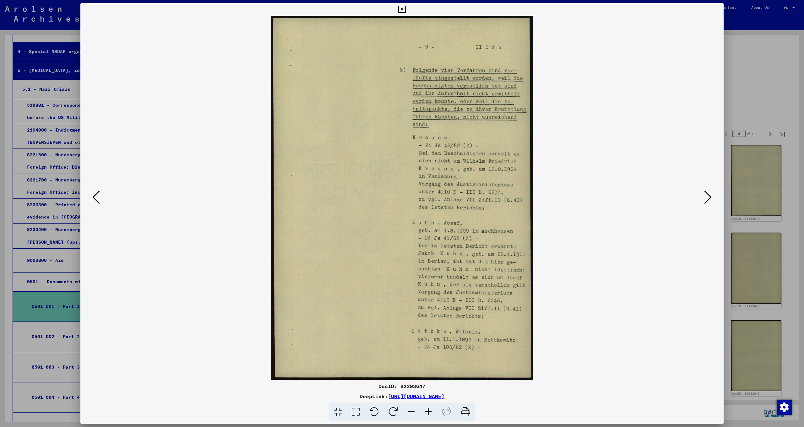
click at [709, 202] on icon at bounding box center [708, 197] width 8 height 15
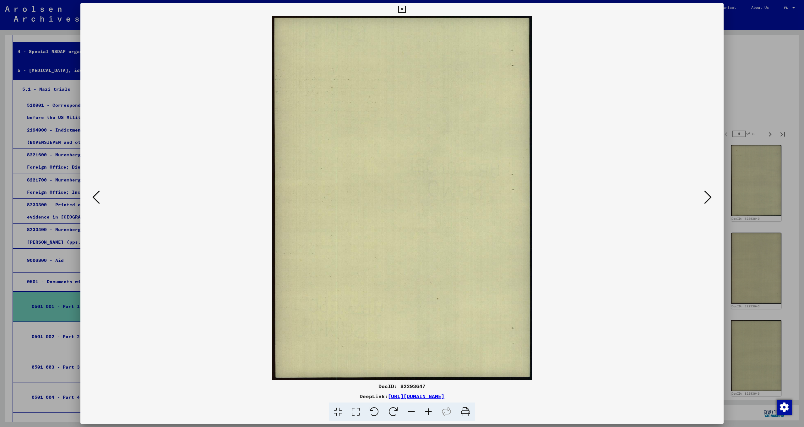
click at [708, 203] on icon at bounding box center [708, 197] width 8 height 15
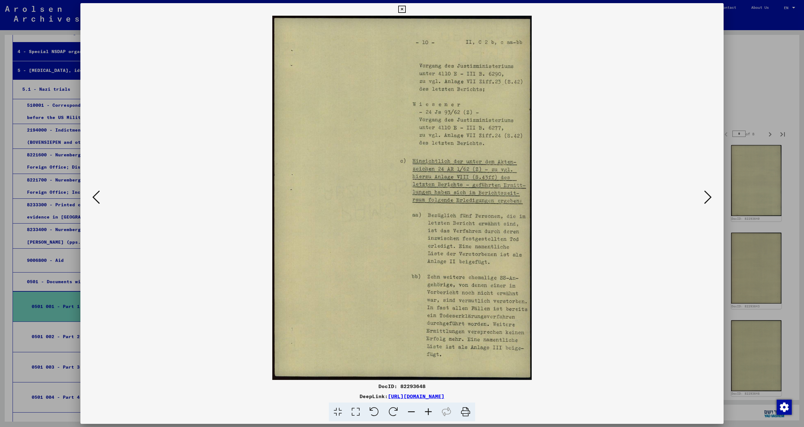
click at [708, 203] on icon at bounding box center [708, 197] width 8 height 15
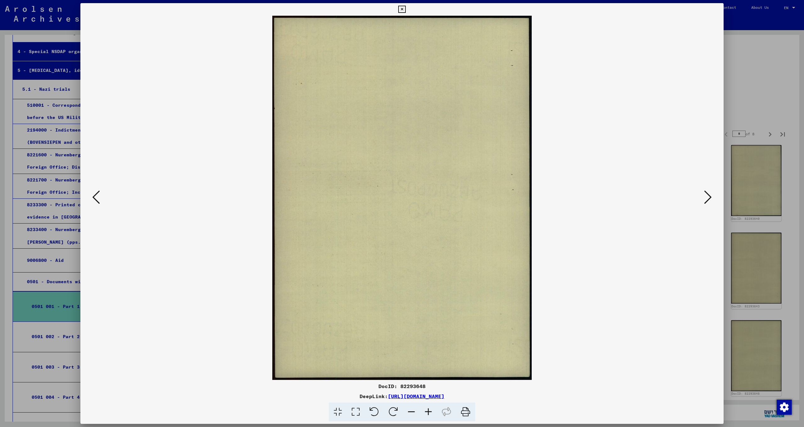
click at [707, 203] on icon at bounding box center [708, 197] width 8 height 15
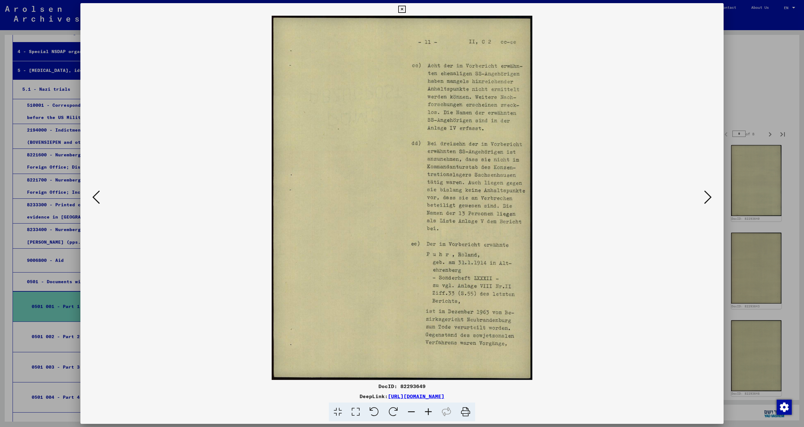
click at [707, 203] on icon at bounding box center [708, 197] width 8 height 15
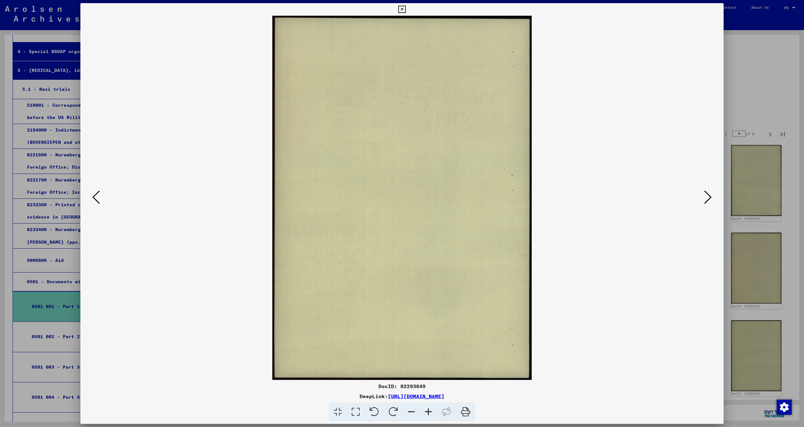
click at [707, 203] on icon at bounding box center [708, 197] width 8 height 15
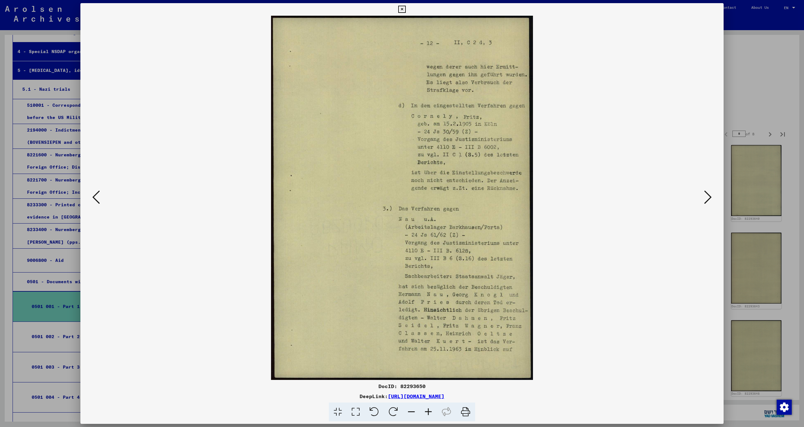
click at [705, 204] on icon at bounding box center [708, 197] width 8 height 15
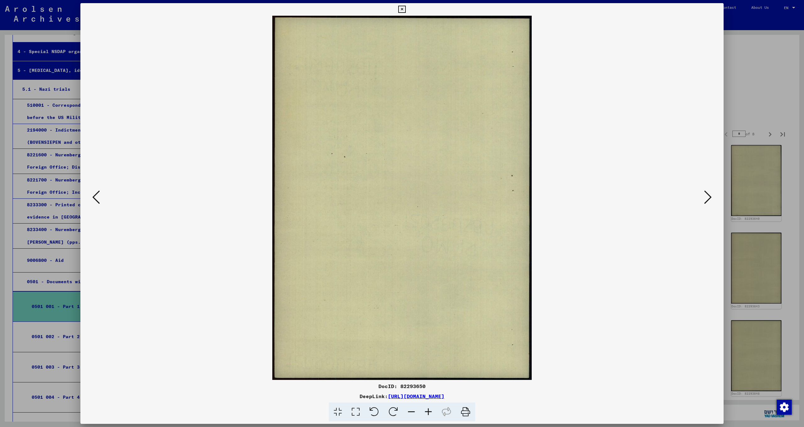
click at [705, 204] on icon at bounding box center [708, 197] width 8 height 15
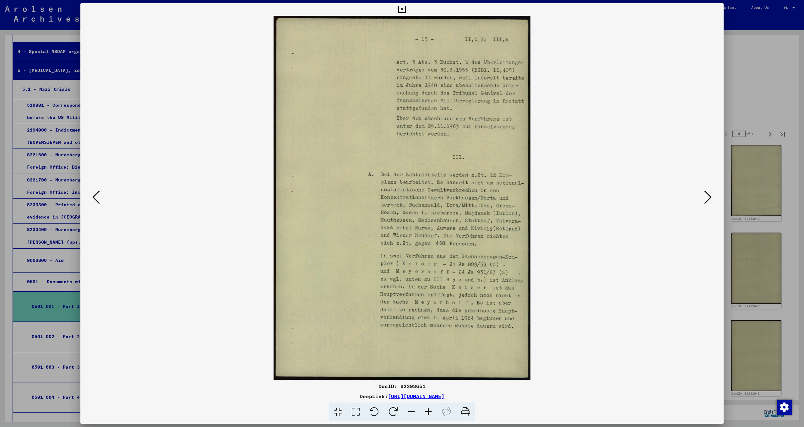
click at [705, 204] on icon at bounding box center [708, 197] width 8 height 15
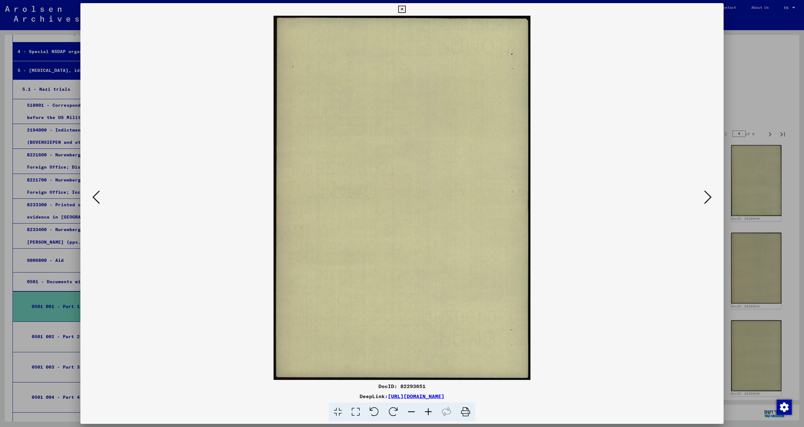
click at [705, 204] on icon at bounding box center [708, 197] width 8 height 15
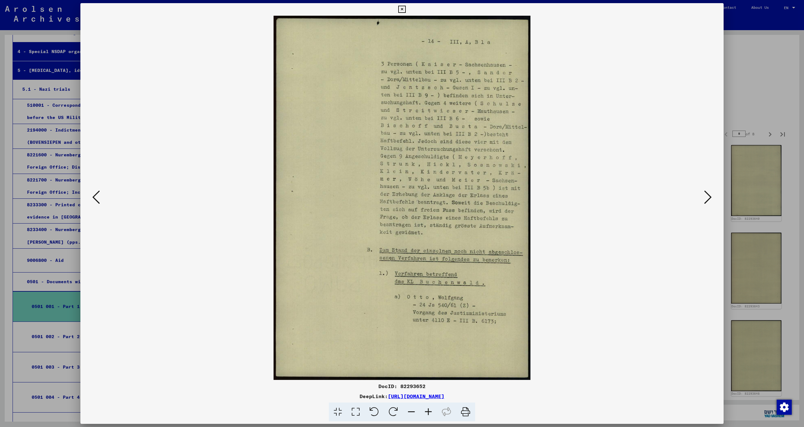
click at [707, 203] on icon at bounding box center [708, 197] width 8 height 15
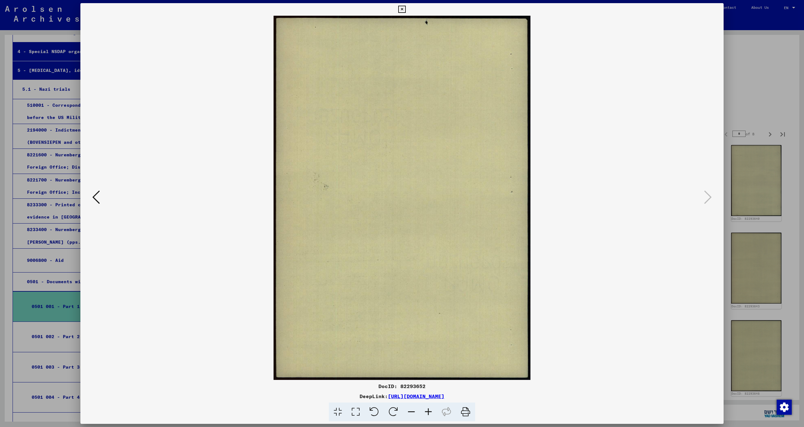
click at [406, 9] on icon at bounding box center [401, 10] width 7 height 8
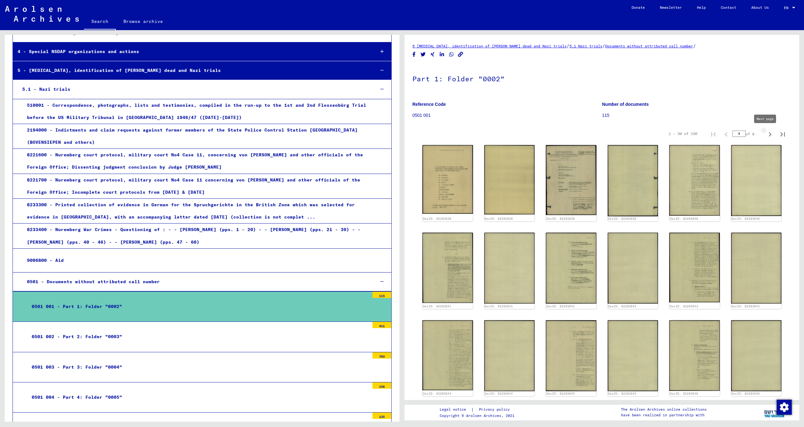
click at [766, 134] on icon "Next page" at bounding box center [770, 134] width 9 height 9
type input "*"
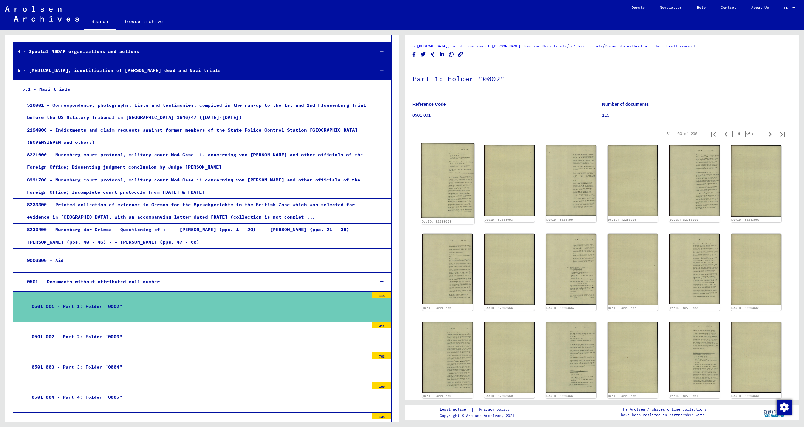
click at [441, 186] on img at bounding box center [447, 180] width 53 height 75
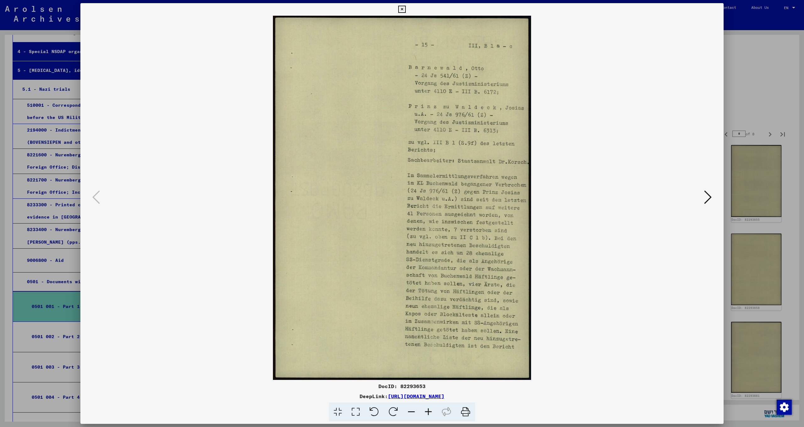
click at [710, 199] on icon at bounding box center [708, 197] width 8 height 15
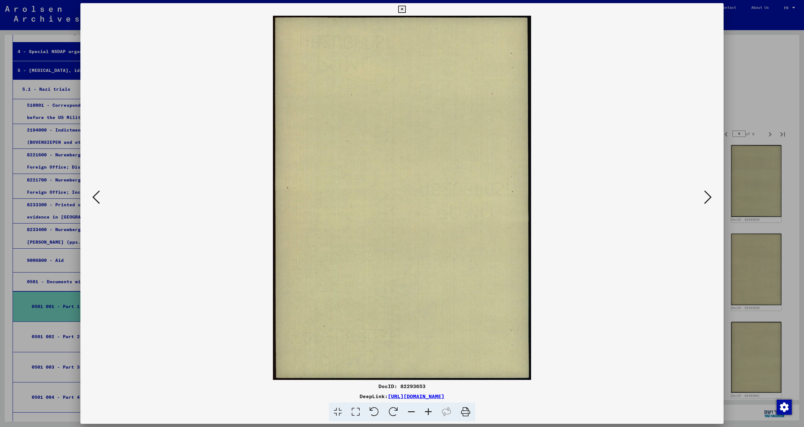
click at [710, 199] on icon at bounding box center [708, 197] width 8 height 15
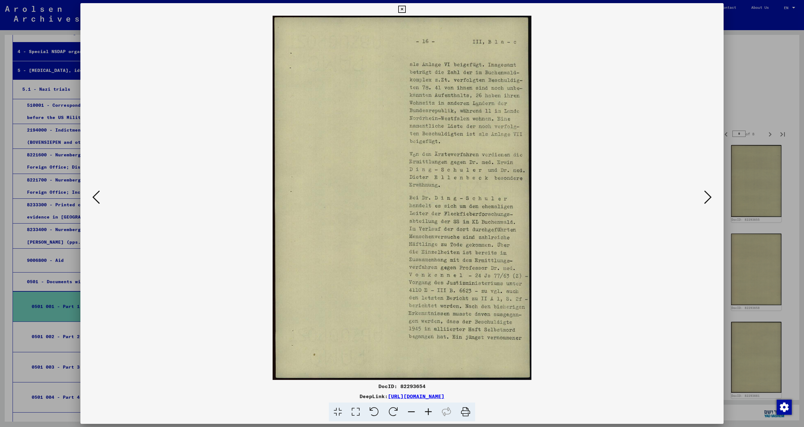
click at [710, 199] on icon at bounding box center [708, 197] width 8 height 15
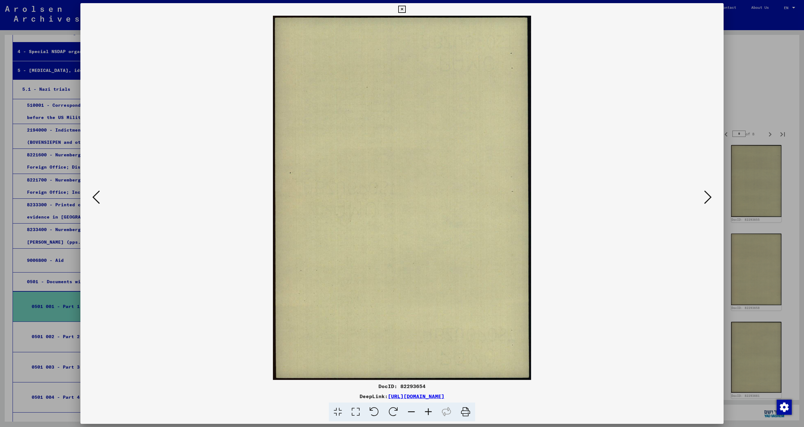
click at [710, 199] on icon at bounding box center [708, 197] width 8 height 15
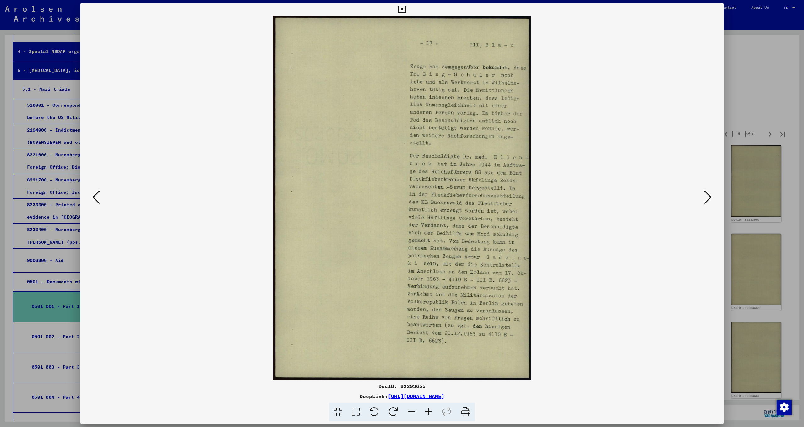
click at [709, 199] on icon at bounding box center [708, 197] width 8 height 15
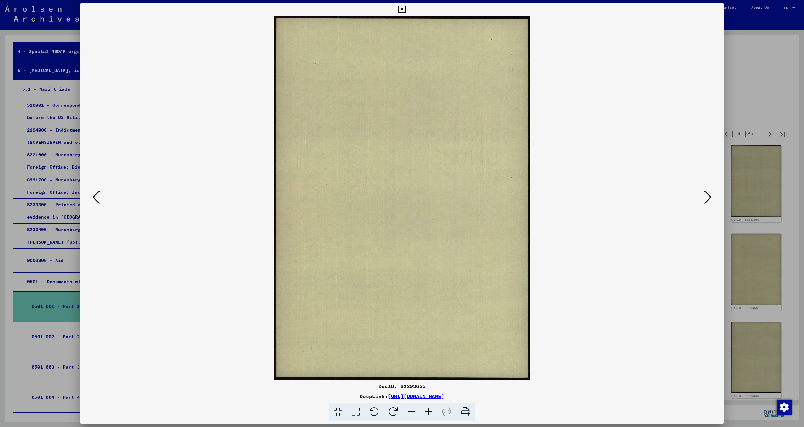
click at [709, 199] on icon at bounding box center [708, 197] width 8 height 15
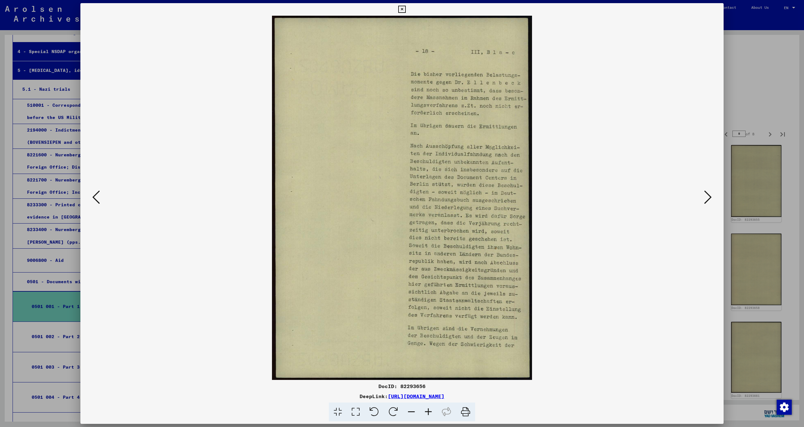
click at [709, 198] on icon at bounding box center [708, 197] width 8 height 15
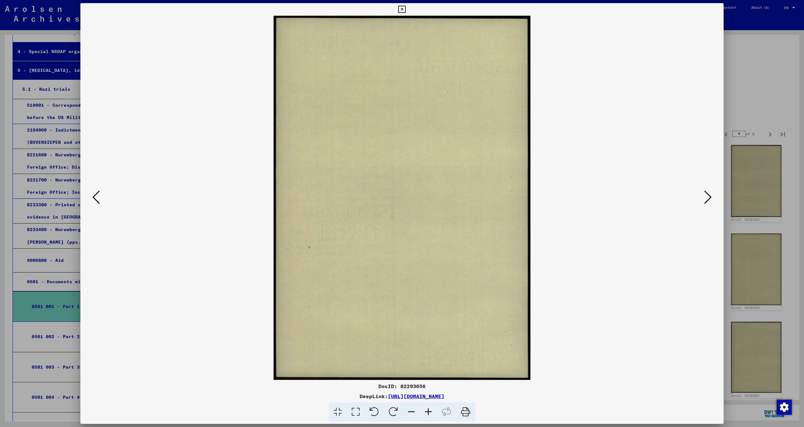
click at [709, 198] on icon at bounding box center [708, 197] width 8 height 15
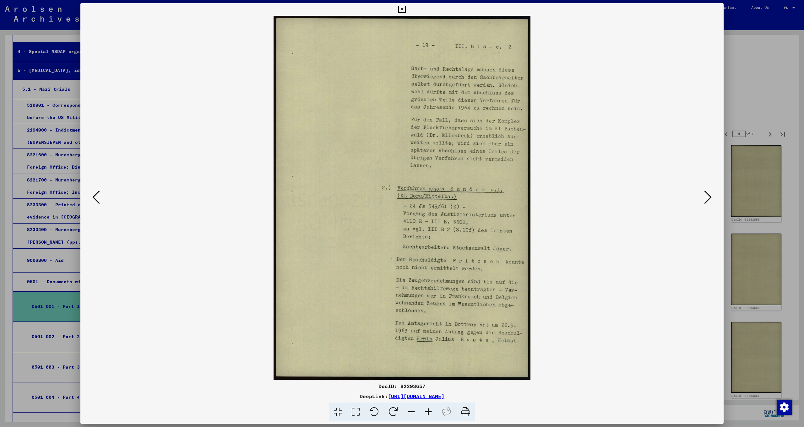
click at [709, 198] on icon at bounding box center [708, 197] width 8 height 15
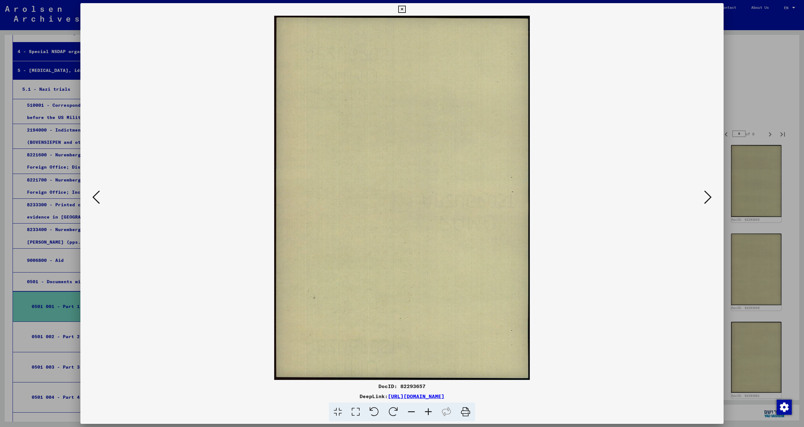
click at [709, 198] on icon at bounding box center [708, 197] width 8 height 15
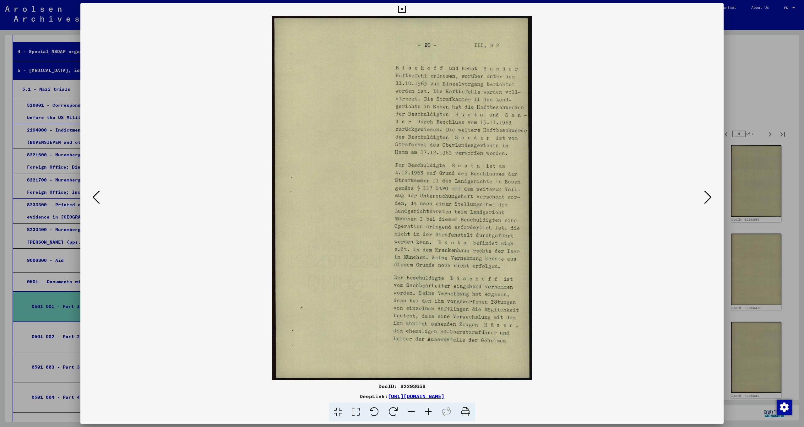
click at [709, 198] on icon at bounding box center [708, 197] width 8 height 15
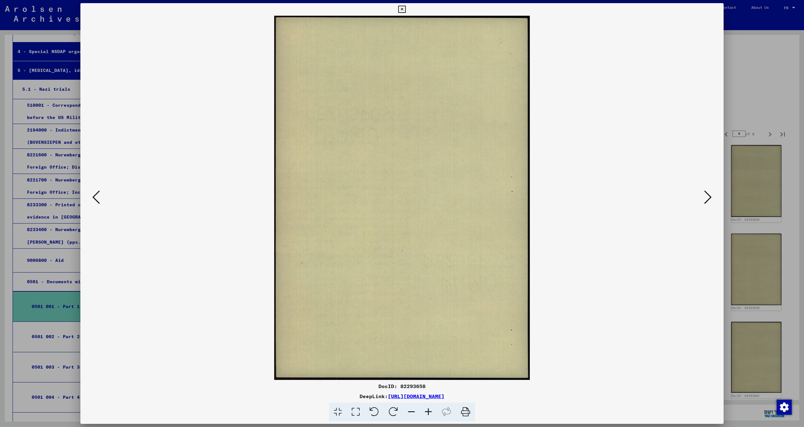
click at [709, 198] on icon at bounding box center [708, 197] width 8 height 15
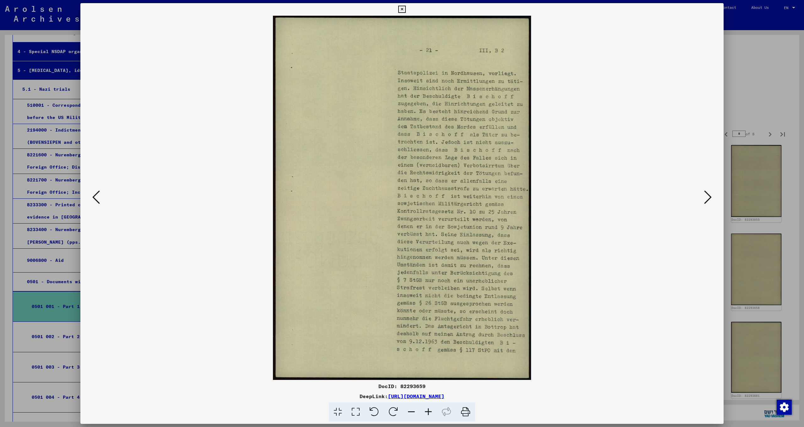
click at [709, 198] on icon at bounding box center [708, 197] width 8 height 15
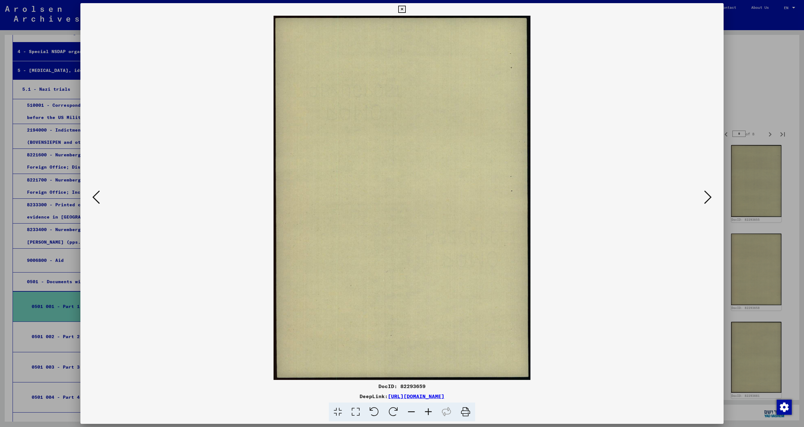
click at [709, 198] on icon at bounding box center [708, 197] width 8 height 15
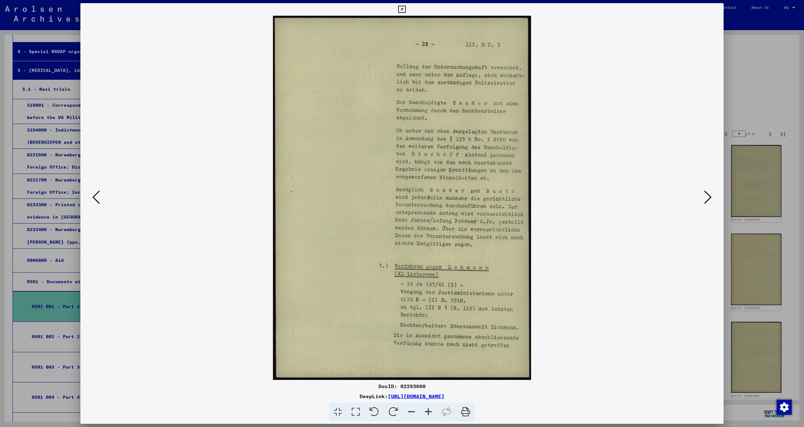
click at [709, 198] on icon at bounding box center [708, 197] width 8 height 15
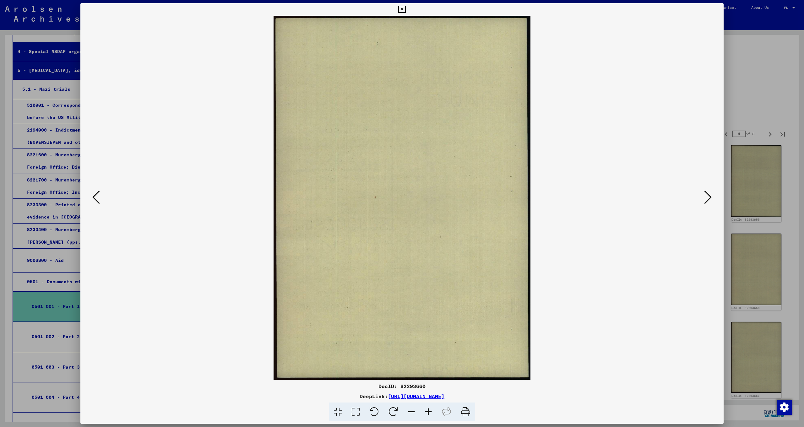
click at [709, 198] on icon at bounding box center [708, 197] width 8 height 15
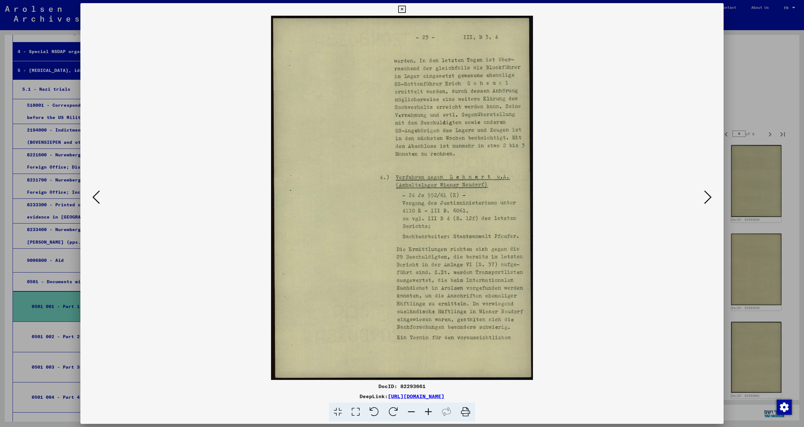
click at [709, 198] on icon at bounding box center [708, 197] width 8 height 15
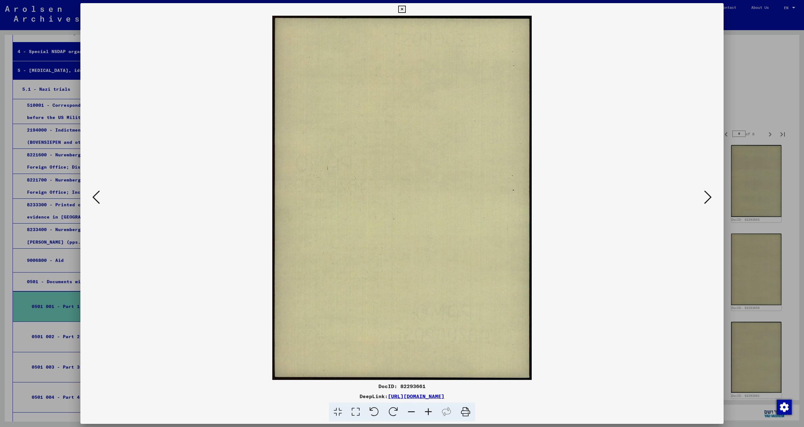
click at [709, 198] on icon at bounding box center [708, 197] width 8 height 15
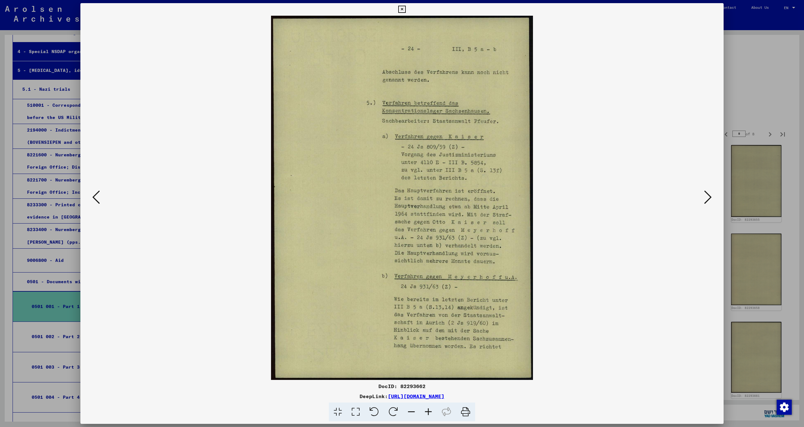
click at [709, 197] on icon at bounding box center [708, 197] width 8 height 15
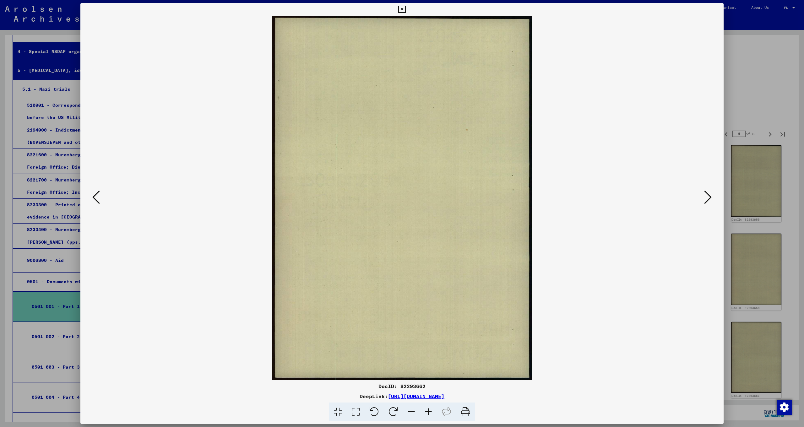
click at [709, 197] on icon at bounding box center [708, 197] width 8 height 15
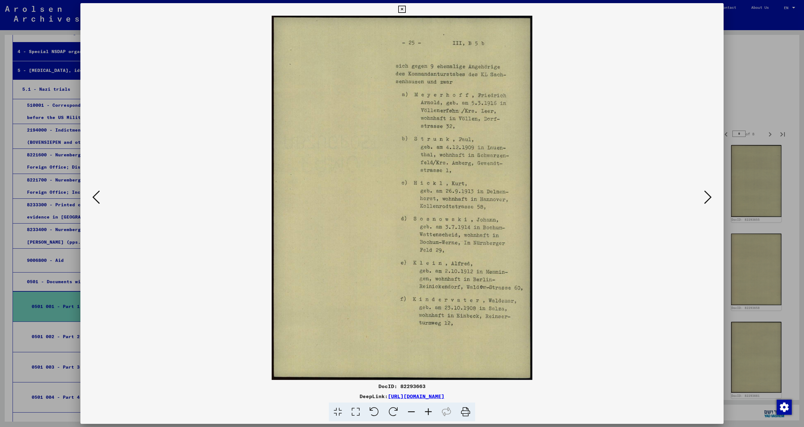
click at [708, 197] on icon at bounding box center [708, 197] width 8 height 15
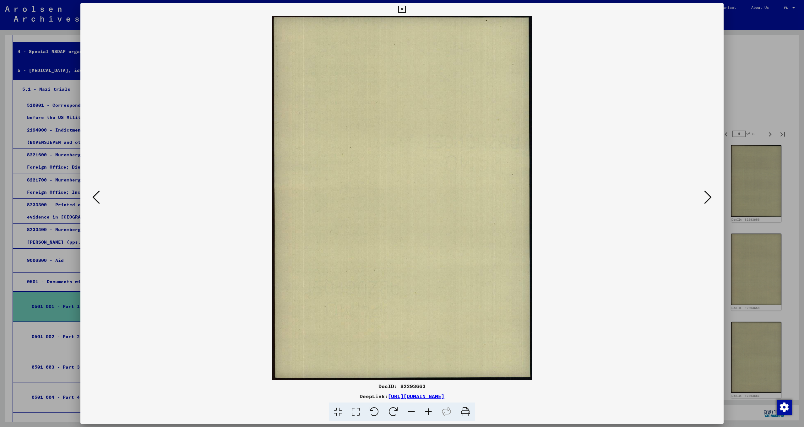
click at [708, 197] on icon at bounding box center [708, 197] width 8 height 15
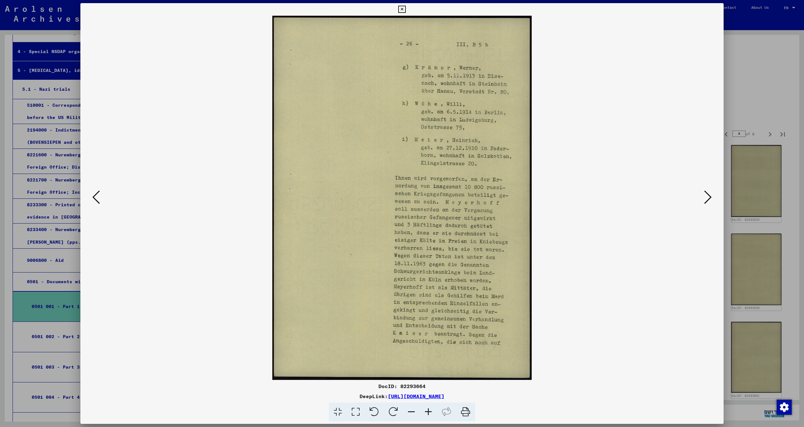
click at [708, 197] on icon at bounding box center [708, 197] width 8 height 15
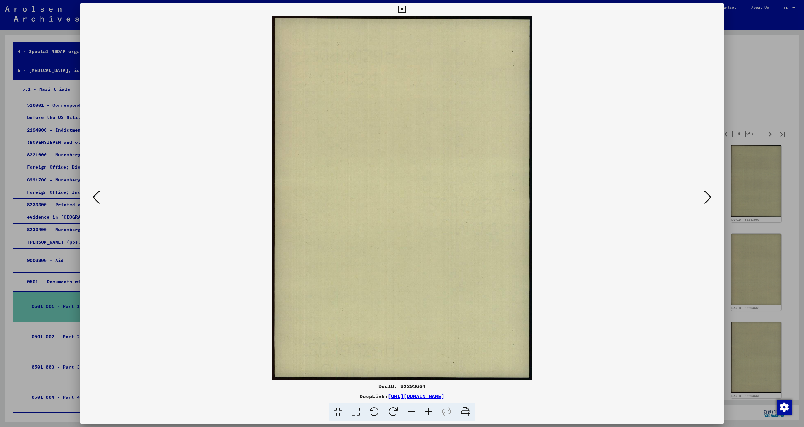
click at [708, 197] on icon at bounding box center [708, 197] width 8 height 15
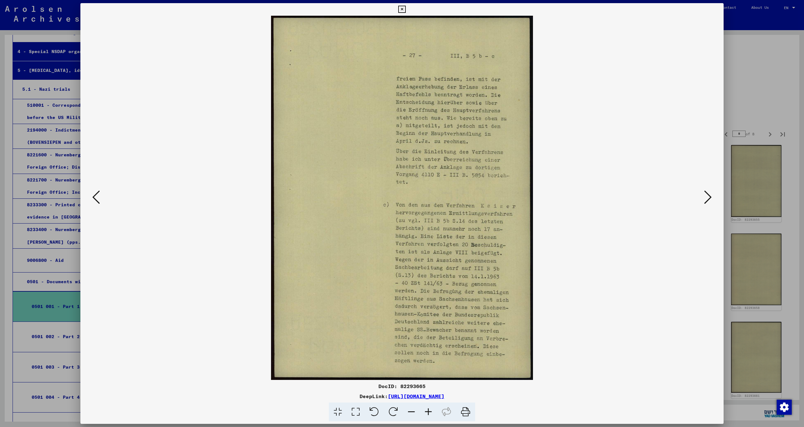
click at [708, 197] on icon at bounding box center [708, 197] width 8 height 15
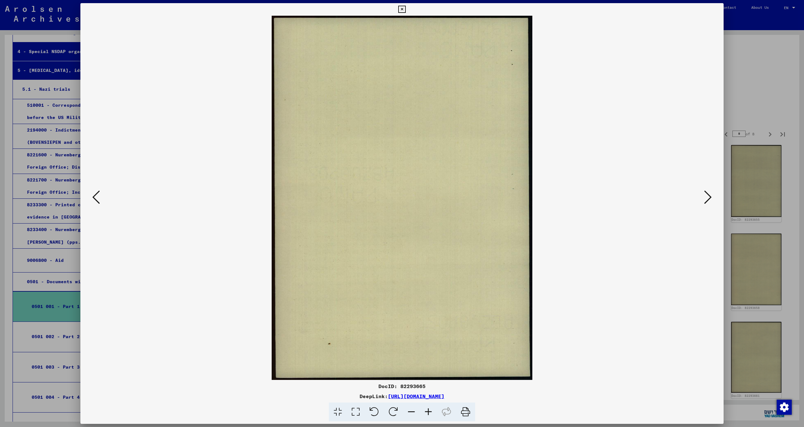
click at [708, 197] on icon at bounding box center [708, 197] width 8 height 15
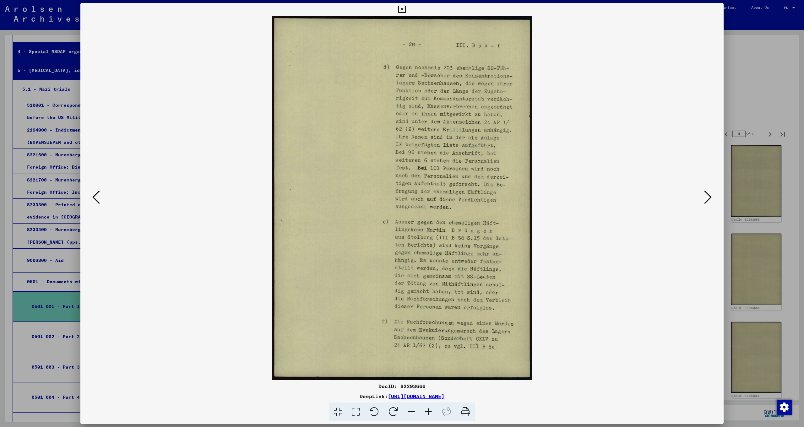
click at [406, 7] on icon at bounding box center [401, 10] width 7 height 8
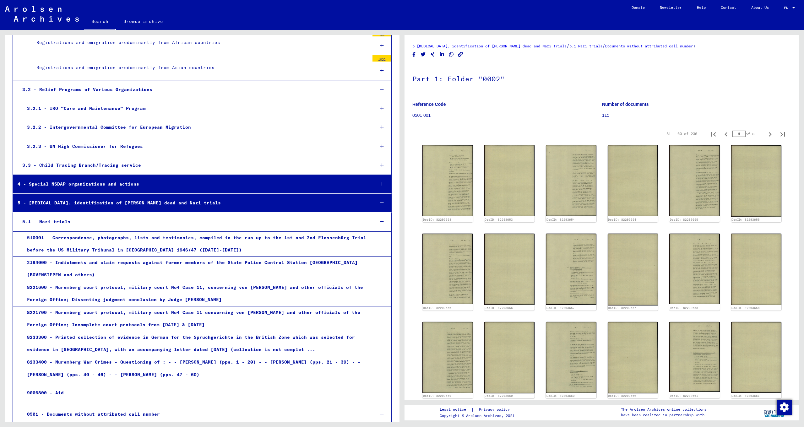
scroll to position [276, 0]
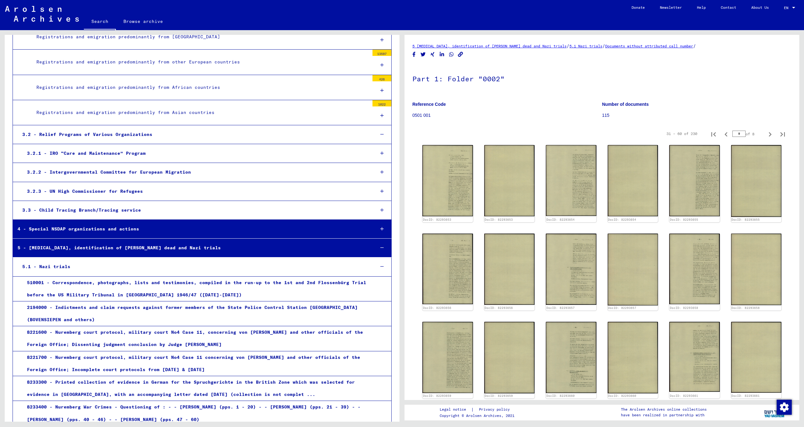
click at [93, 277] on div "510001 - Correspondence, photographs, lists and testimonies, compiled in the ru…" at bounding box center [195, 289] width 347 height 25
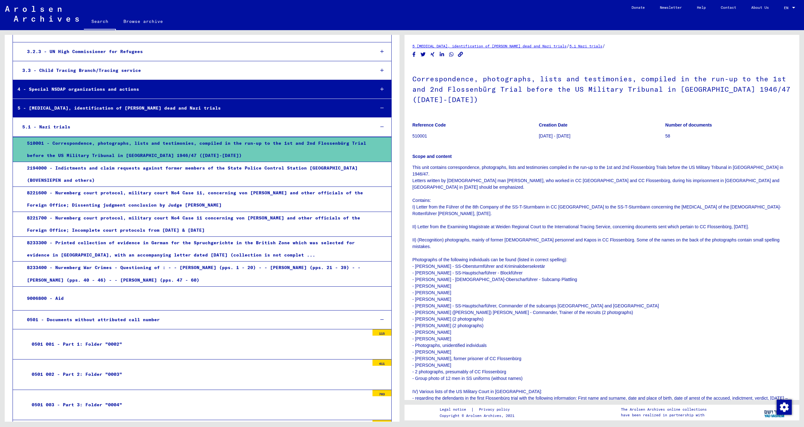
scroll to position [417, 0]
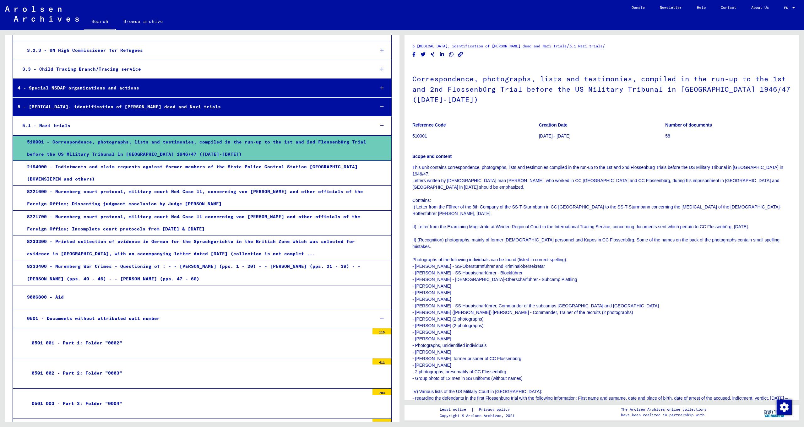
click at [375, 117] on div at bounding box center [382, 126] width 19 height 19
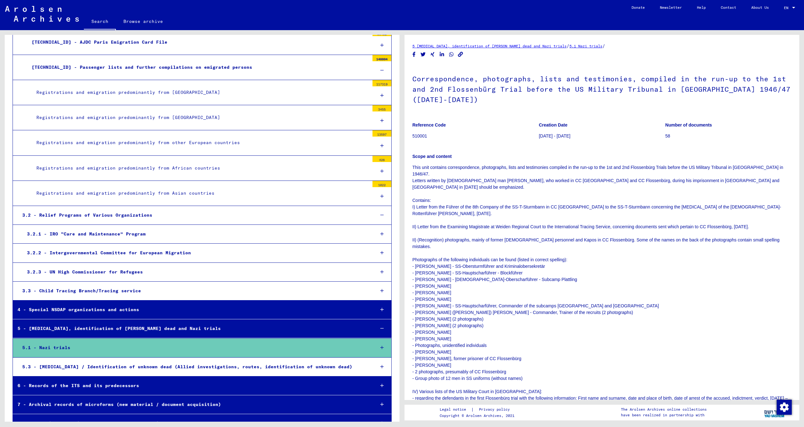
scroll to position [198, 0]
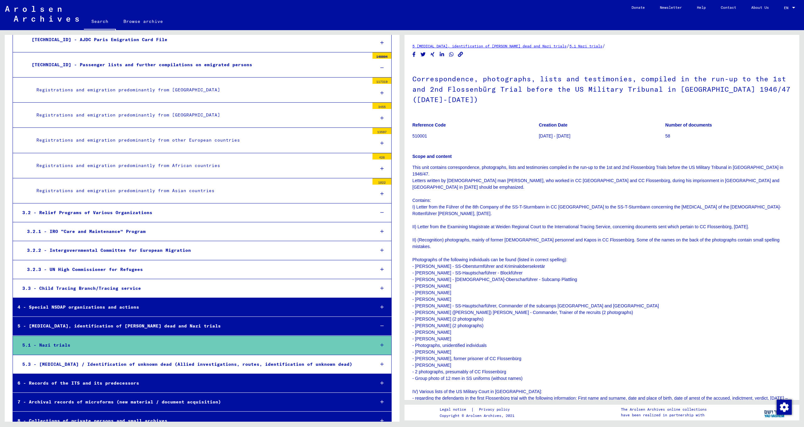
click at [154, 415] on div "8 - Collections of private persons and small archives" at bounding box center [191, 421] width 357 height 12
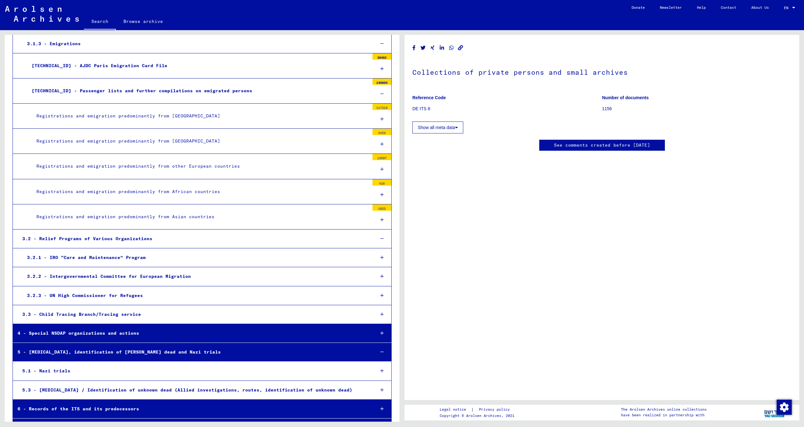
scroll to position [235, 0]
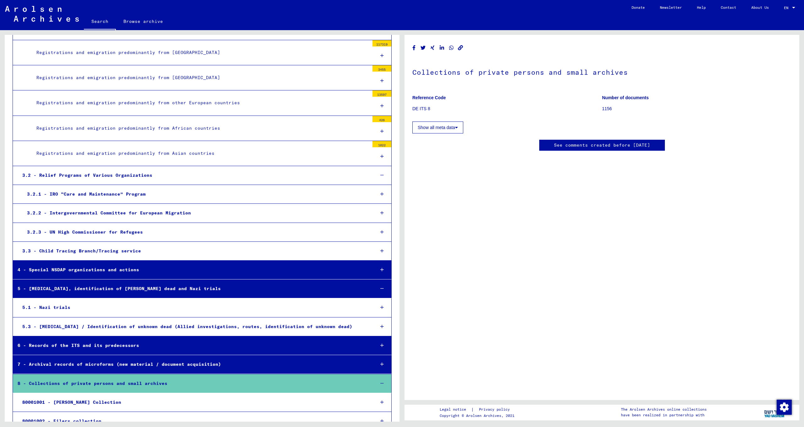
click at [111, 396] on div "80001001 - [PERSON_NAME] Collection" at bounding box center [194, 402] width 352 height 12
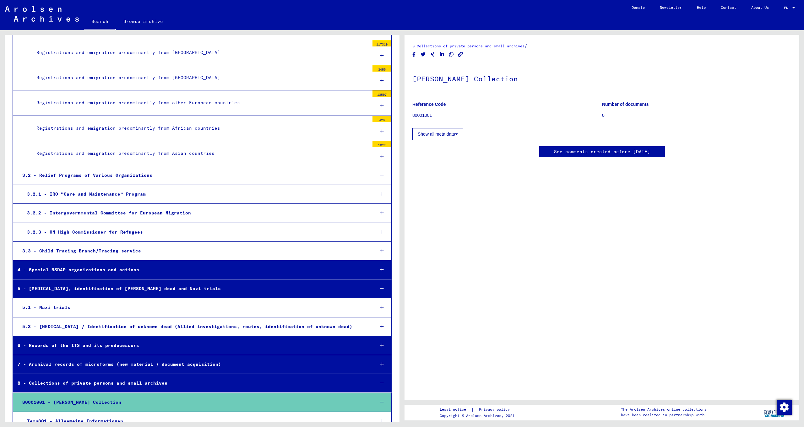
click at [94, 415] on div "Temp801 - Allgemeine Informationen" at bounding box center [195, 421] width 347 height 12
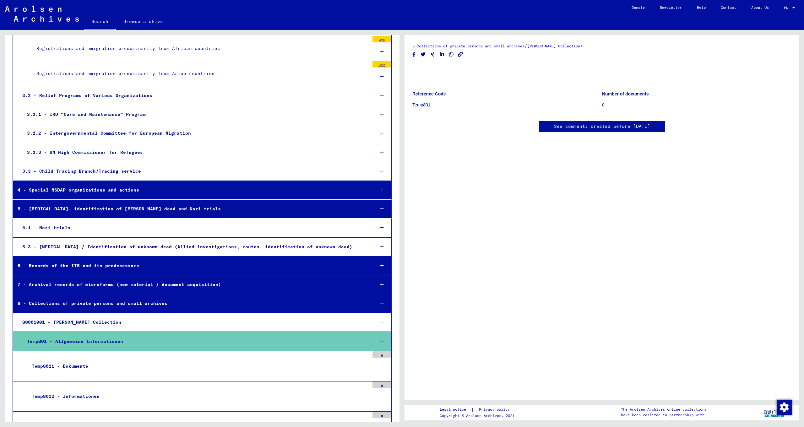
scroll to position [324, 0]
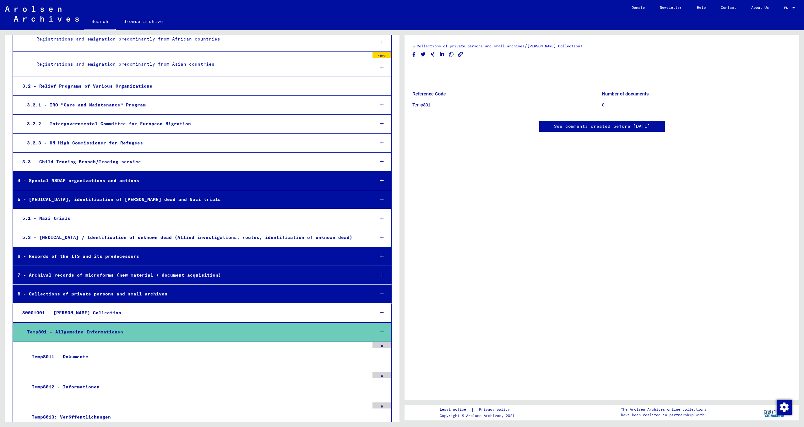
click at [77, 351] on div "Temp8011 - Dokumente" at bounding box center [198, 357] width 342 height 12
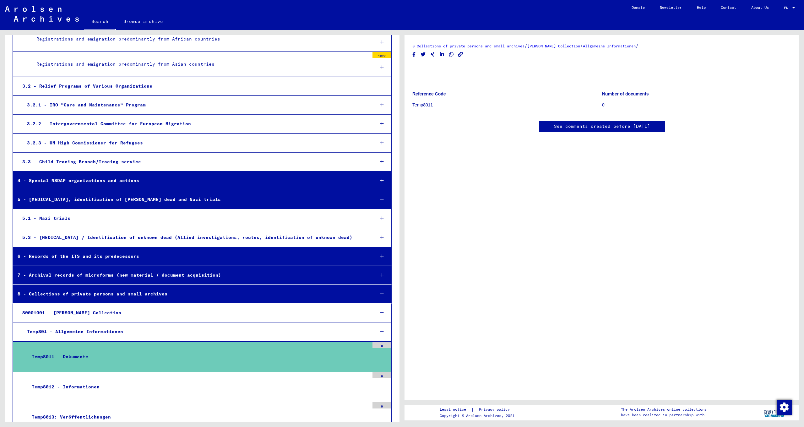
scroll to position [408, 0]
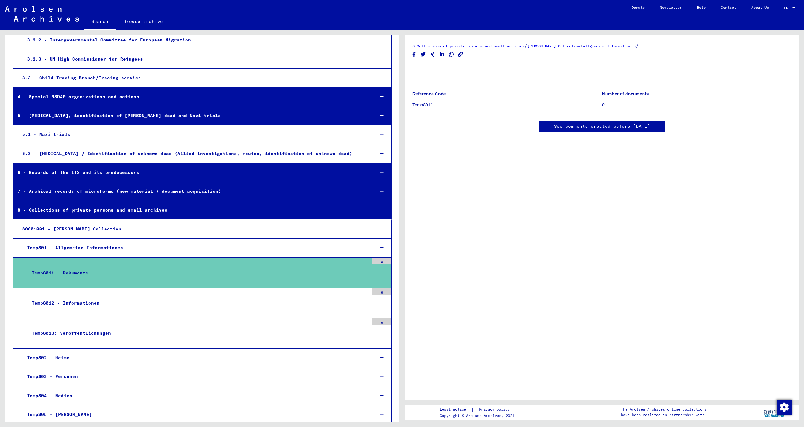
click at [68, 352] on div "Temp802 - Heime" at bounding box center [195, 358] width 347 height 12
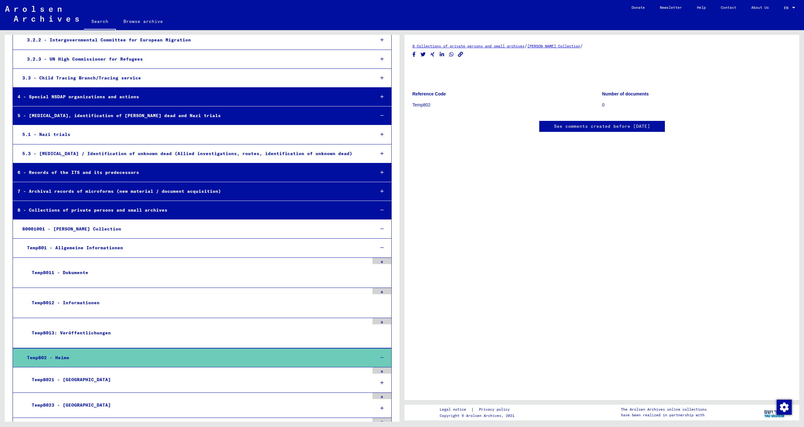
click at [63, 374] on div "Temp8021 - [GEOGRAPHIC_DATA]" at bounding box center [198, 380] width 342 height 12
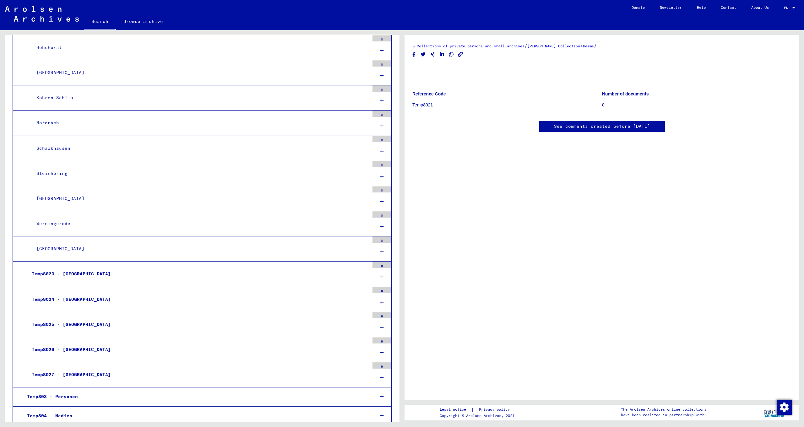
scroll to position [808, 0]
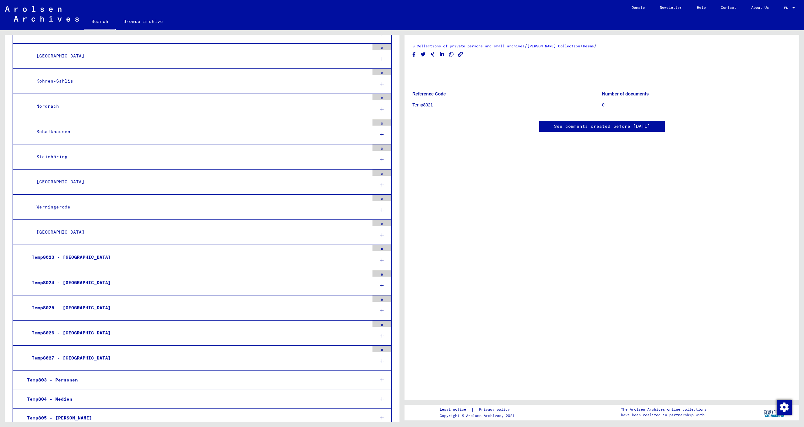
click at [53, 374] on div "Temp803 - Personen" at bounding box center [195, 380] width 347 height 12
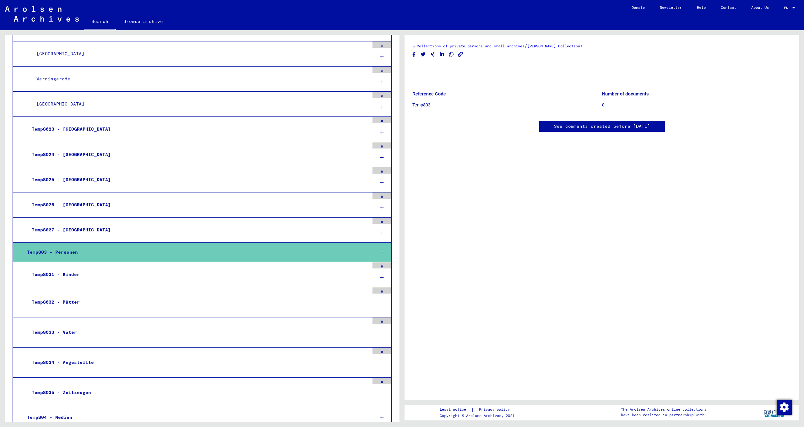
scroll to position [939, 0]
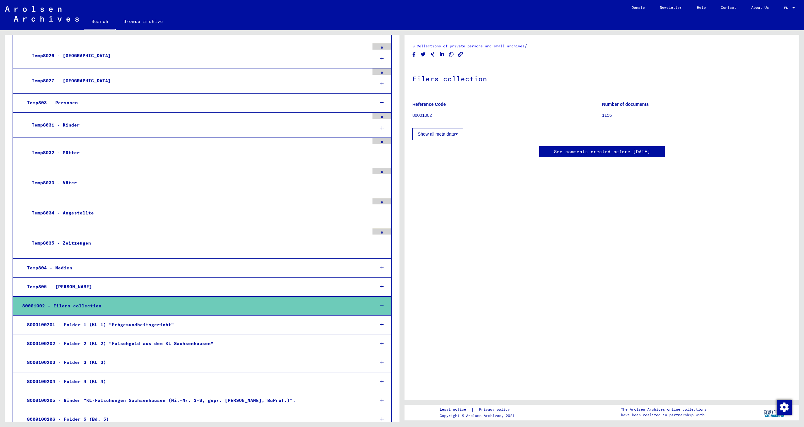
scroll to position [1089, 0]
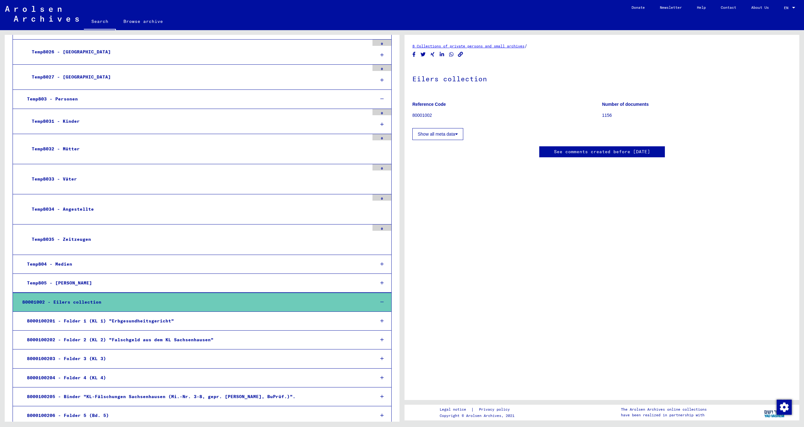
click at [79, 410] on div "8000100206 - Folder 5 (Bd. 5)" at bounding box center [195, 416] width 347 height 12
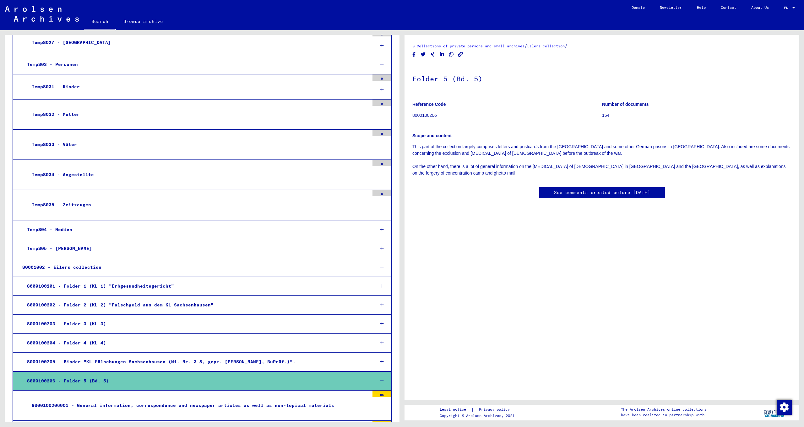
scroll to position [1110, 0]
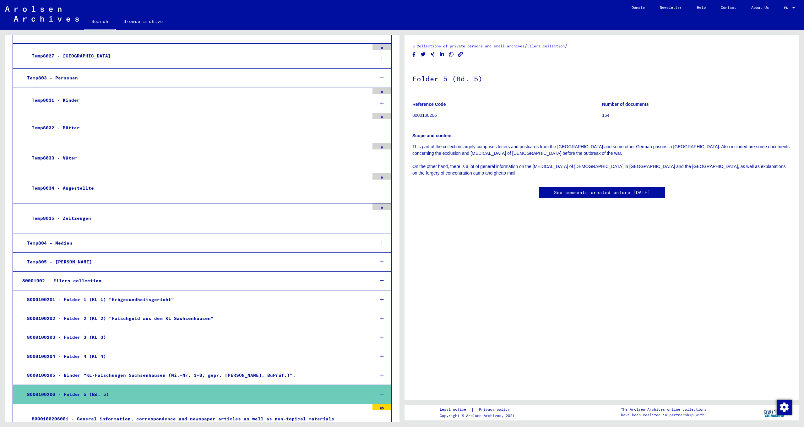
click at [92, 294] on div "8000100201 - Folder 1 (KL 1) "Erbgesundheitsgericht"" at bounding box center [195, 300] width 347 height 12
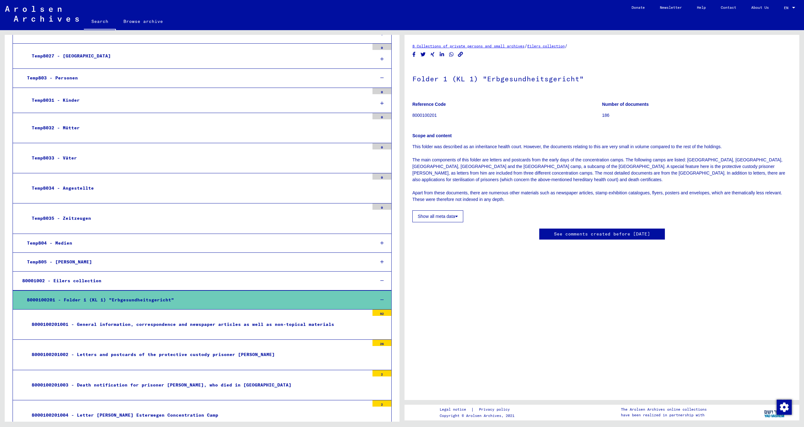
click at [134, 349] on div "8000100201002 - Letters and postcards of the protective custody prisoner [PERSO…" at bounding box center [198, 355] width 342 height 12
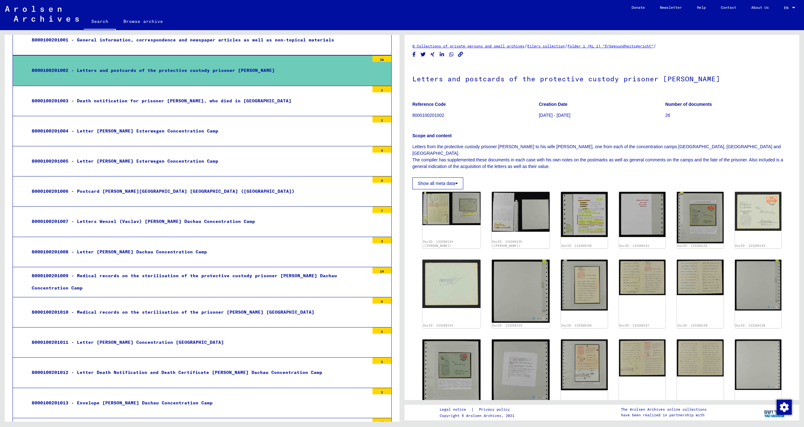
scroll to position [1424, 0]
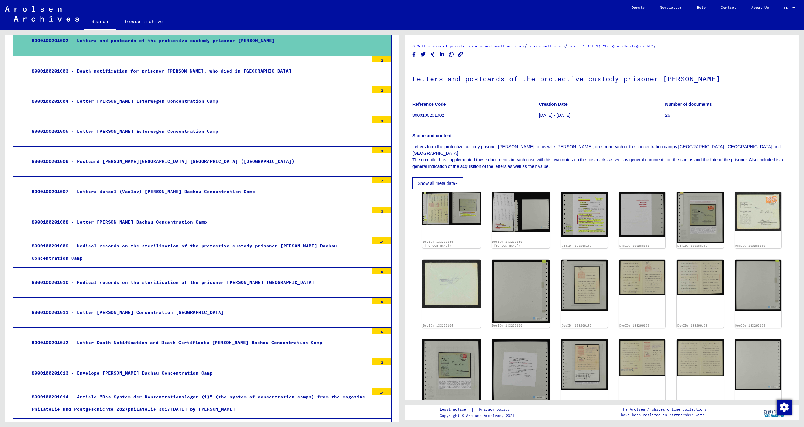
click at [138, 422] on div "8000100202 - Folder 2 (KL 2) "Falschgeld aus dem KL Sachsenhausen"" at bounding box center [195, 428] width 347 height 12
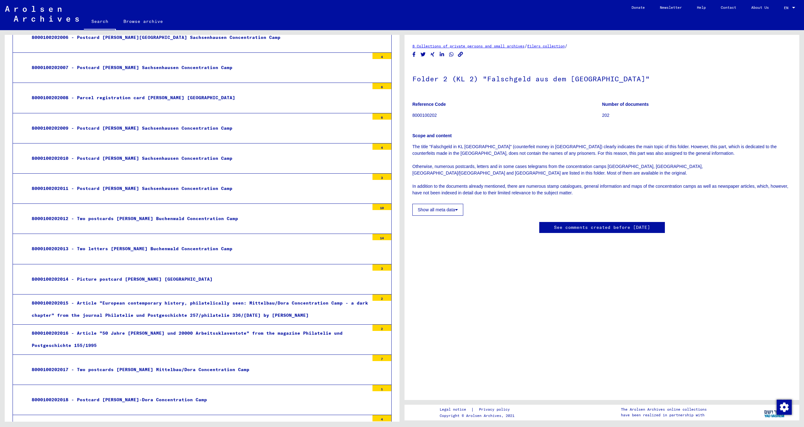
scroll to position [2101, 0]
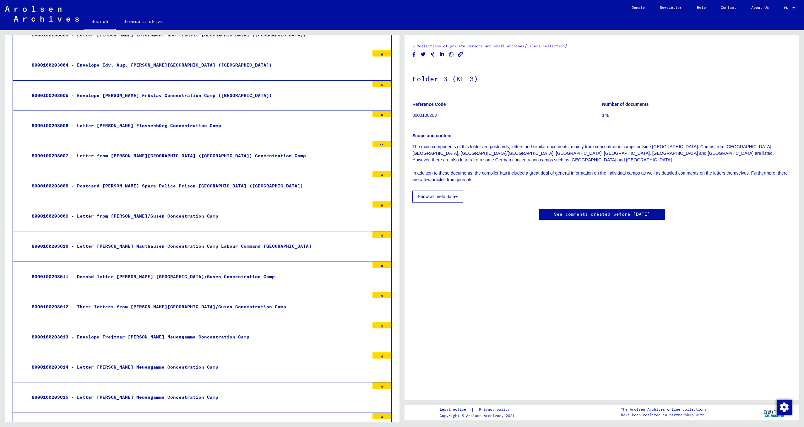
scroll to position [2700, 0]
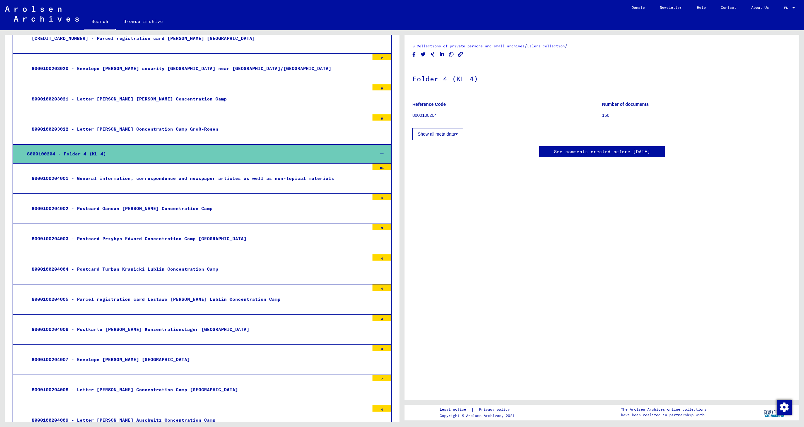
scroll to position [3201, 0]
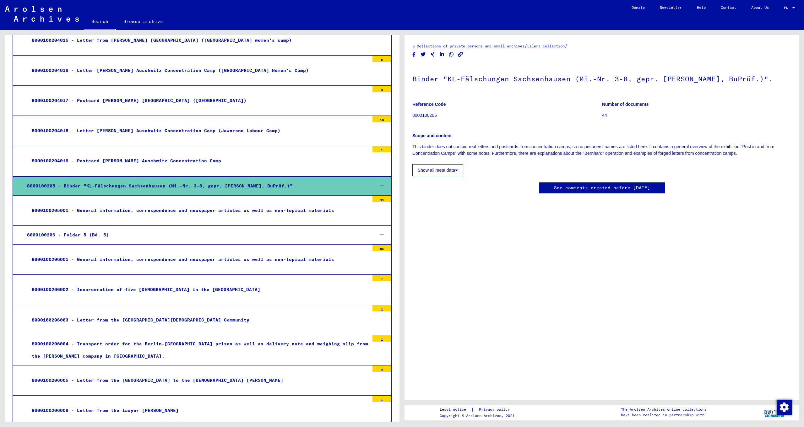
scroll to position [3690, 0]
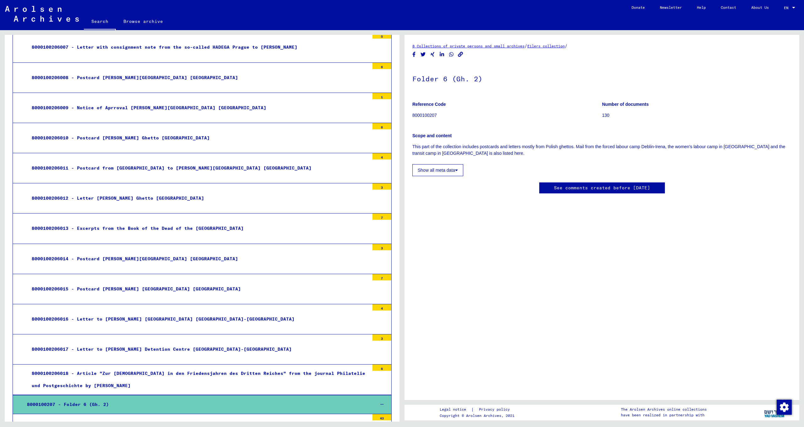
scroll to position [4115, 0]
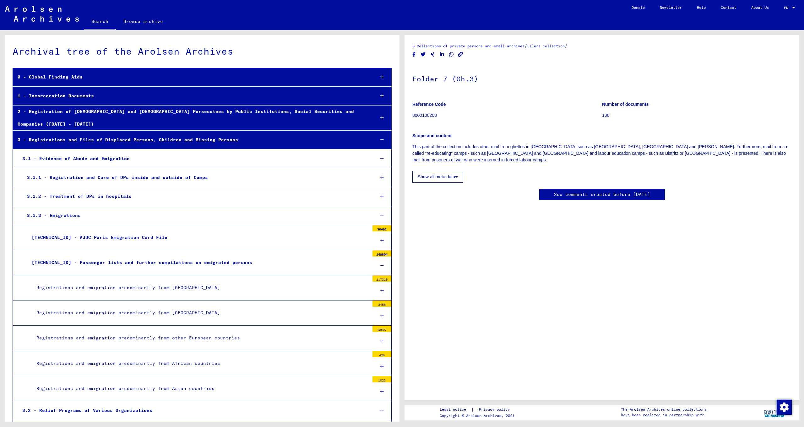
click at [111, 54] on div "Archival tree of the Arolsen Archives" at bounding box center [202, 51] width 379 height 14
click at [101, 24] on link "Search" at bounding box center [100, 22] width 32 height 16
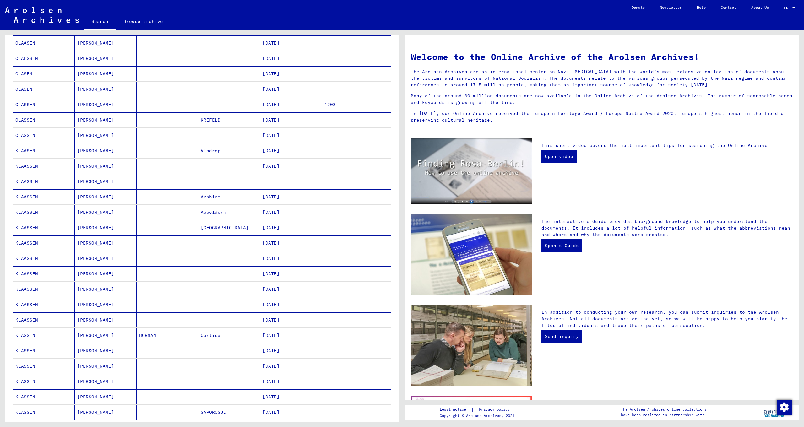
scroll to position [180, 0]
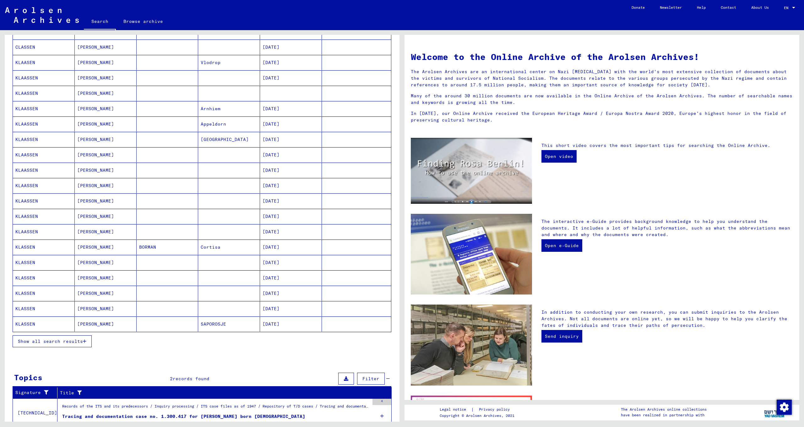
click at [93, 80] on mat-cell "[PERSON_NAME]" at bounding box center [106, 77] width 62 height 15
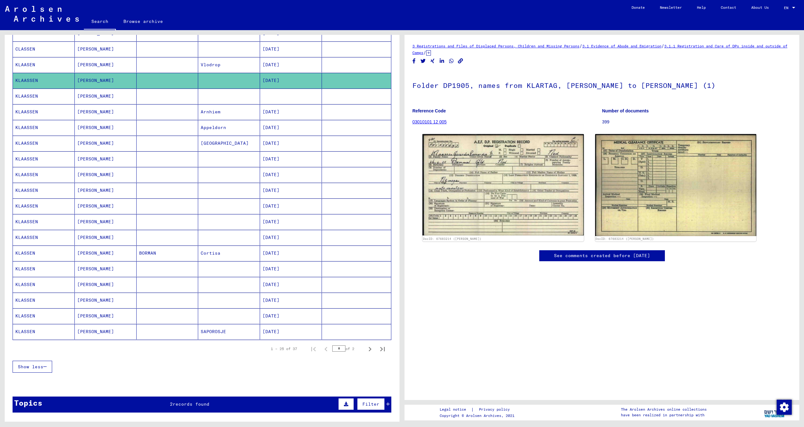
click at [431, 122] on link "03010101 12 005" at bounding box center [429, 121] width 34 height 5
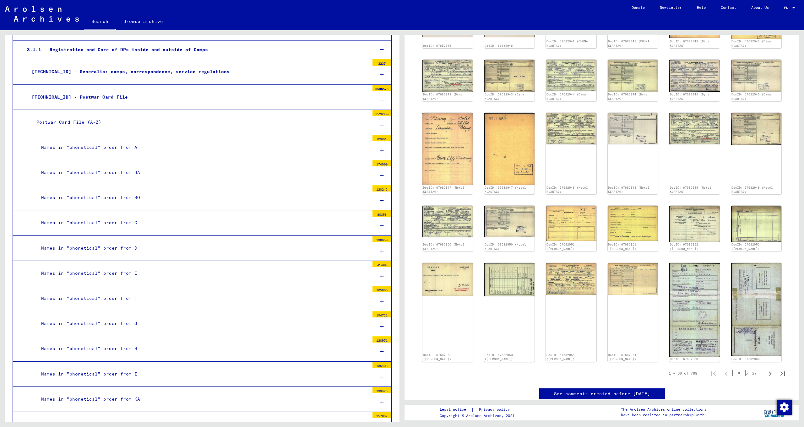
scroll to position [127, 0]
click at [380, 99] on icon at bounding box center [381, 101] width 3 height 4
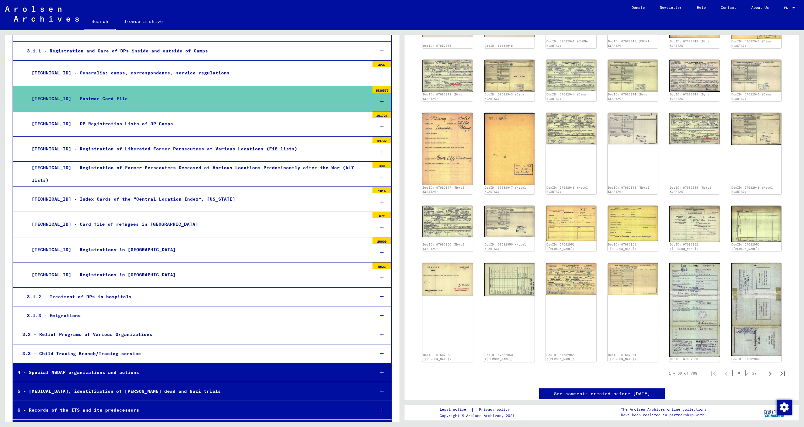
click at [789, 7] on div "EN" at bounding box center [787, 8] width 7 height 4
click at [780, 21] on span "Deutsch" at bounding box center [777, 22] width 15 height 5
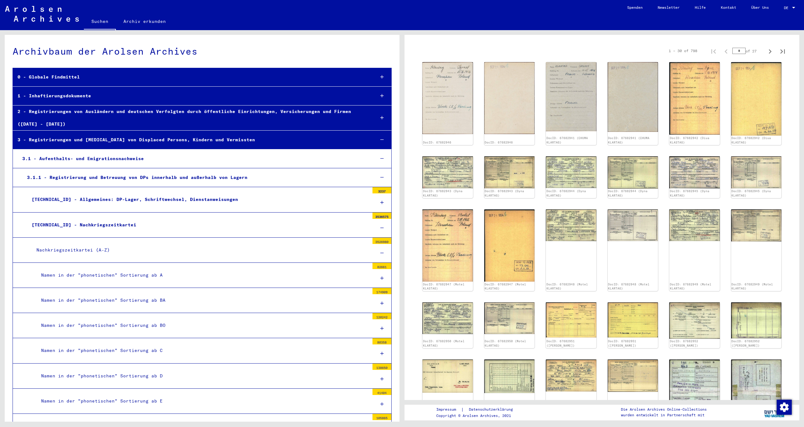
scroll to position [182, 0]
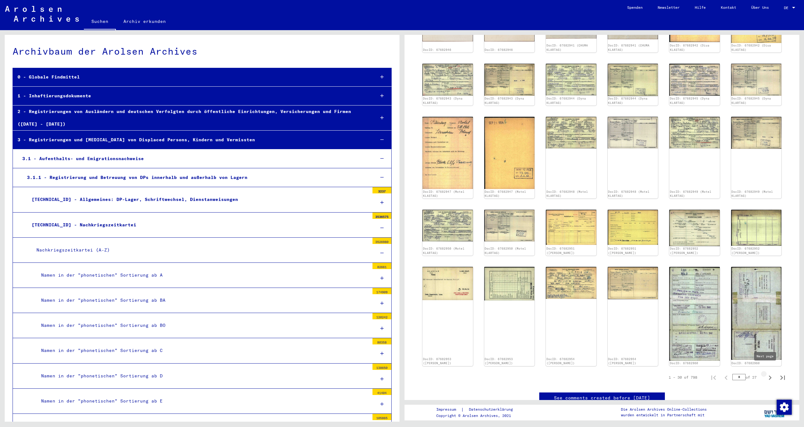
click at [767, 373] on icon "Next page" at bounding box center [770, 377] width 9 height 9
type input "*"
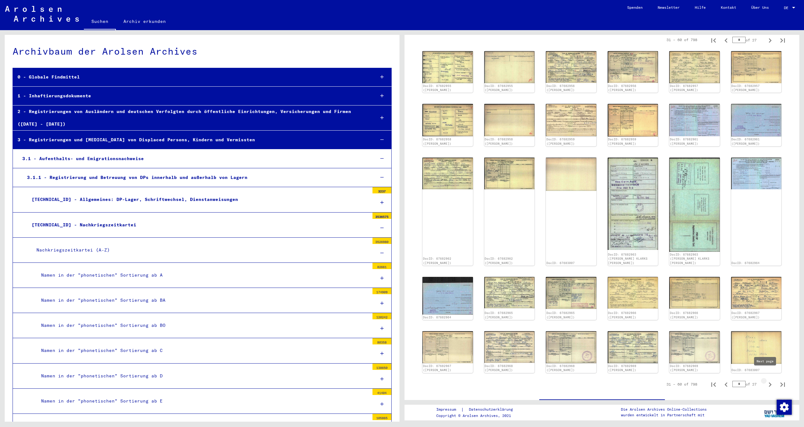
click at [769, 383] on icon "Next page" at bounding box center [770, 385] width 3 height 4
type input "*"
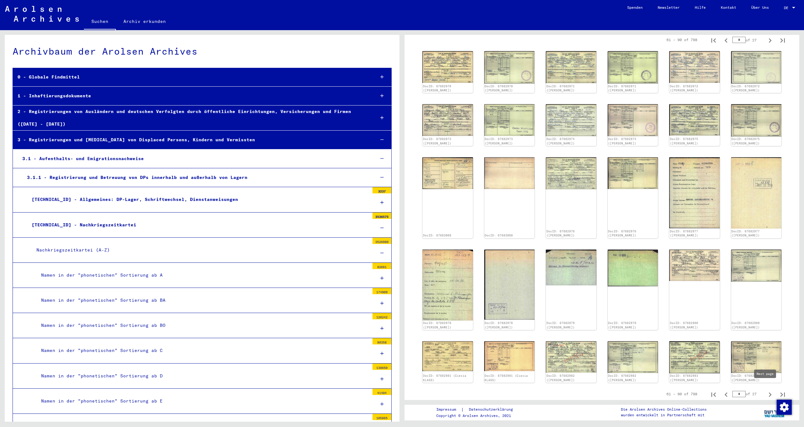
click at [766, 390] on icon "Next page" at bounding box center [770, 394] width 9 height 9
type input "*"
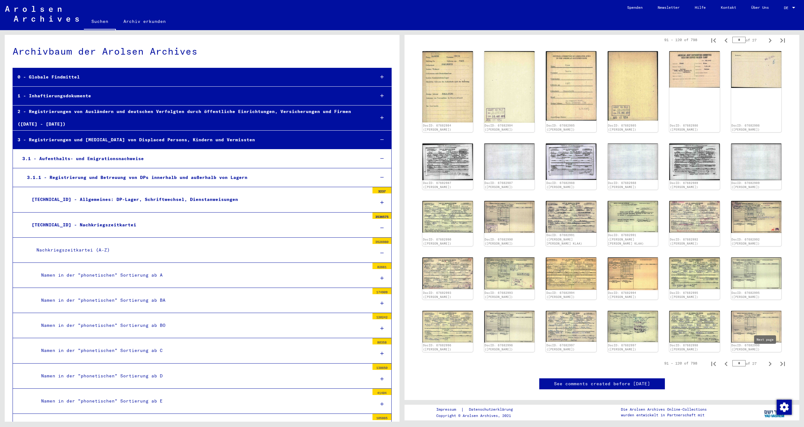
click at [766, 360] on icon "Next page" at bounding box center [770, 364] width 9 height 9
type input "*"
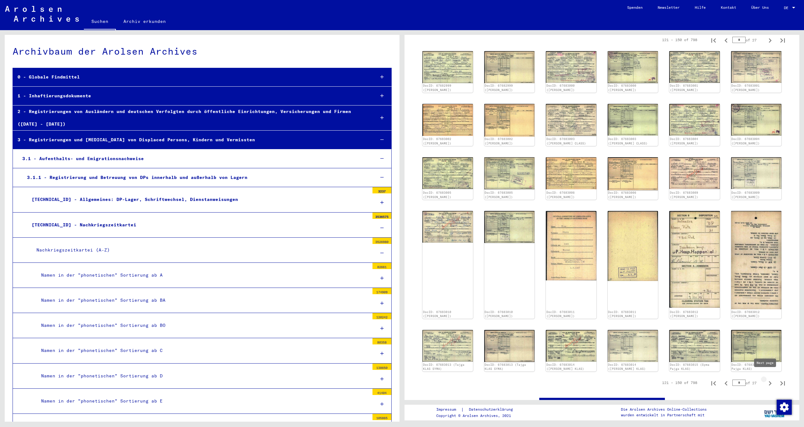
click at [766, 379] on icon "Next page" at bounding box center [770, 383] width 9 height 9
type input "*"
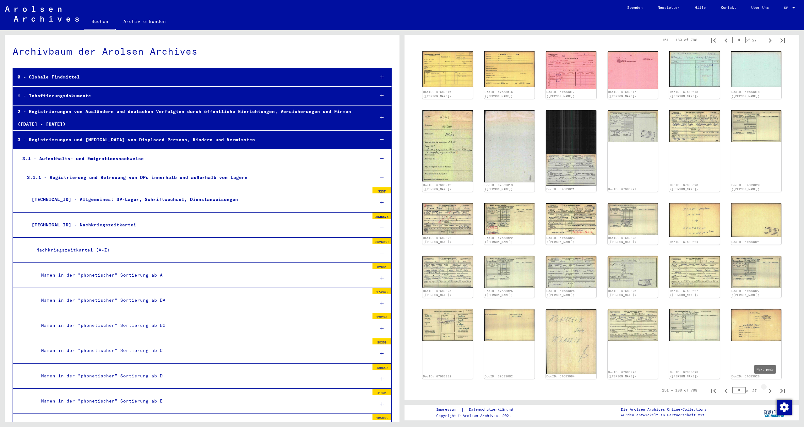
click at [766, 387] on icon "Next page" at bounding box center [770, 391] width 9 height 9
type input "*"
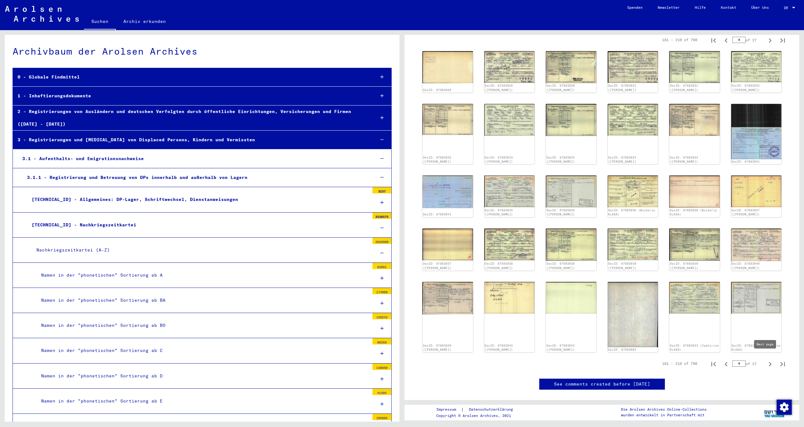
click at [766, 362] on icon "Next page" at bounding box center [770, 364] width 9 height 9
type input "*"
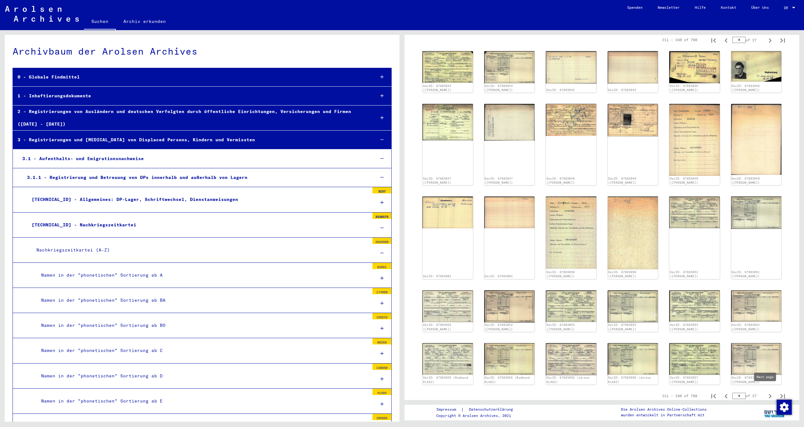
click at [766, 394] on icon "Next page" at bounding box center [770, 396] width 9 height 9
type input "*"
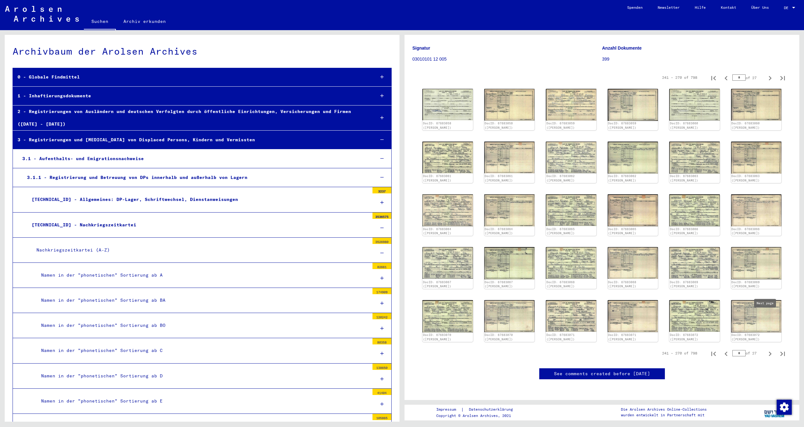
click at [766, 350] on icon "Next page" at bounding box center [770, 354] width 9 height 9
type input "**"
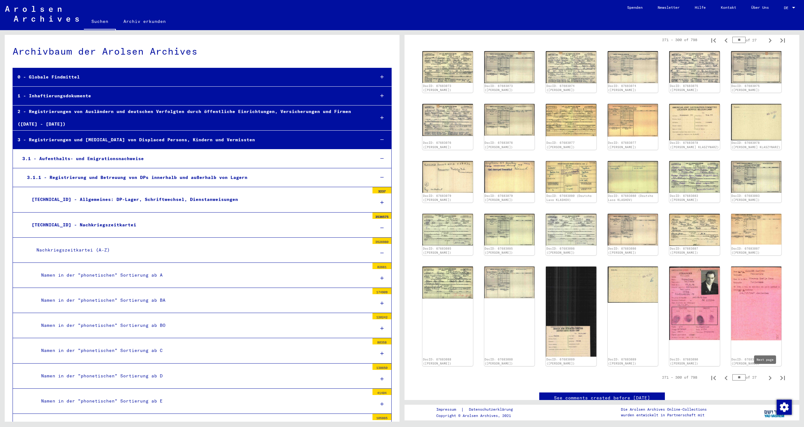
click at [769, 376] on icon "Next page" at bounding box center [770, 378] width 3 height 4
type input "**"
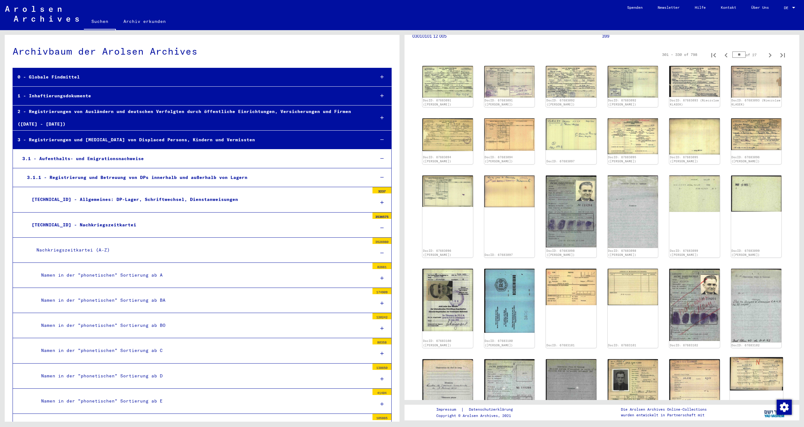
scroll to position [213, 0]
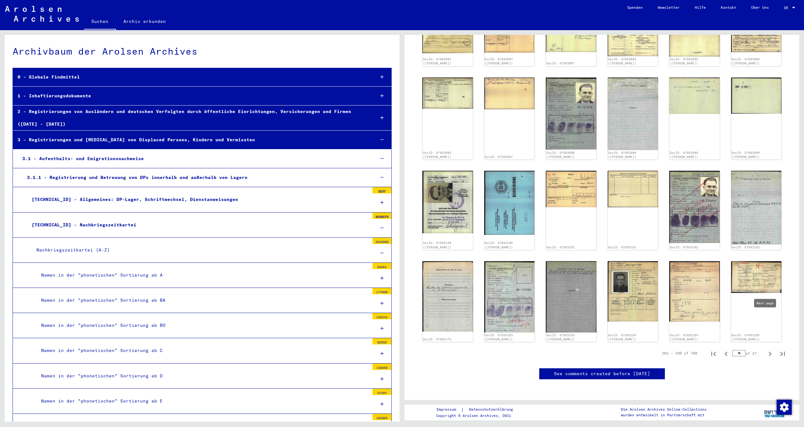
click at [767, 350] on icon "Next page" at bounding box center [770, 354] width 9 height 9
type input "**"
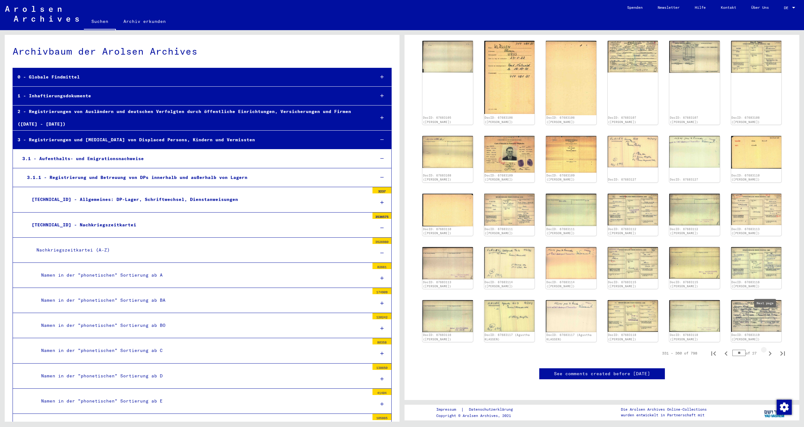
scroll to position [101, 0]
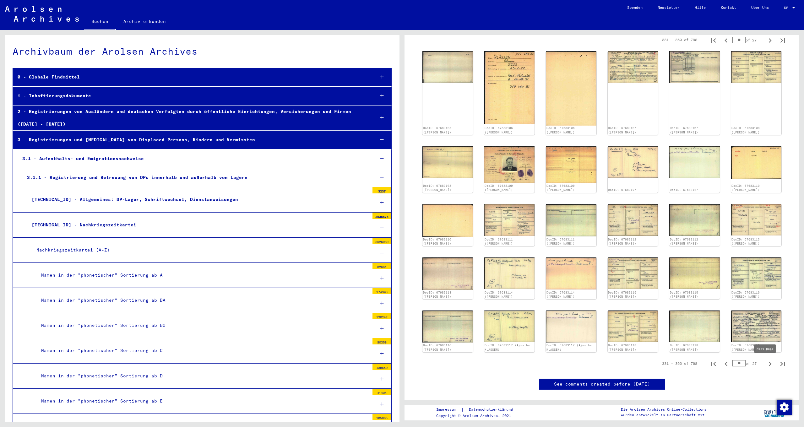
click at [766, 366] on icon "Next page" at bounding box center [770, 364] width 9 height 9
type input "**"
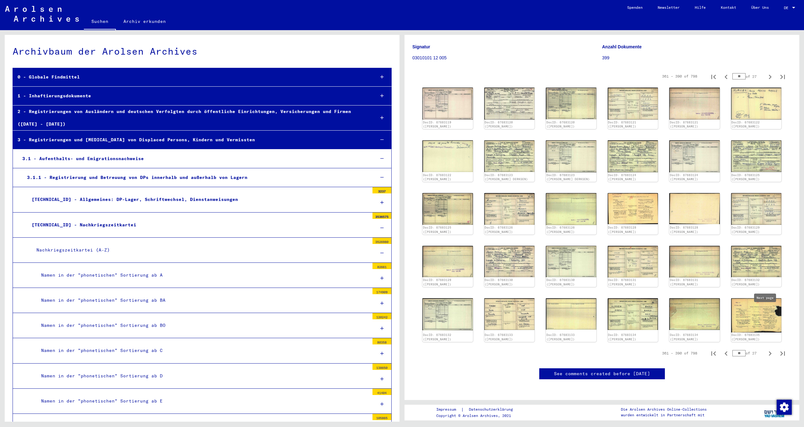
click at [769, 351] on icon "Next page" at bounding box center [770, 353] width 3 height 4
type input "**"
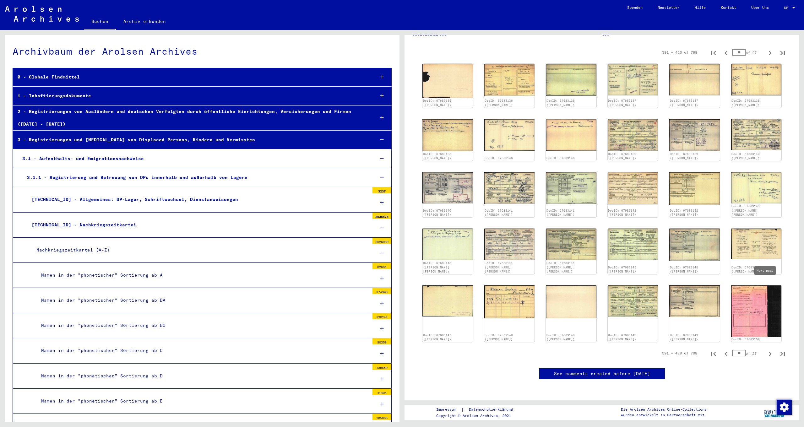
click at [764, 287] on yv-its-full-details-images "391 – 420 of 798 ** of 27 DocID: 67683135 ([PERSON_NAME]) DocID: 67683136 ([PER…" at bounding box center [601, 203] width 379 height 319
click at [766, 350] on icon "Next page" at bounding box center [770, 354] width 9 height 9
type input "**"
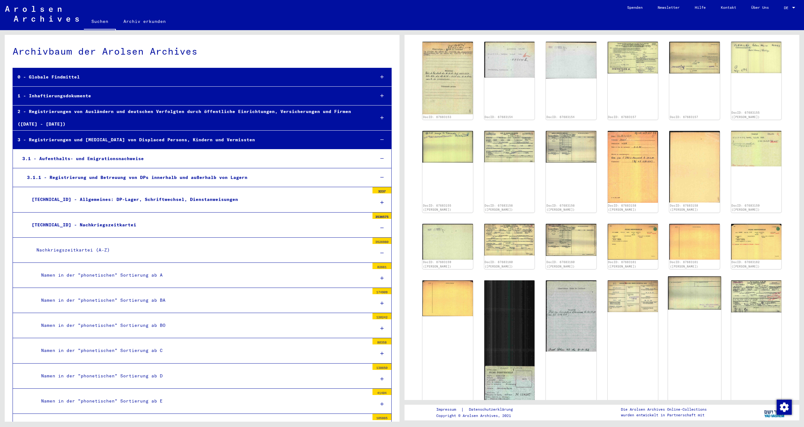
scroll to position [315, 0]
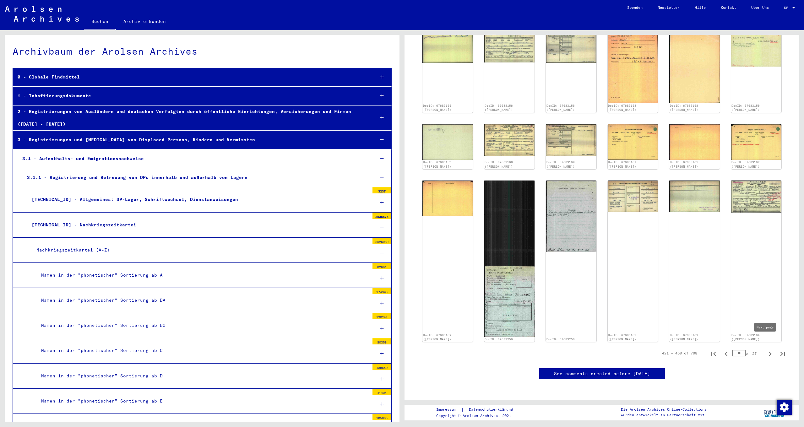
click at [766, 350] on icon "Next page" at bounding box center [770, 354] width 9 height 9
type input "**"
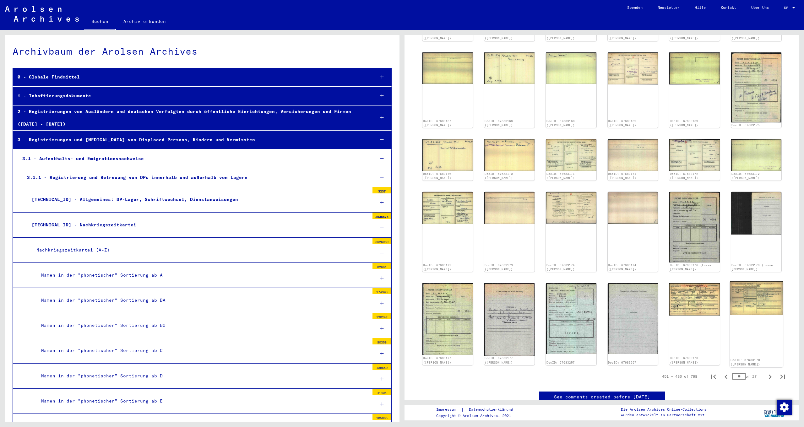
scroll to position [168, 0]
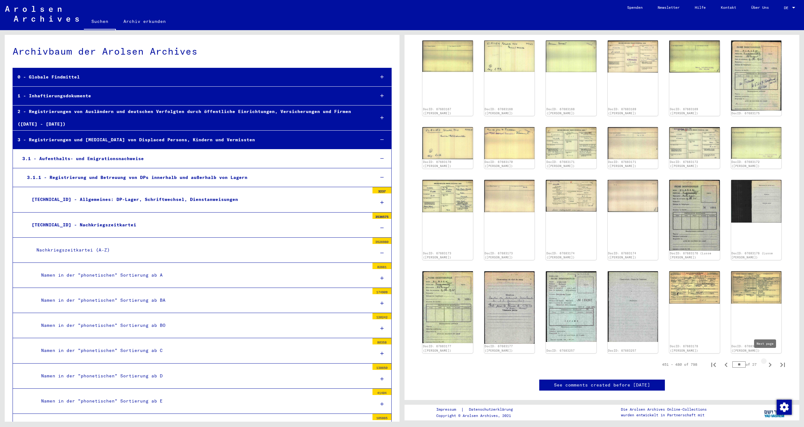
click at [769, 363] on icon "Next page" at bounding box center [770, 365] width 3 height 4
type input "**"
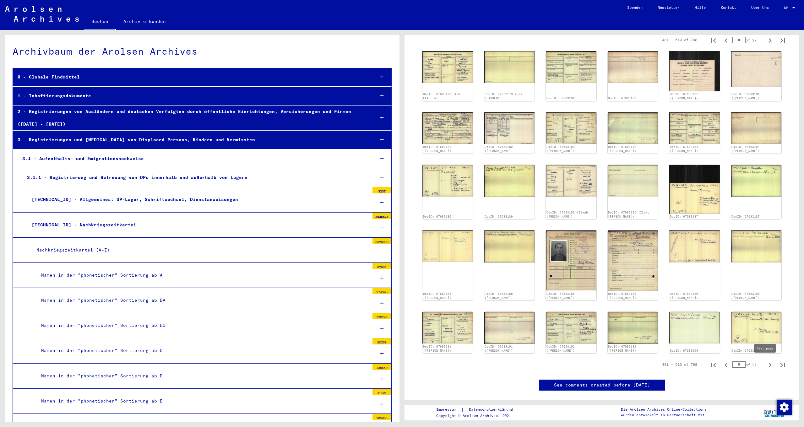
click at [766, 364] on icon "Next page" at bounding box center [770, 365] width 9 height 9
type input "**"
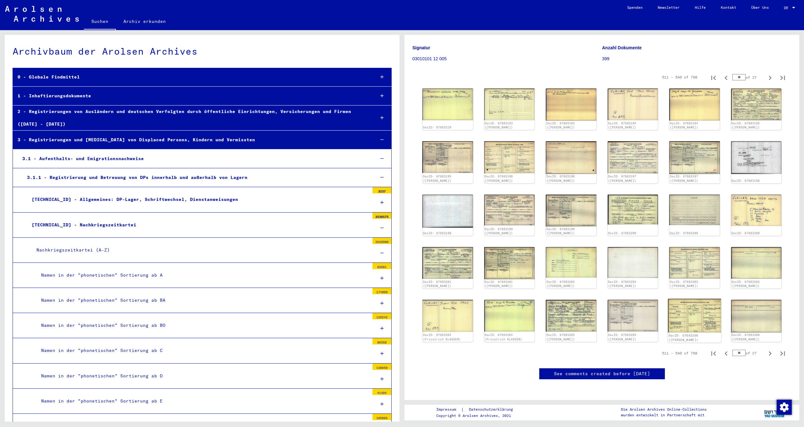
click at [685, 299] on img at bounding box center [694, 316] width 53 height 34
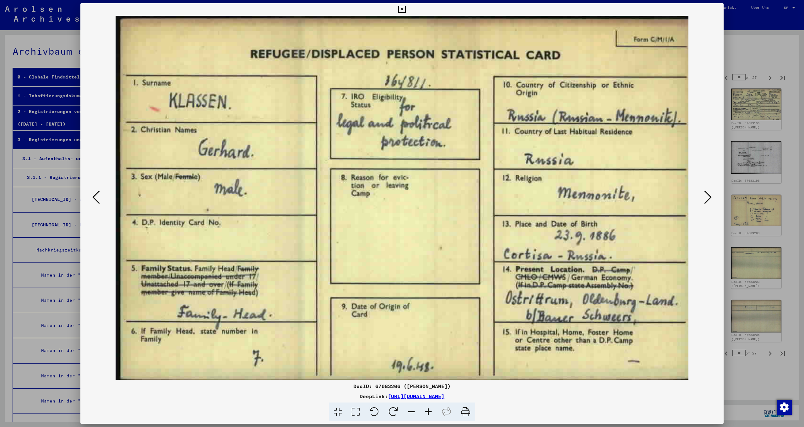
click at [715, 200] on div at bounding box center [401, 198] width 643 height 364
click at [708, 200] on icon at bounding box center [708, 197] width 8 height 15
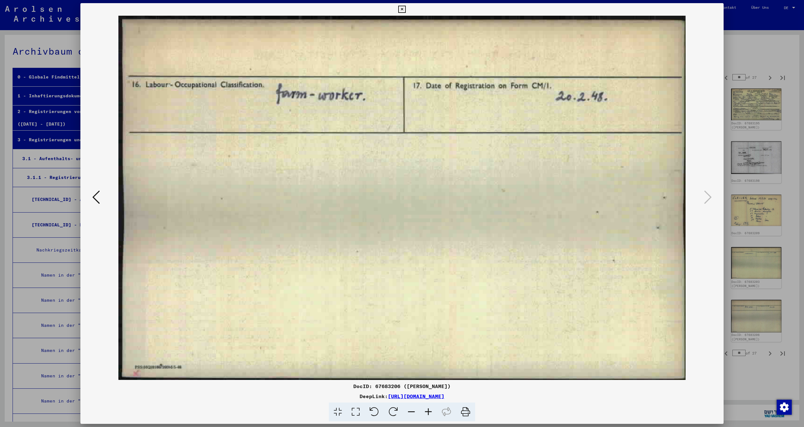
click at [407, 8] on button at bounding box center [401, 9] width 11 height 13
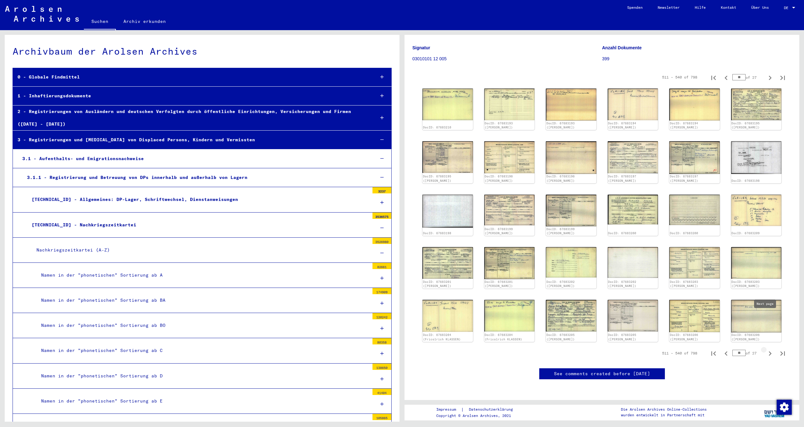
click at [766, 349] on icon "Next page" at bounding box center [770, 353] width 9 height 9
type input "**"
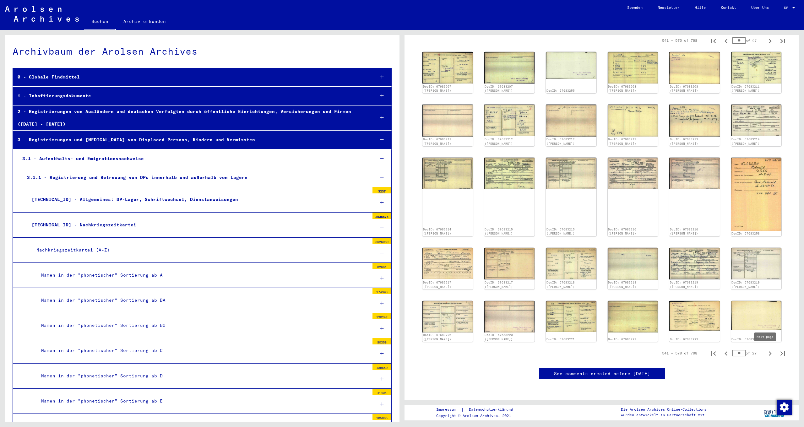
click at [766, 352] on icon "Next page" at bounding box center [770, 353] width 9 height 9
type input "**"
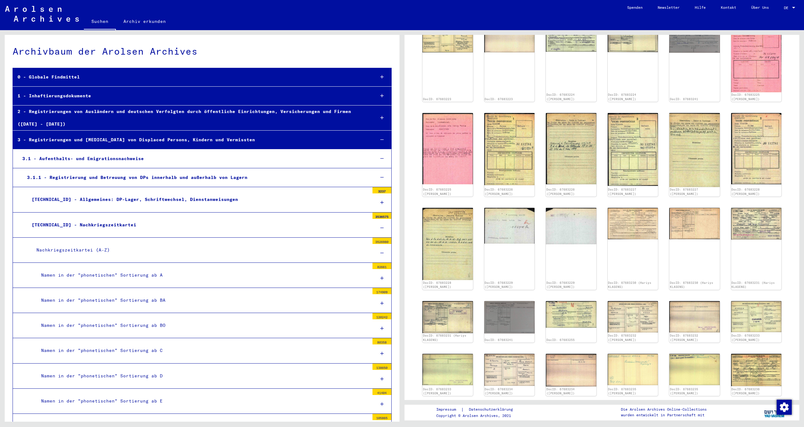
scroll to position [190, 0]
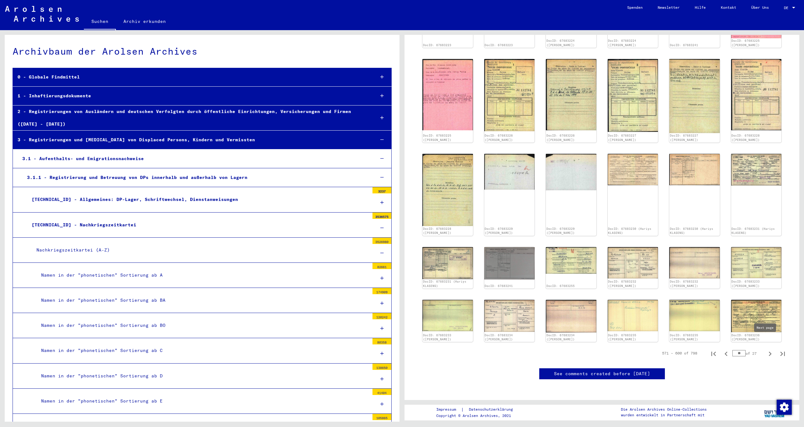
click at [769, 352] on icon "Next page" at bounding box center [770, 354] width 3 height 4
type input "**"
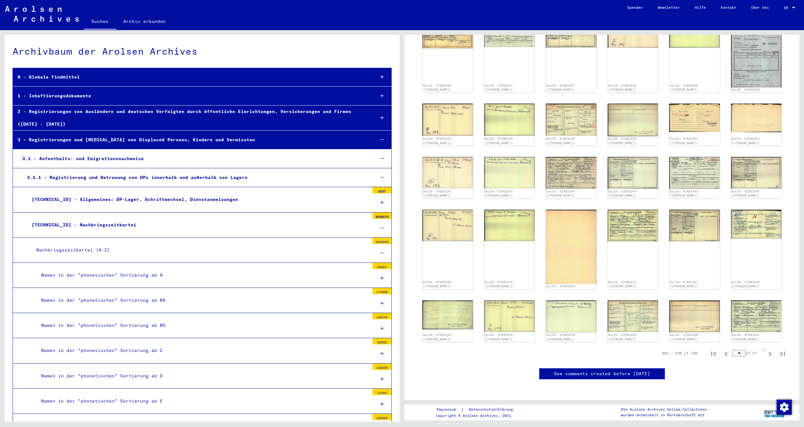
scroll to position [101, 0]
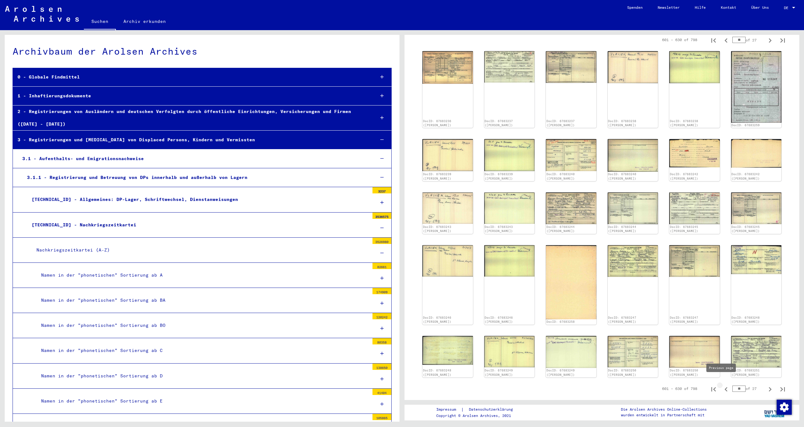
click at [723, 385] on icon "Previous page" at bounding box center [726, 389] width 9 height 9
type input "**"
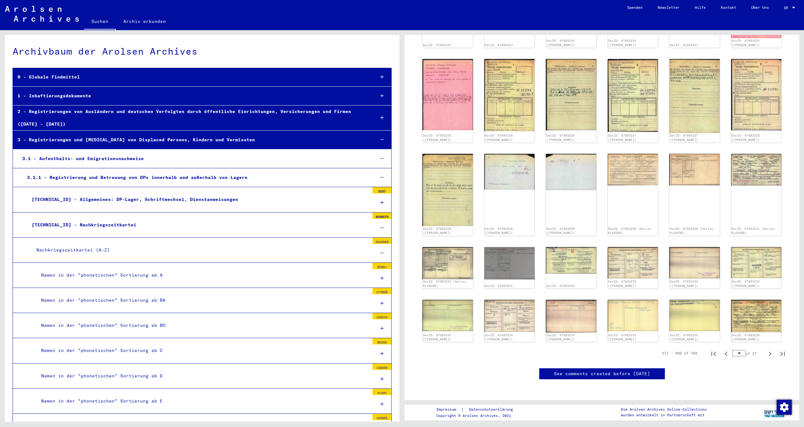
scroll to position [289, 0]
click at [754, 299] on img at bounding box center [756, 316] width 53 height 34
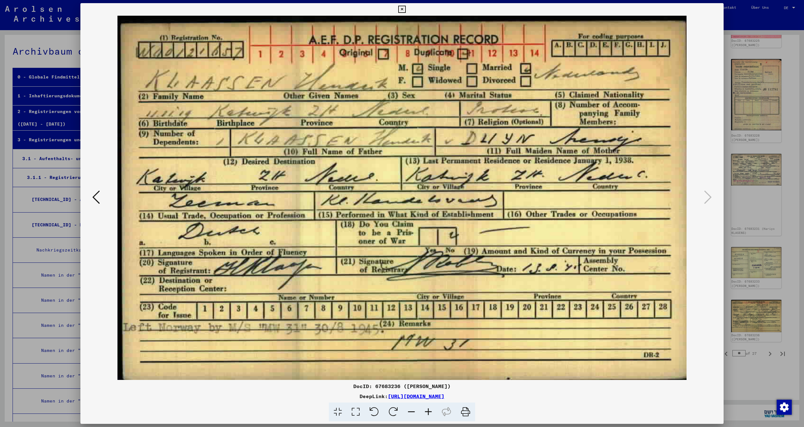
click at [406, 9] on icon at bounding box center [401, 10] width 7 height 8
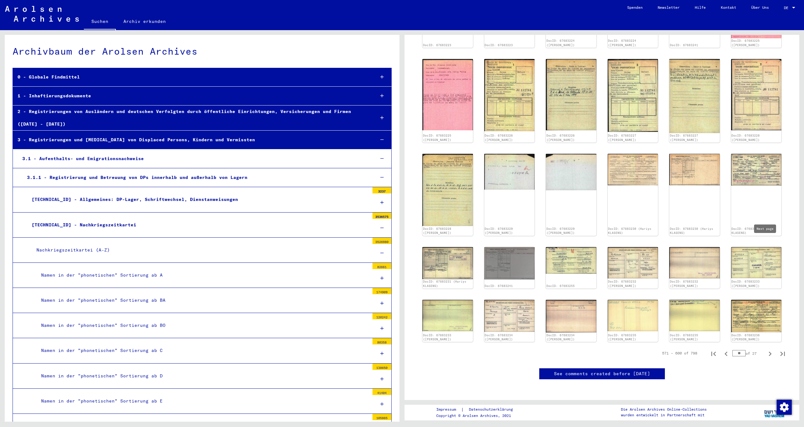
click at [766, 350] on icon "Next page" at bounding box center [770, 354] width 9 height 9
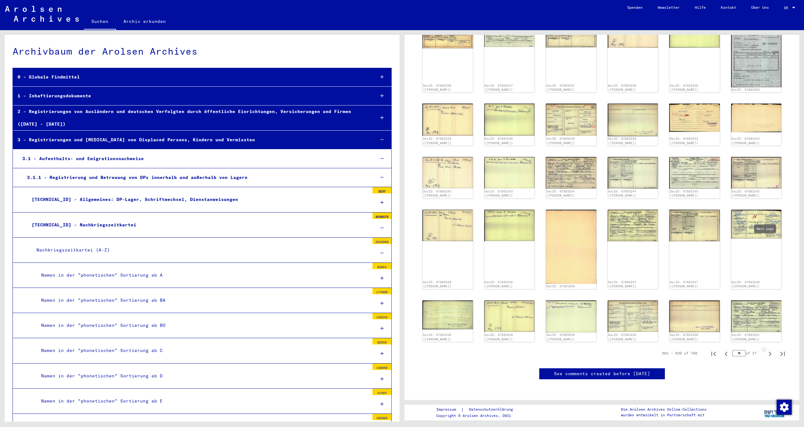
type input "**"
click at [766, 350] on icon "Next page" at bounding box center [770, 354] width 9 height 9
type input "**"
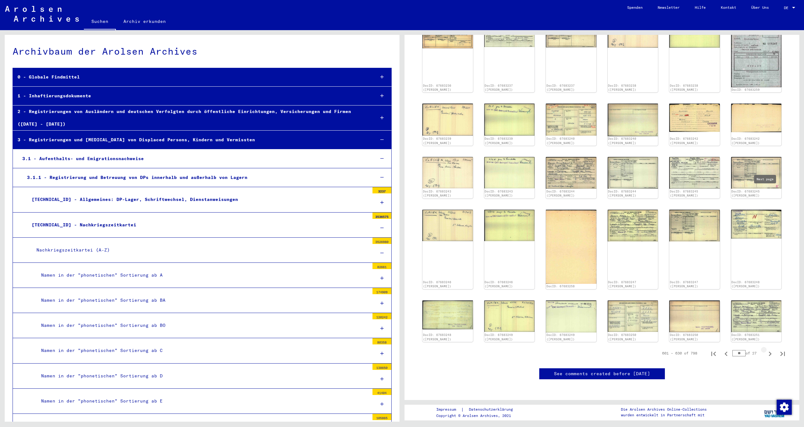
scroll to position [96, 0]
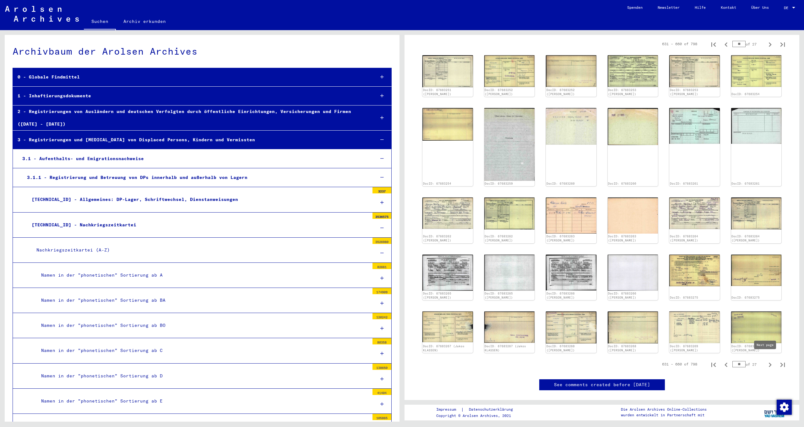
click at [766, 361] on icon "Next page" at bounding box center [770, 365] width 9 height 9
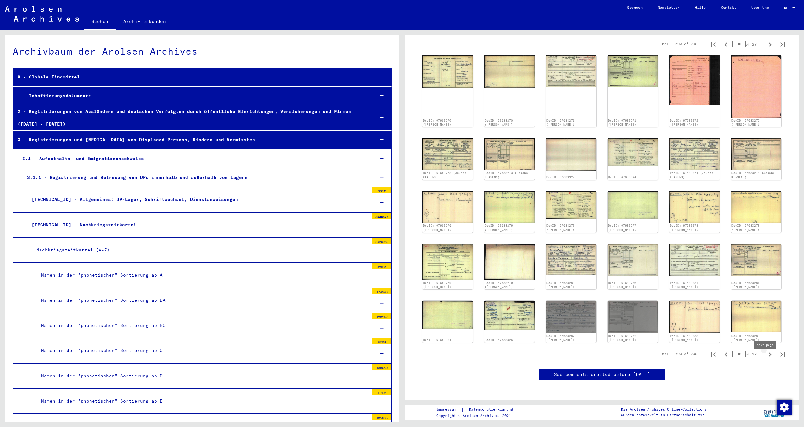
type input "**"
click at [766, 352] on icon "Next page" at bounding box center [770, 354] width 9 height 9
type input "**"
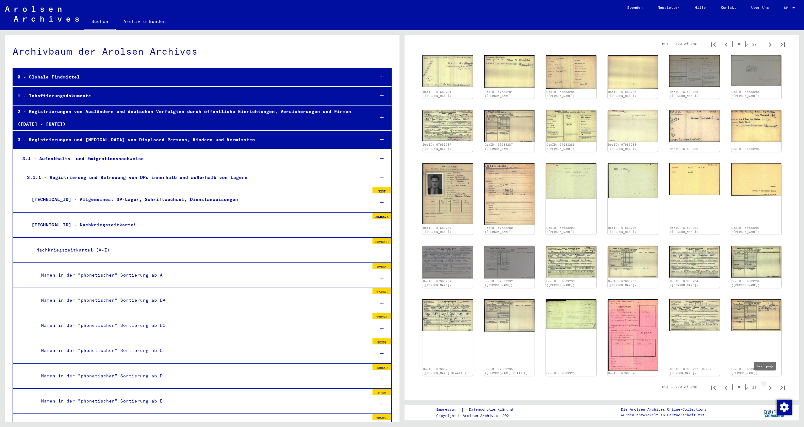
click at [766, 384] on icon "Next page" at bounding box center [770, 388] width 9 height 9
type input "**"
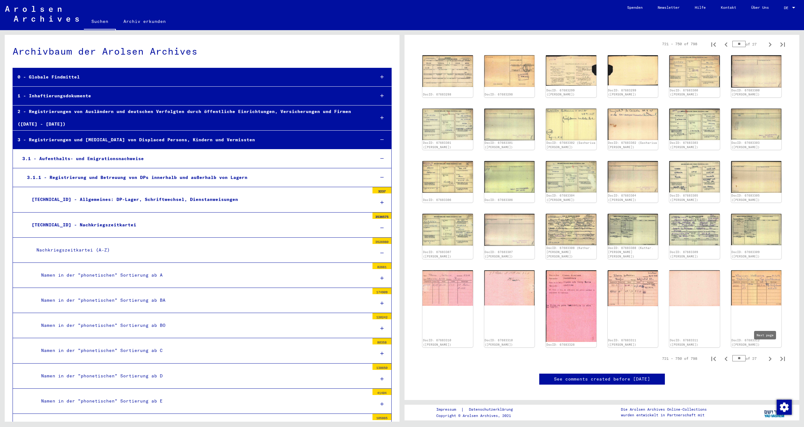
click at [769, 357] on icon "Next page" at bounding box center [770, 359] width 3 height 4
type input "**"
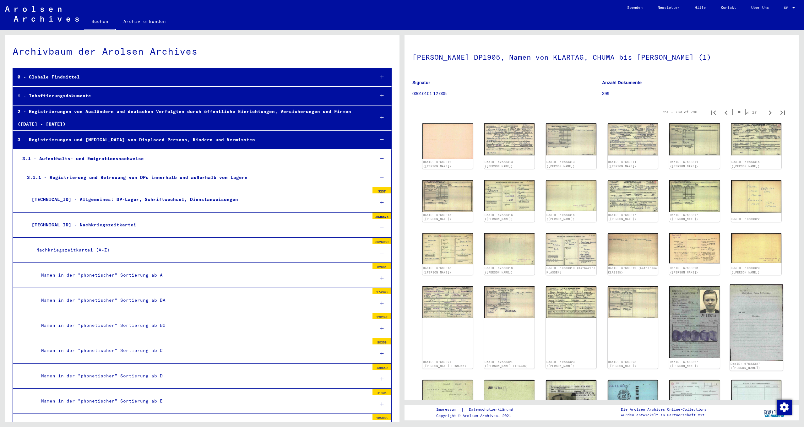
scroll to position [151, 0]
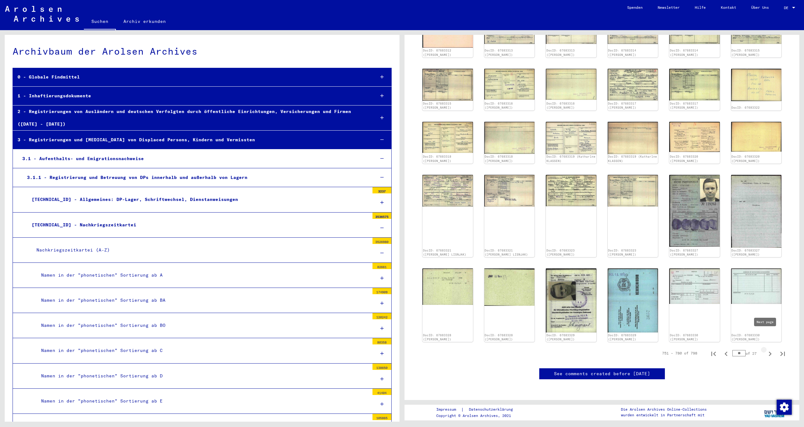
click at [766, 350] on icon "Next page" at bounding box center [770, 354] width 9 height 9
type input "**"
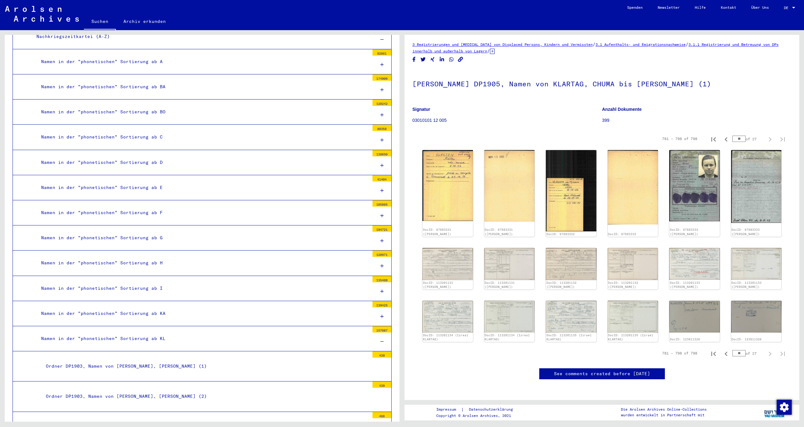
scroll to position [202, 0]
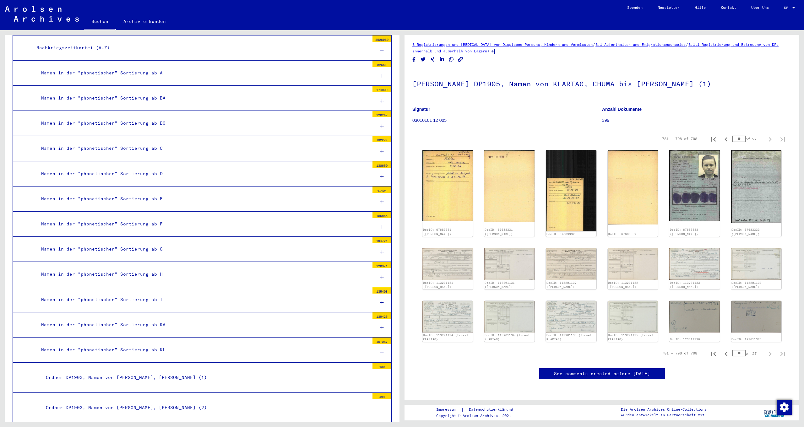
click at [144, 248] on div "Namen in der "phonetischen" Sortierung ab G" at bounding box center [202, 249] width 333 height 12
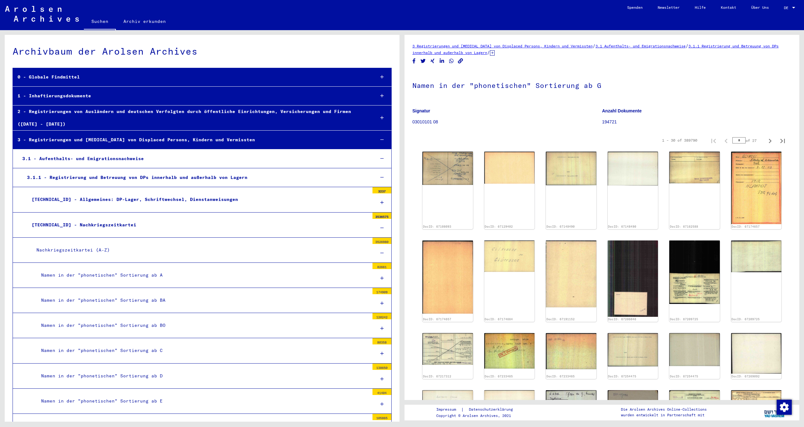
click at [374, 117] on div at bounding box center [382, 118] width 19 height 19
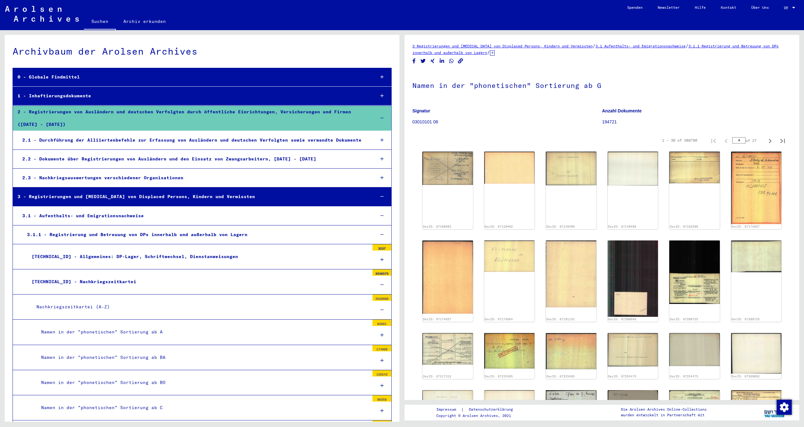
click at [293, 141] on div "2.1 - Durchführung der Alliiertenbefehle zur Erfassung von Ausländern und deuts…" at bounding box center [194, 140] width 352 height 12
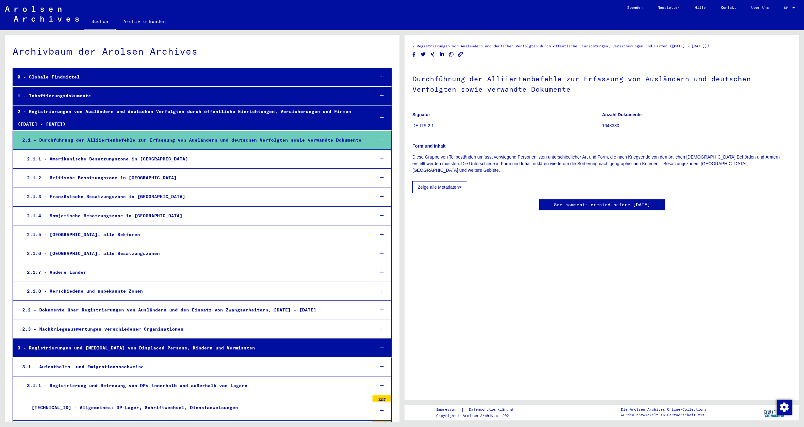
click at [71, 270] on div "2.1.7 - Andere Länder" at bounding box center [195, 272] width 347 height 12
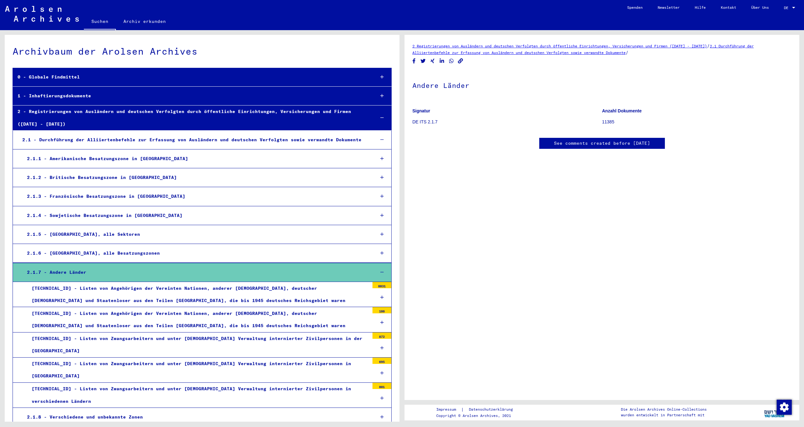
click at [100, 20] on link "Suchen" at bounding box center [100, 22] width 32 height 16
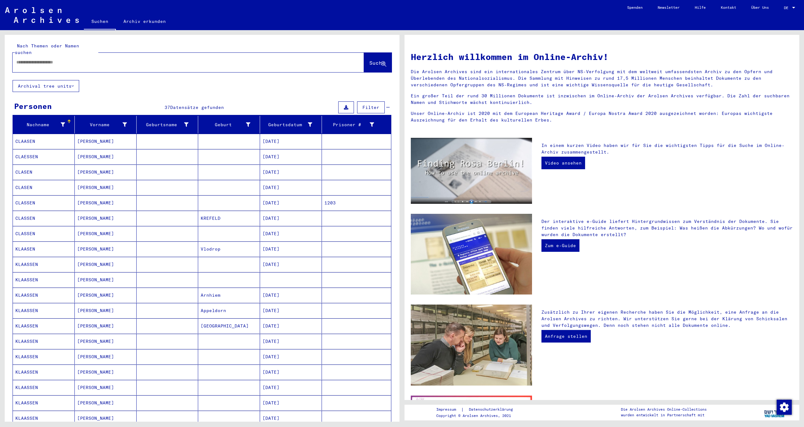
click at [108, 260] on mat-cell "[PERSON_NAME]" at bounding box center [106, 264] width 62 height 15
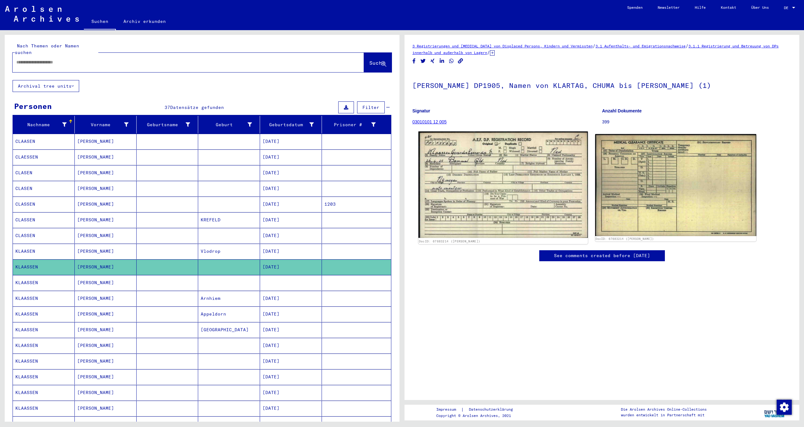
click at [496, 201] on img at bounding box center [502, 185] width 169 height 106
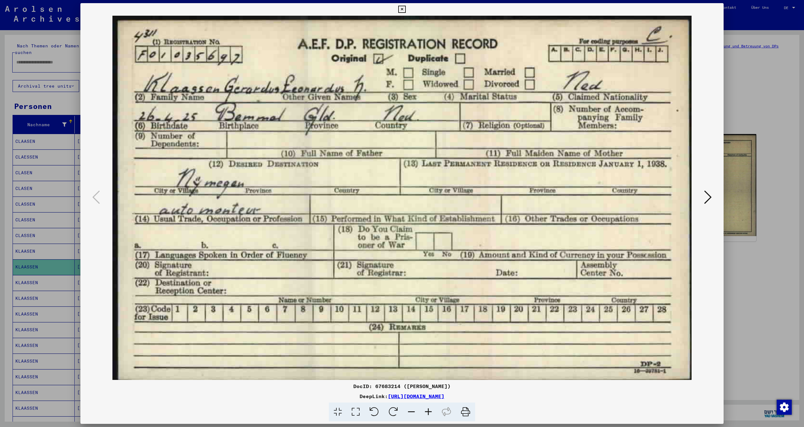
click at [709, 201] on icon at bounding box center [708, 197] width 8 height 15
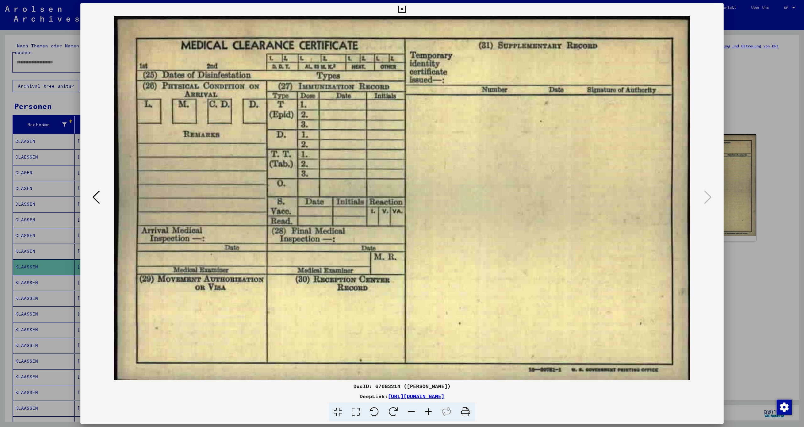
click at [406, 7] on icon at bounding box center [401, 10] width 7 height 8
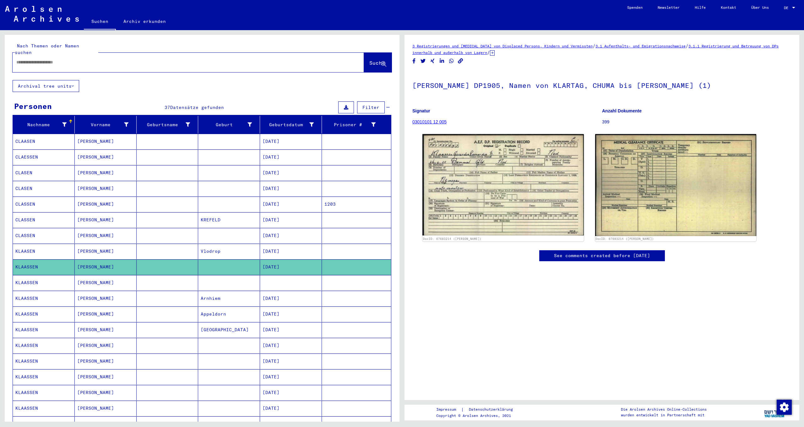
click at [49, 80] on button "Archival tree units" at bounding box center [46, 86] width 67 height 12
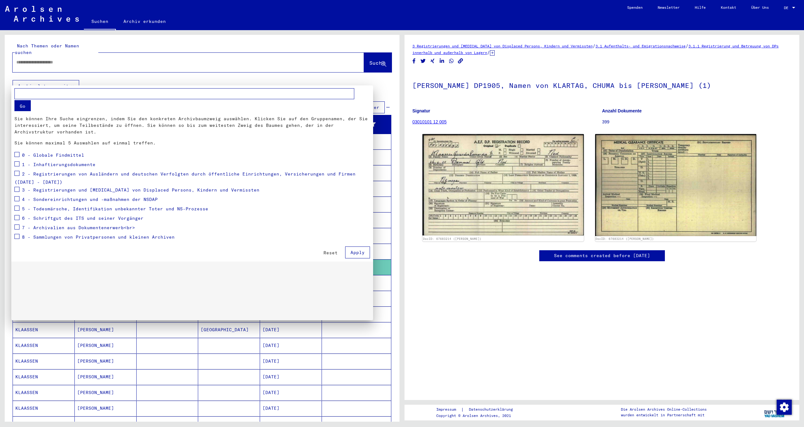
click at [19, 156] on div "0 - Globale Findmittel" at bounding box center [49, 155] width 70 height 9
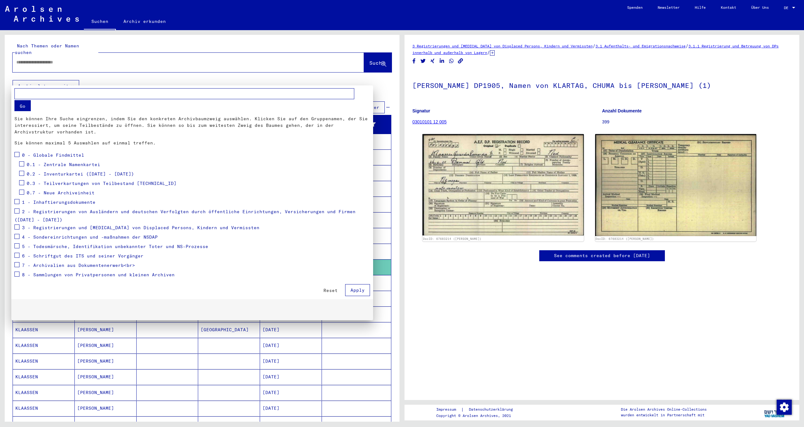
click at [21, 193] on span at bounding box center [21, 192] width 5 height 5
click at [24, 183] on span at bounding box center [21, 182] width 5 height 5
drag, startPoint x: 24, startPoint y: 175, endPoint x: 24, endPoint y: 171, distance: 4.1
click at [24, 175] on span at bounding box center [21, 173] width 5 height 5
click at [24, 164] on span at bounding box center [21, 163] width 5 height 5
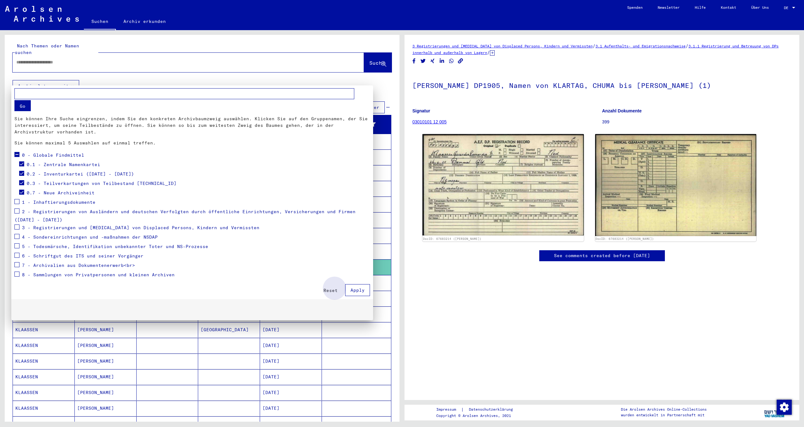
click at [354, 291] on span "Apply" at bounding box center [358, 290] width 14 height 6
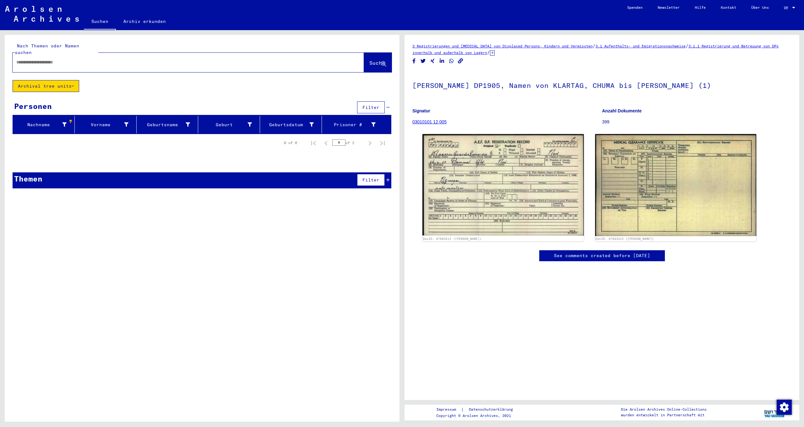
click at [65, 80] on button "Archival tree units" at bounding box center [46, 86] width 67 height 12
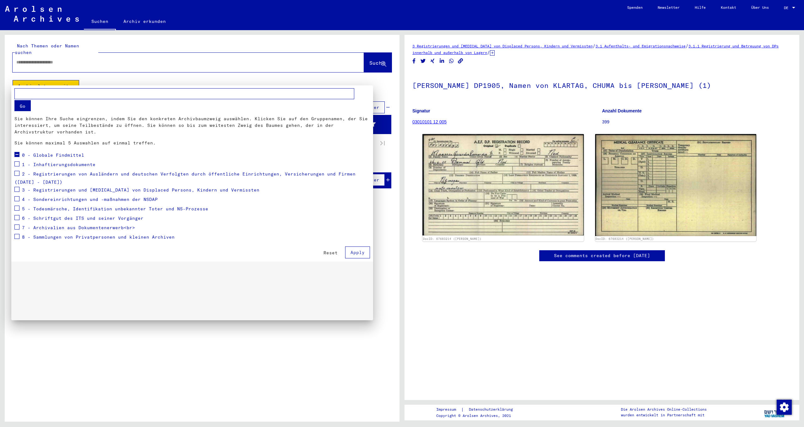
click at [29, 95] on input "text" at bounding box center [184, 93] width 340 height 11
type input "**********"
click at [364, 252] on button "Apply" at bounding box center [357, 253] width 25 height 12
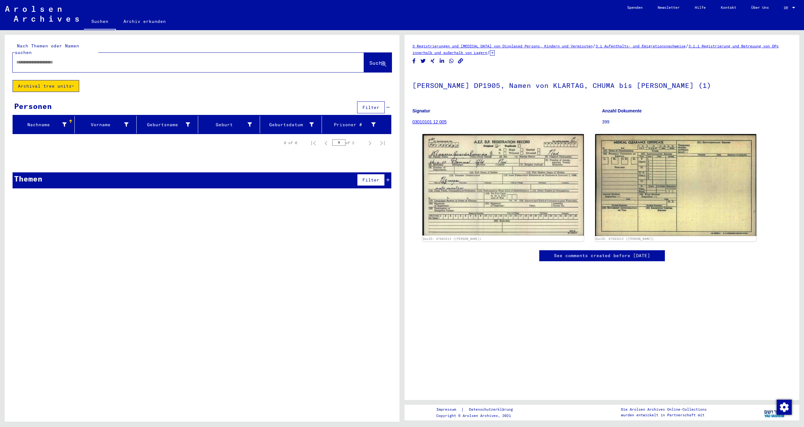
click at [43, 80] on button "Archival tree units" at bounding box center [46, 86] width 67 height 12
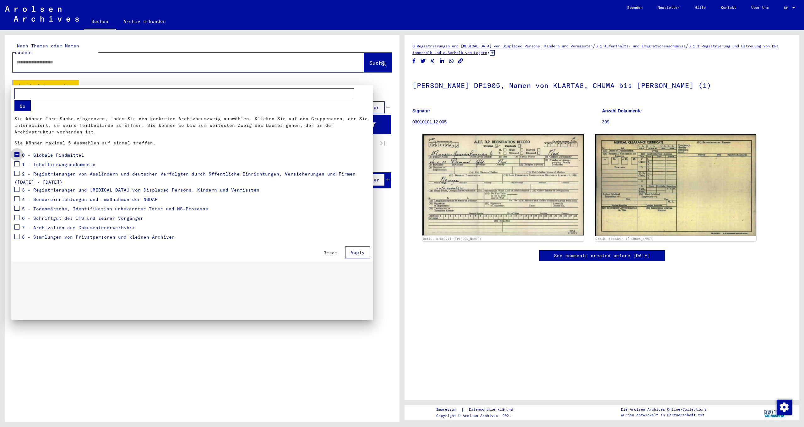
click at [18, 154] on span at bounding box center [16, 154] width 5 height 5
click at [333, 253] on span "Reset" at bounding box center [331, 253] width 14 height 6
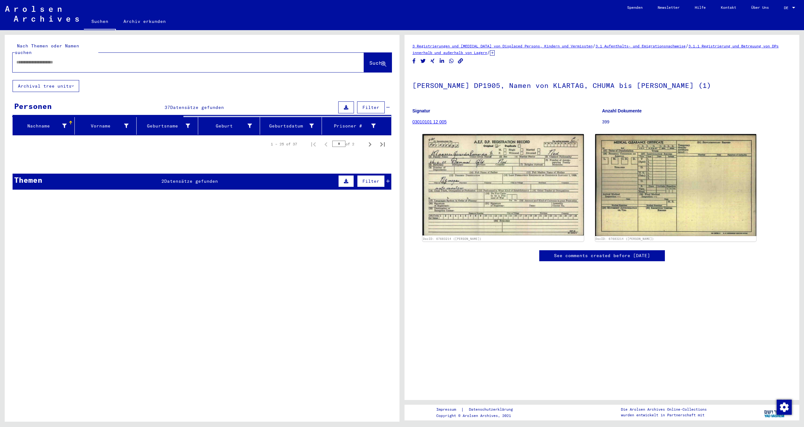
click at [54, 59] on input "text" at bounding box center [182, 62] width 333 height 7
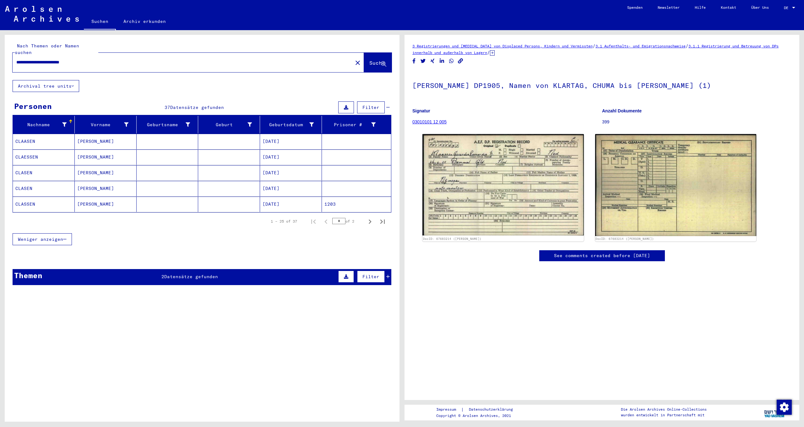
type input "**********"
click at [374, 60] on span "Suche" at bounding box center [377, 63] width 16 height 6
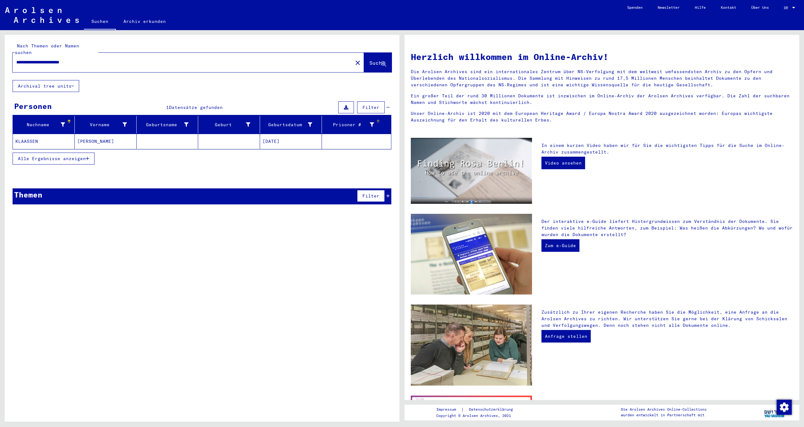
click at [359, 122] on div "Prisoner #" at bounding box center [349, 125] width 50 height 7
click at [106, 134] on mat-cell "[PERSON_NAME]" at bounding box center [106, 141] width 62 height 15
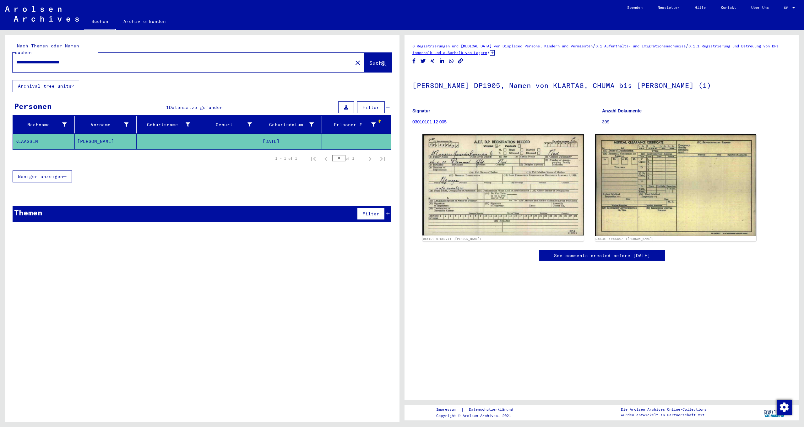
click at [566, 87] on h1 "[PERSON_NAME] DP1905, Namen von KLARTAG, CHUMA bis [PERSON_NAME] (1)" at bounding box center [601, 85] width 379 height 28
click at [444, 120] on link "03010101 12 005" at bounding box center [429, 121] width 34 height 5
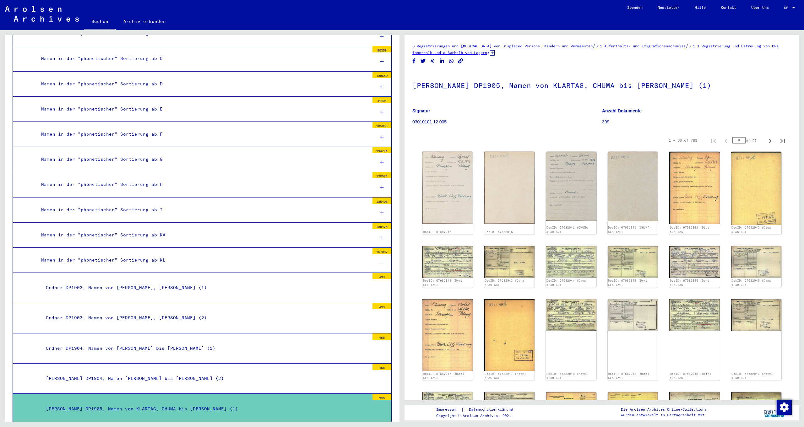
scroll to position [84, 0]
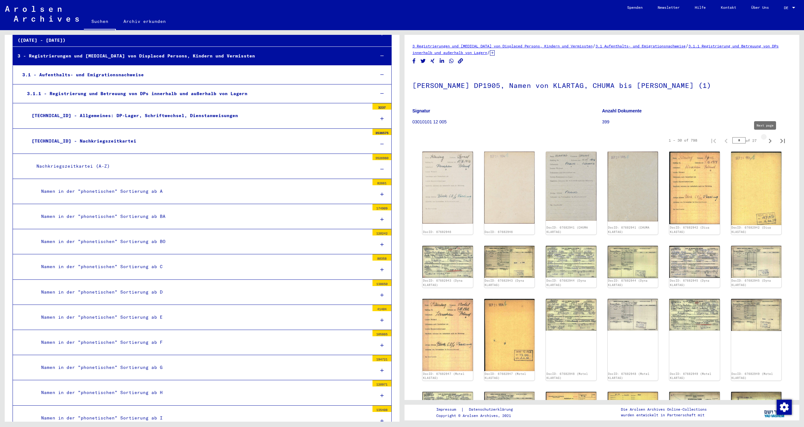
click at [766, 143] on icon "Next page" at bounding box center [770, 141] width 9 height 9
type input "*"
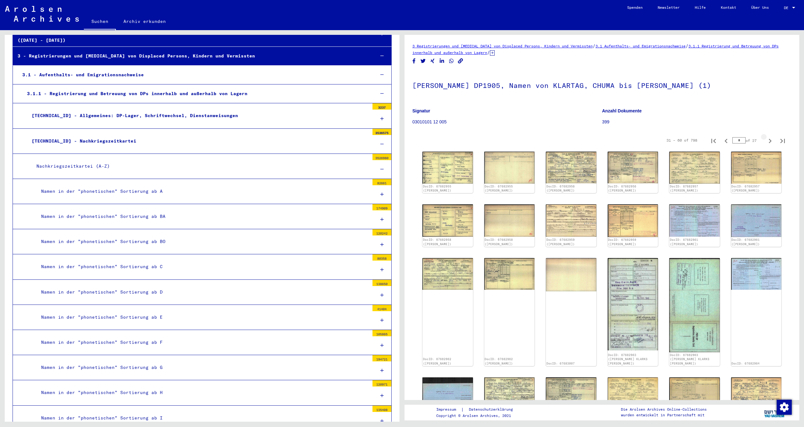
click at [766, 143] on icon "Next page" at bounding box center [770, 141] width 9 height 9
type input "*"
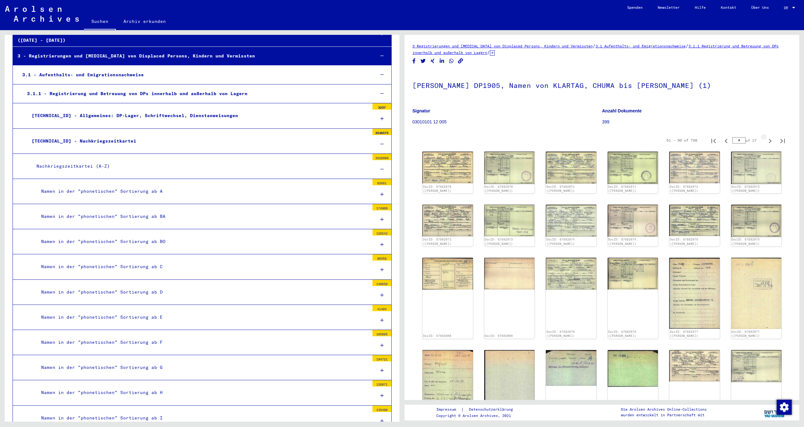
click at [766, 143] on icon "Next page" at bounding box center [770, 141] width 9 height 9
type input "*"
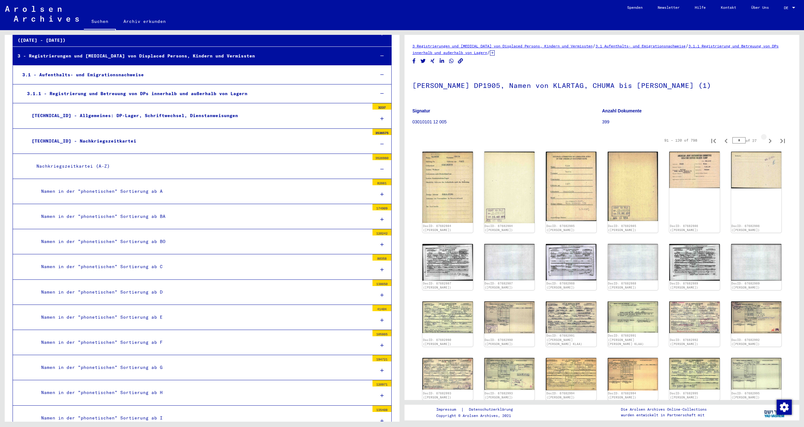
click at [766, 143] on icon "Next page" at bounding box center [770, 141] width 9 height 9
type input "*"
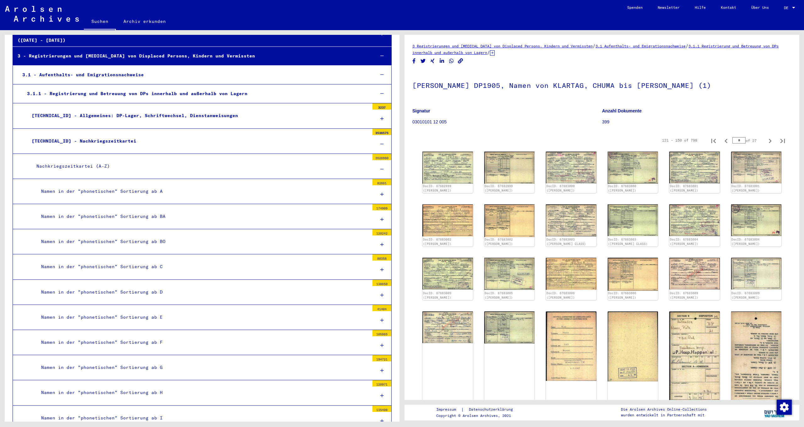
click at [766, 143] on icon "Next page" at bounding box center [770, 141] width 9 height 9
type input "*"
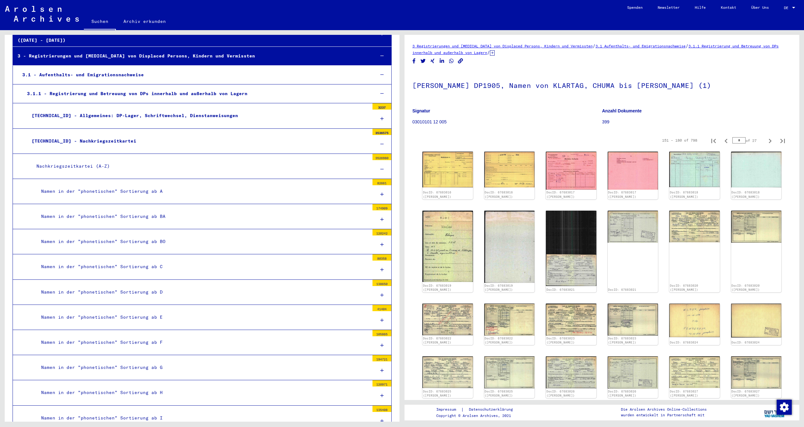
click at [766, 143] on icon "Next page" at bounding box center [770, 141] width 9 height 9
type input "*"
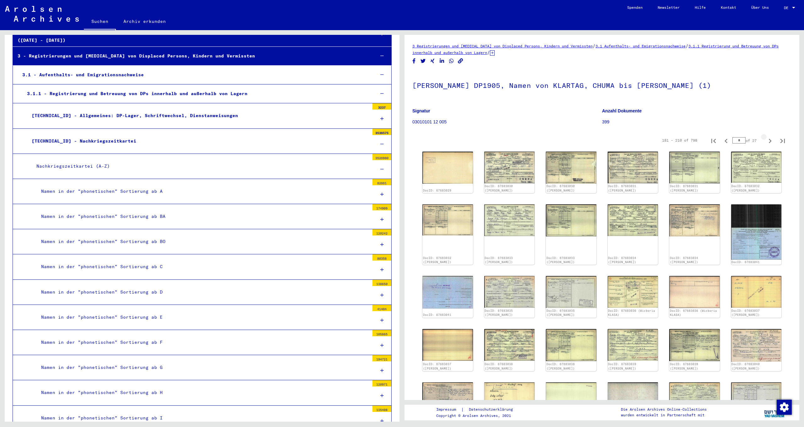
click at [766, 140] on icon "Next page" at bounding box center [770, 141] width 9 height 9
type input "*"
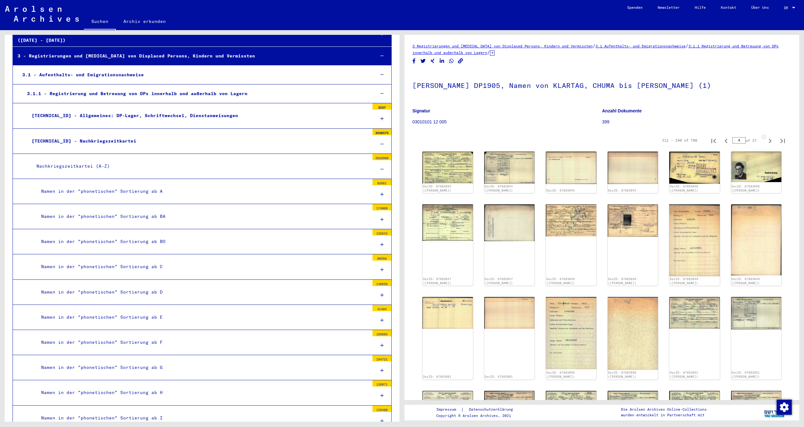
click at [766, 140] on icon "Next page" at bounding box center [770, 141] width 9 height 9
type input "*"
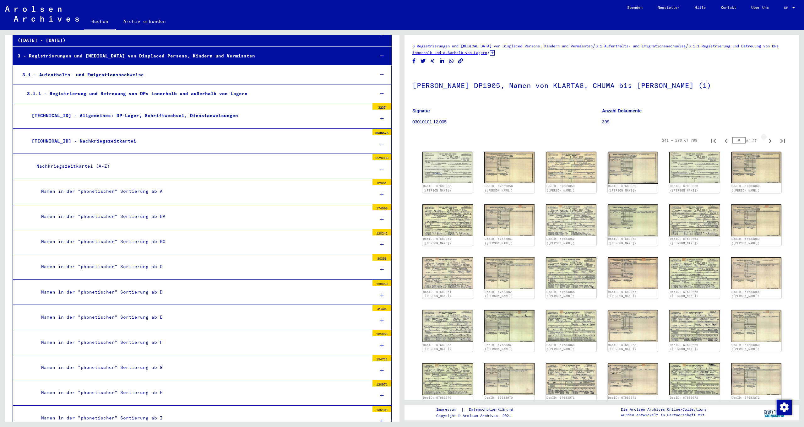
click at [766, 140] on icon "Next page" at bounding box center [770, 141] width 9 height 9
type input "**"
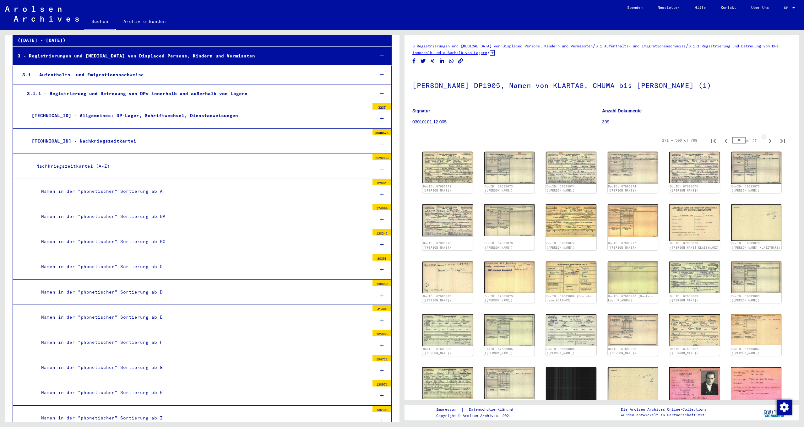
click at [766, 140] on icon "Next page" at bounding box center [770, 141] width 9 height 9
type input "**"
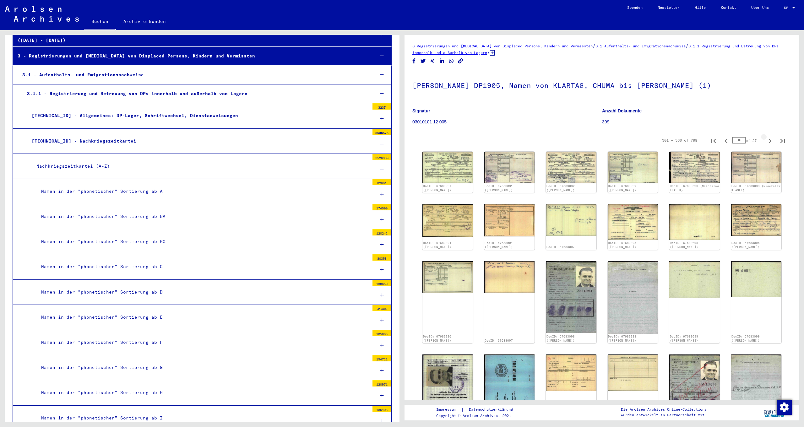
click at [766, 141] on icon "Next page" at bounding box center [770, 141] width 9 height 9
type input "**"
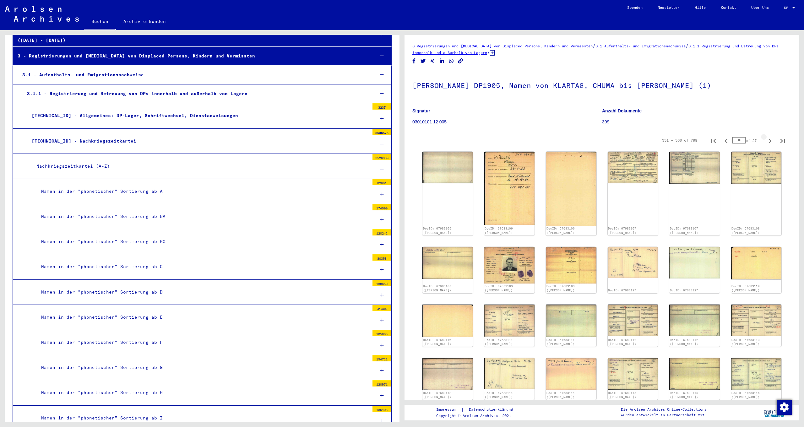
click at [766, 141] on icon "Next page" at bounding box center [770, 141] width 9 height 9
type input "**"
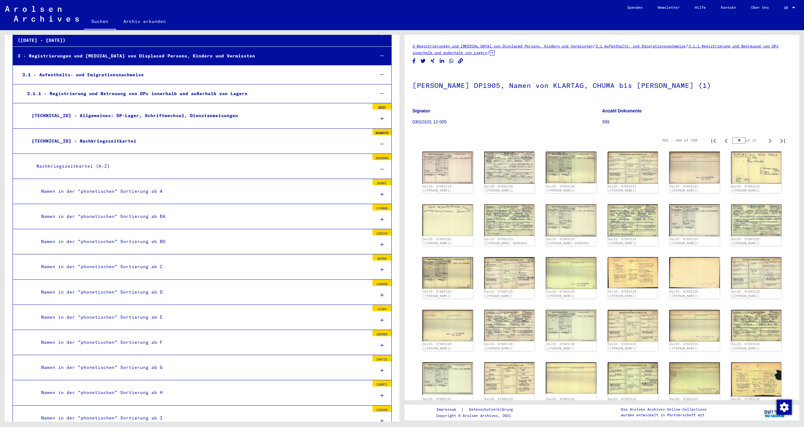
click at [766, 140] on icon "Next page" at bounding box center [770, 141] width 9 height 9
type input "**"
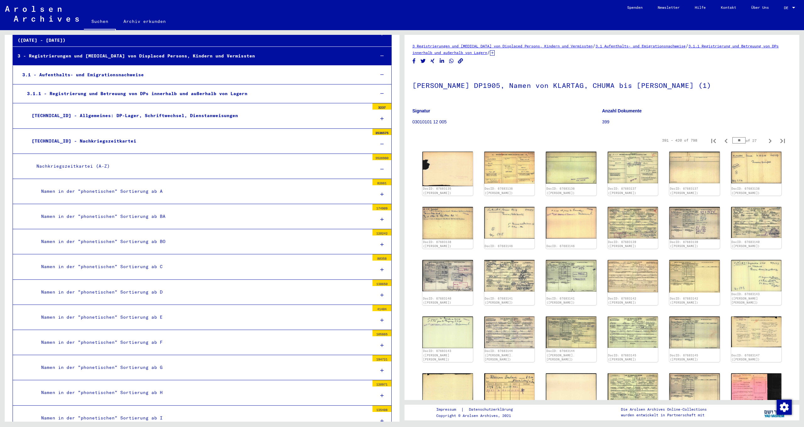
click at [766, 141] on icon "Next page" at bounding box center [770, 141] width 9 height 9
type input "**"
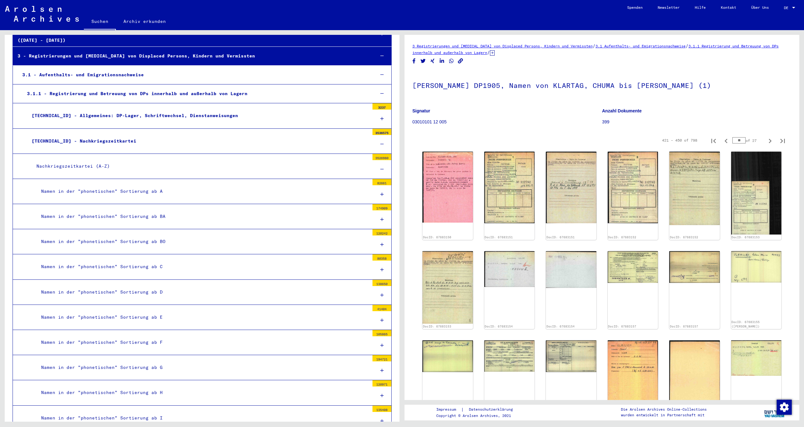
click at [766, 141] on icon "Next page" at bounding box center [770, 141] width 9 height 9
type input "**"
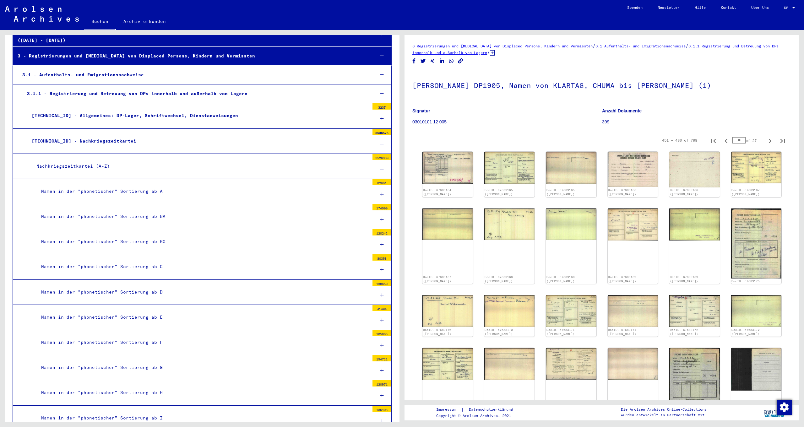
click at [766, 141] on icon "Next page" at bounding box center [770, 141] width 9 height 9
type input "**"
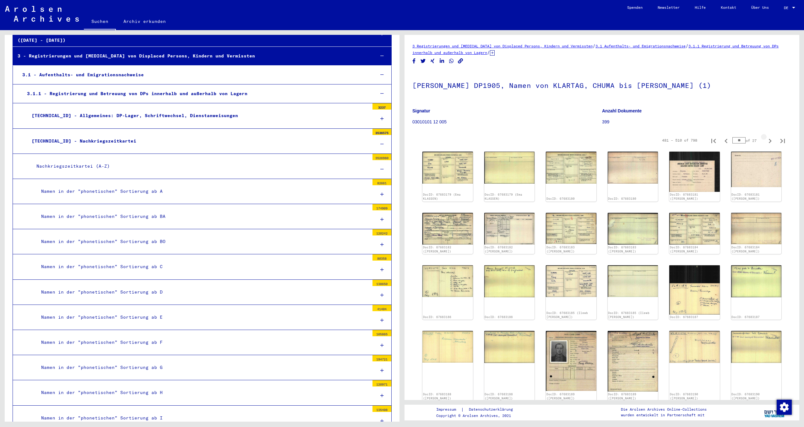
click at [766, 141] on icon "Next page" at bounding box center [770, 141] width 9 height 9
type input "**"
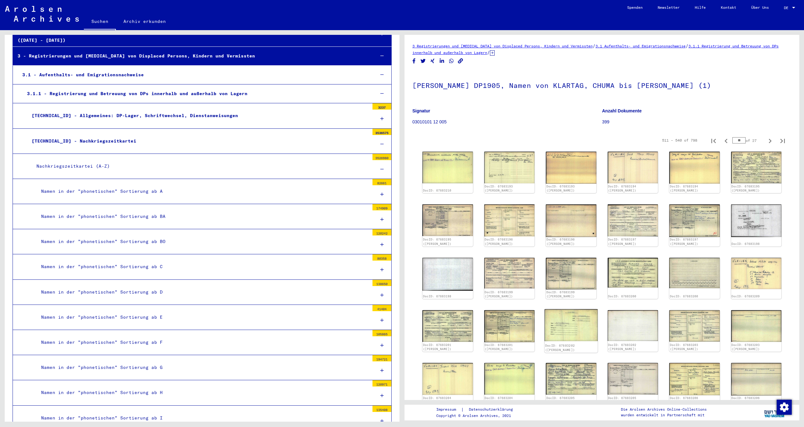
scroll to position [50, 0]
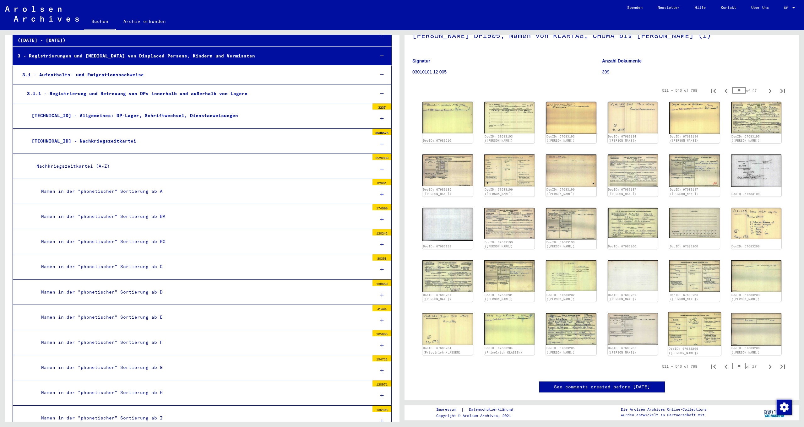
click at [680, 347] on div "DocID: 67683206 ([PERSON_NAME])" at bounding box center [694, 334] width 53 height 44
click at [686, 334] on img at bounding box center [694, 329] width 53 height 34
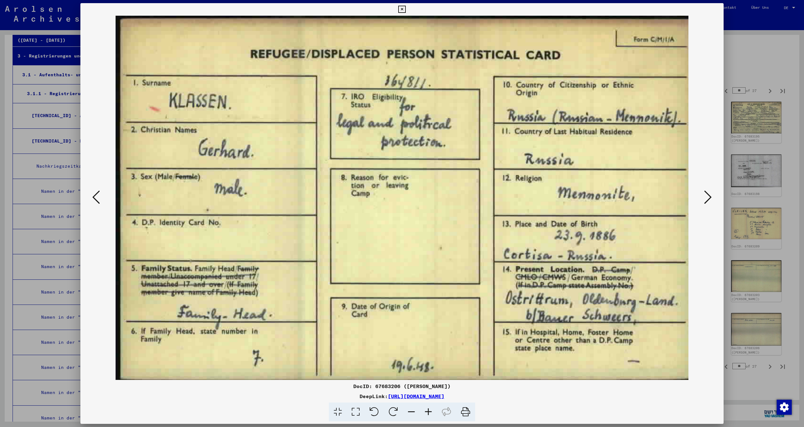
click at [406, 8] on icon at bounding box center [401, 10] width 7 height 8
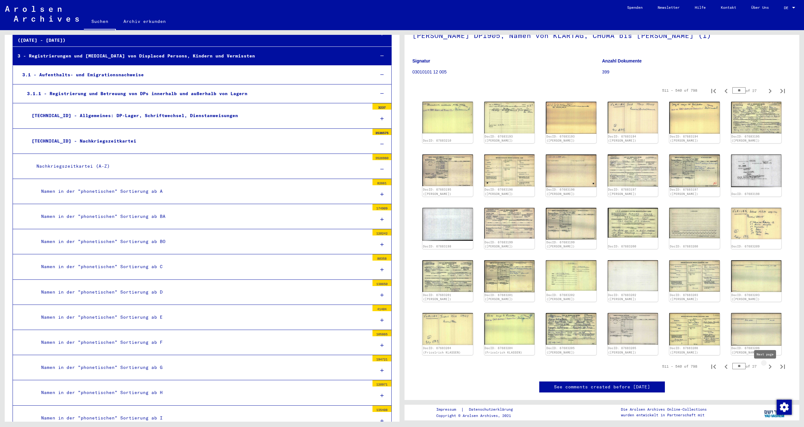
click at [766, 371] on icon "Next page" at bounding box center [770, 366] width 9 height 9
type input "**"
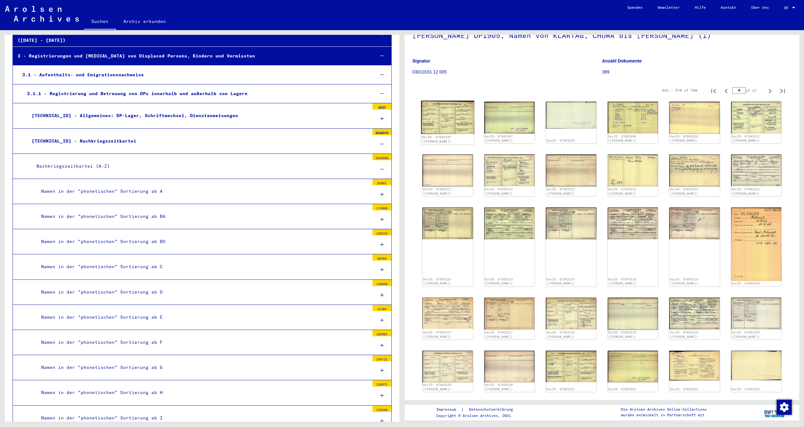
click at [457, 128] on img at bounding box center [447, 117] width 53 height 33
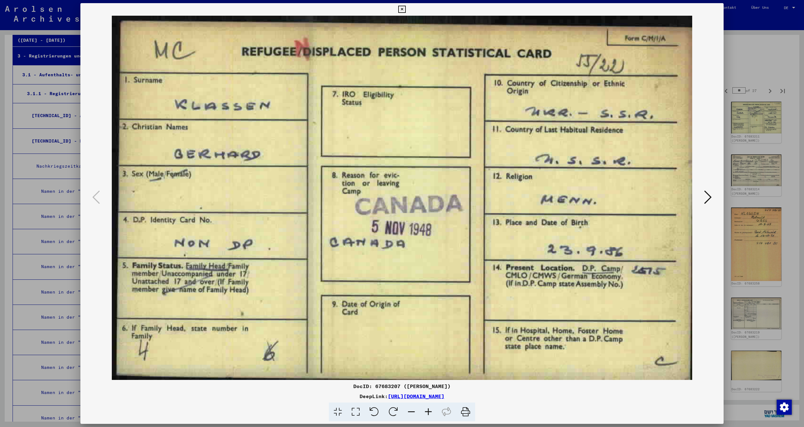
click at [707, 197] on icon at bounding box center [708, 197] width 8 height 15
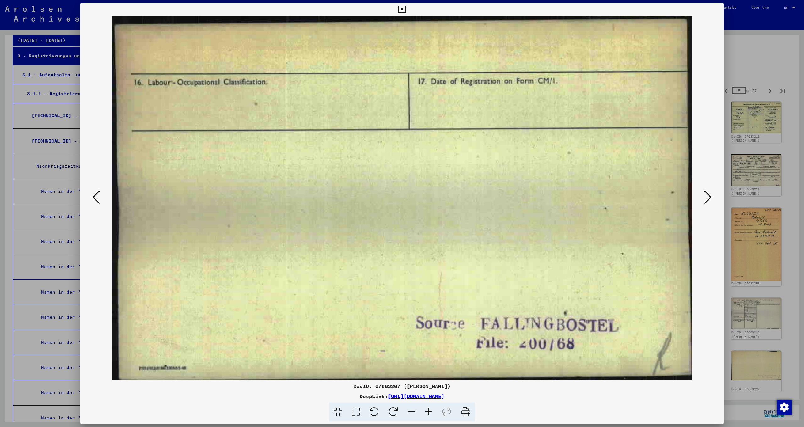
click at [707, 197] on icon at bounding box center [708, 197] width 8 height 15
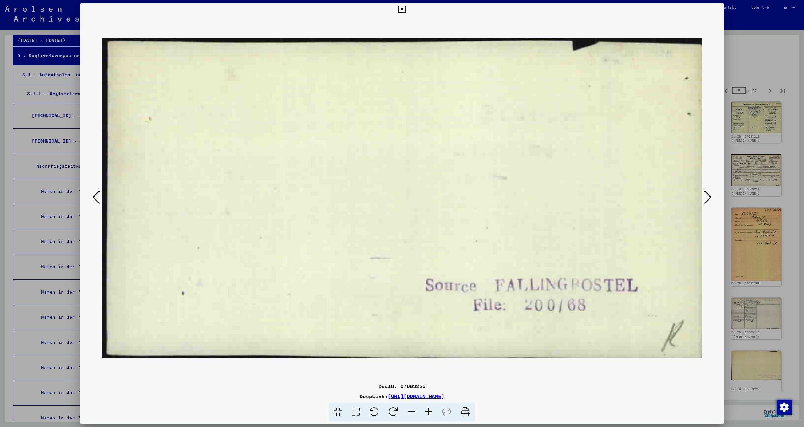
click at [707, 197] on icon at bounding box center [708, 197] width 8 height 15
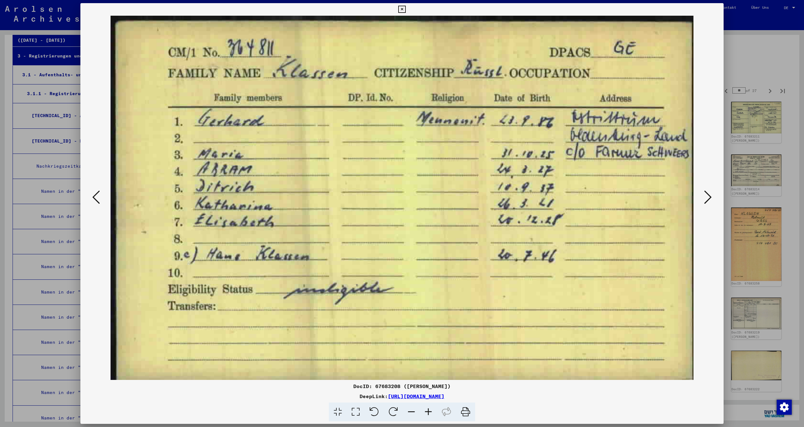
click at [706, 201] on icon at bounding box center [708, 197] width 8 height 15
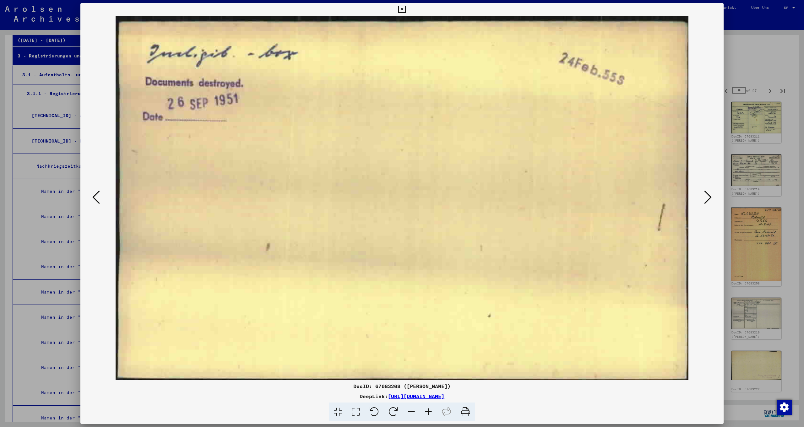
click at [705, 201] on icon at bounding box center [708, 197] width 8 height 15
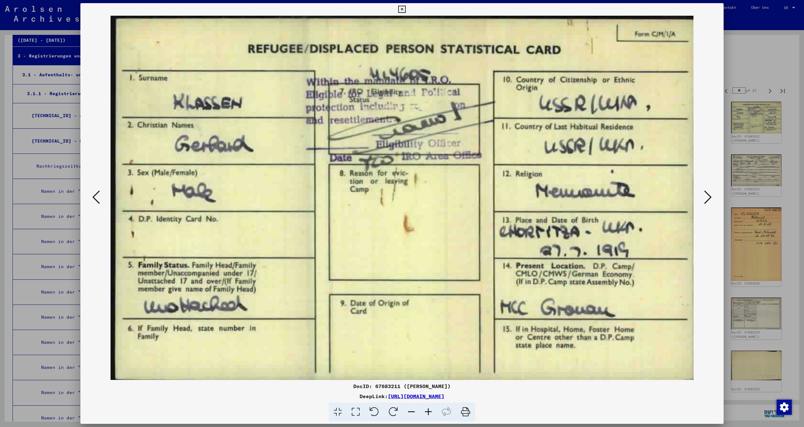
click at [705, 201] on icon at bounding box center [708, 197] width 8 height 15
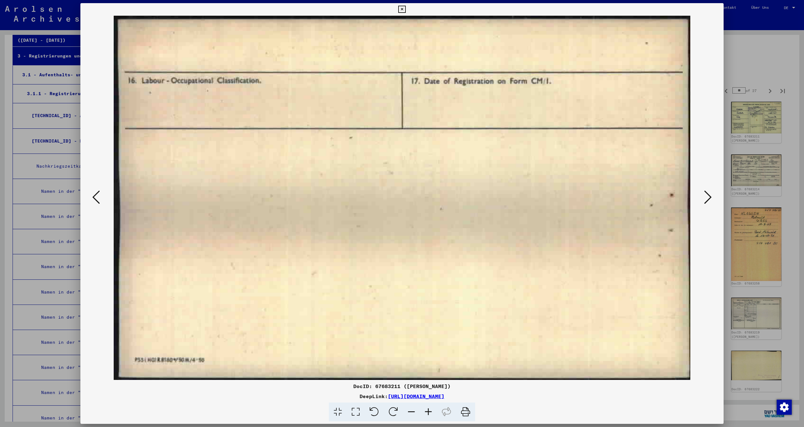
click at [705, 201] on icon at bounding box center [708, 197] width 8 height 15
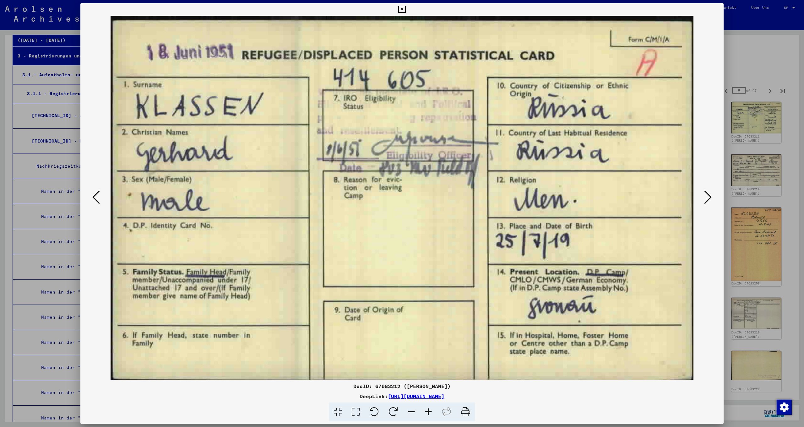
click at [705, 201] on icon at bounding box center [708, 197] width 8 height 15
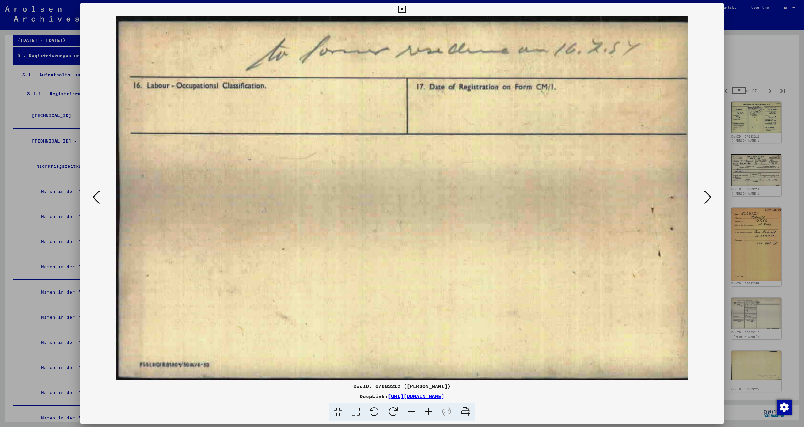
click at [705, 201] on icon at bounding box center [708, 197] width 8 height 15
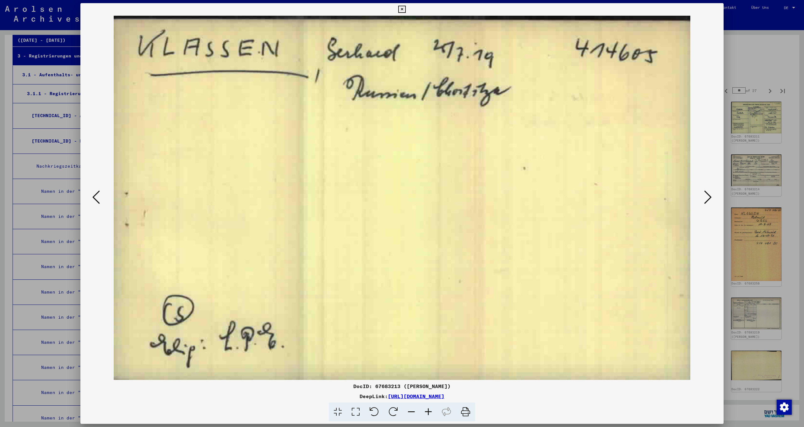
click at [705, 201] on icon at bounding box center [708, 197] width 8 height 15
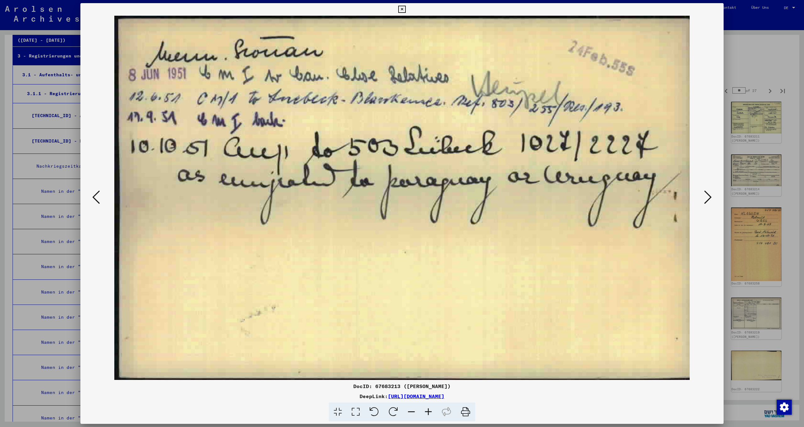
click at [705, 201] on icon at bounding box center [708, 197] width 8 height 15
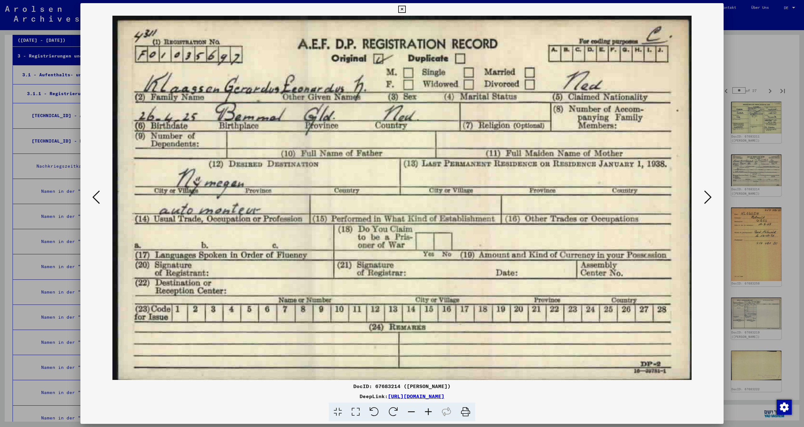
click at [703, 205] on button at bounding box center [707, 198] width 11 height 18
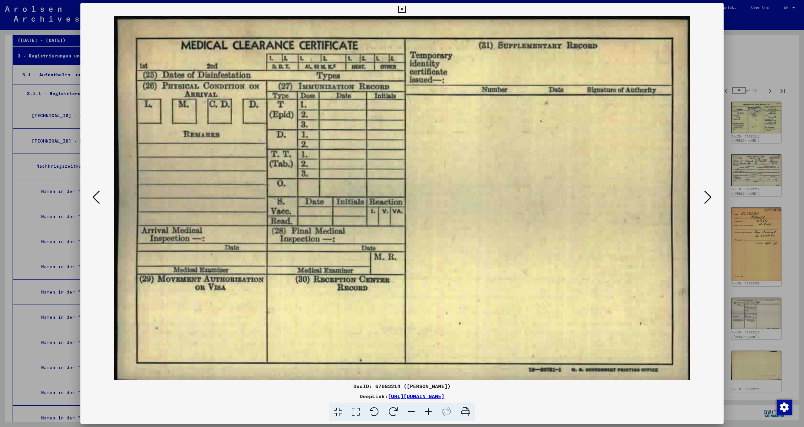
click at [703, 205] on button at bounding box center [707, 198] width 11 height 18
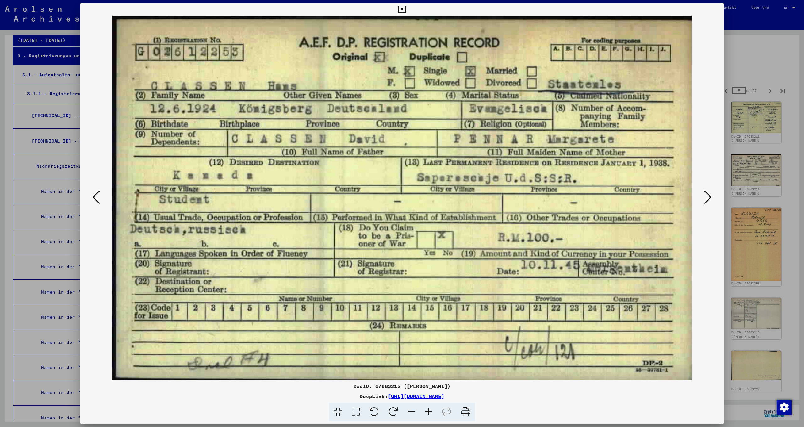
click at [702, 204] on img at bounding box center [402, 198] width 601 height 364
click at [708, 200] on icon at bounding box center [708, 197] width 8 height 15
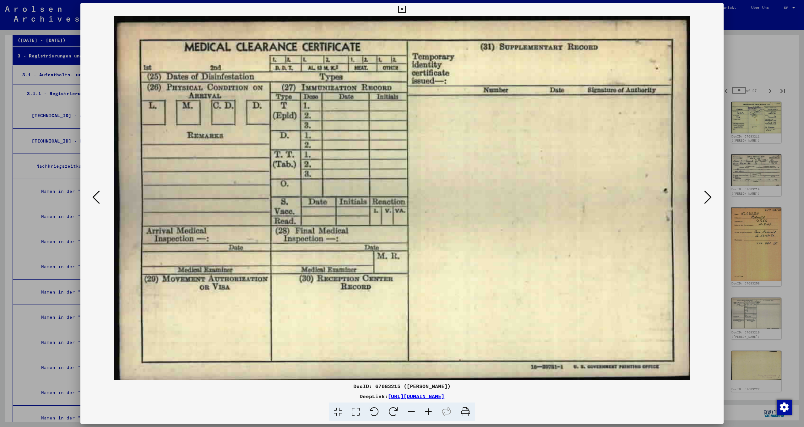
click at [95, 199] on icon at bounding box center [96, 197] width 8 height 15
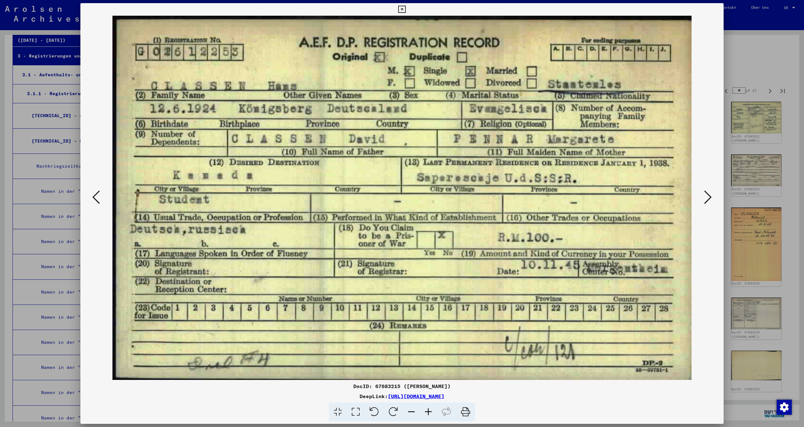
click at [95, 199] on icon at bounding box center [96, 197] width 8 height 15
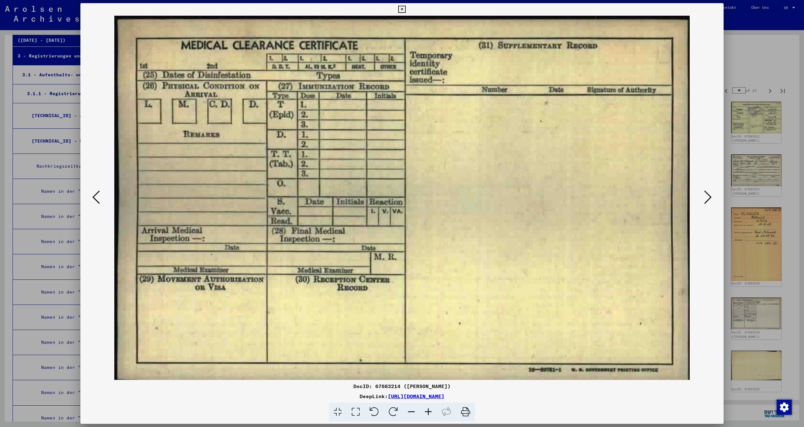
click at [95, 199] on icon at bounding box center [96, 197] width 8 height 15
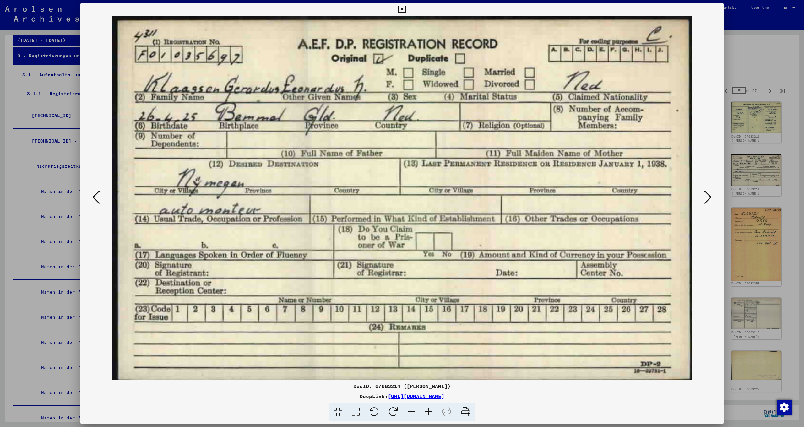
click at [413, 397] on link "[URL][DOMAIN_NAME]" at bounding box center [416, 396] width 57 height 6
